Goal: Task Accomplishment & Management: Manage account settings

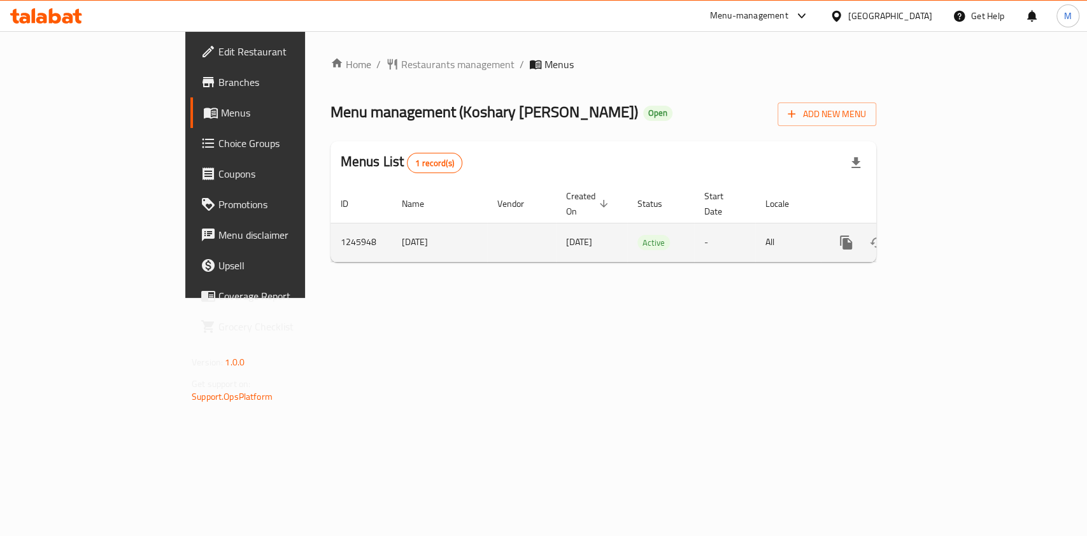
click at [954, 227] on link "enhanced table" at bounding box center [938, 242] width 31 height 31
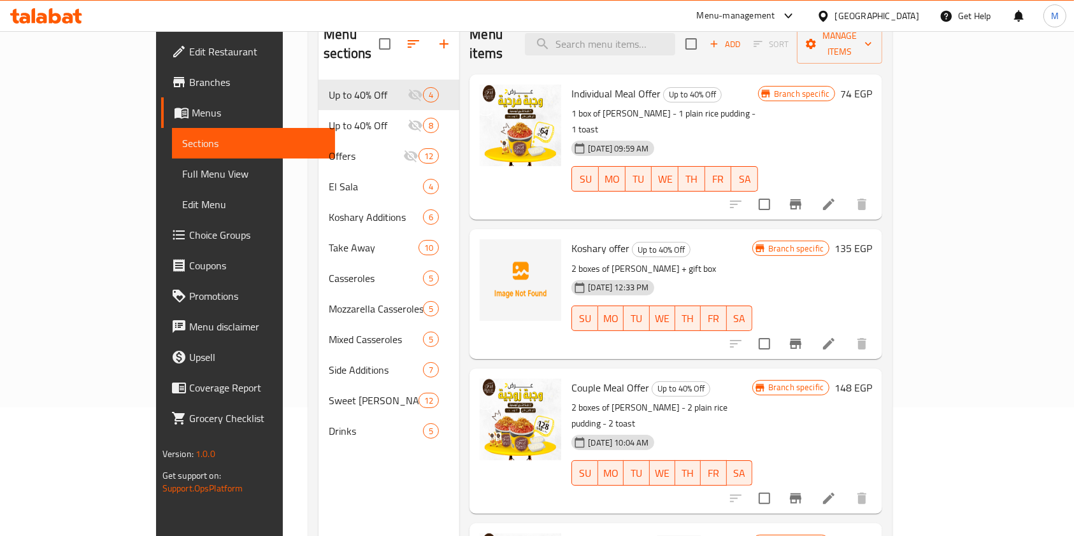
scroll to position [133, 0]
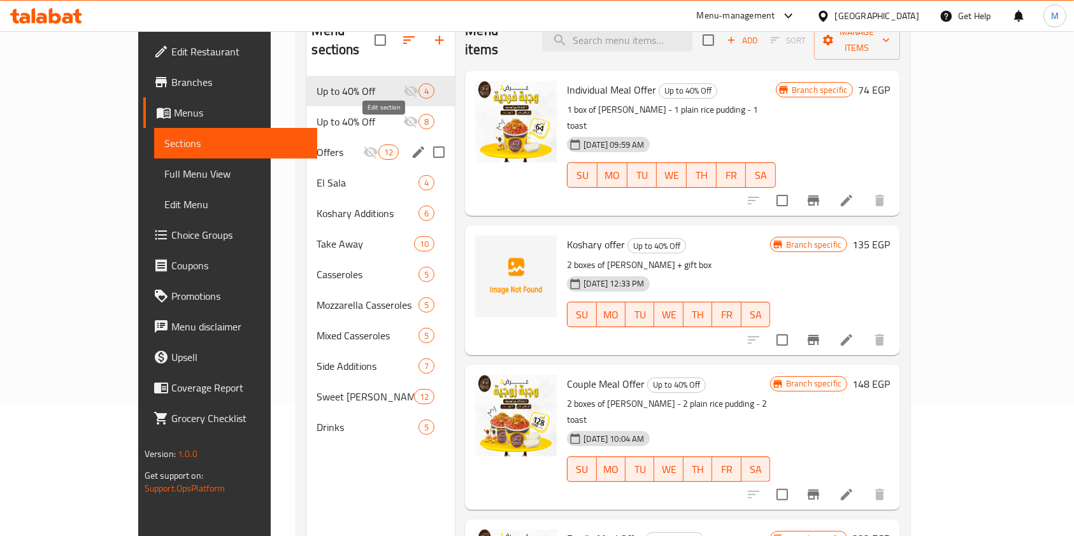
click at [413, 147] on icon "edit" at bounding box center [418, 152] width 11 height 11
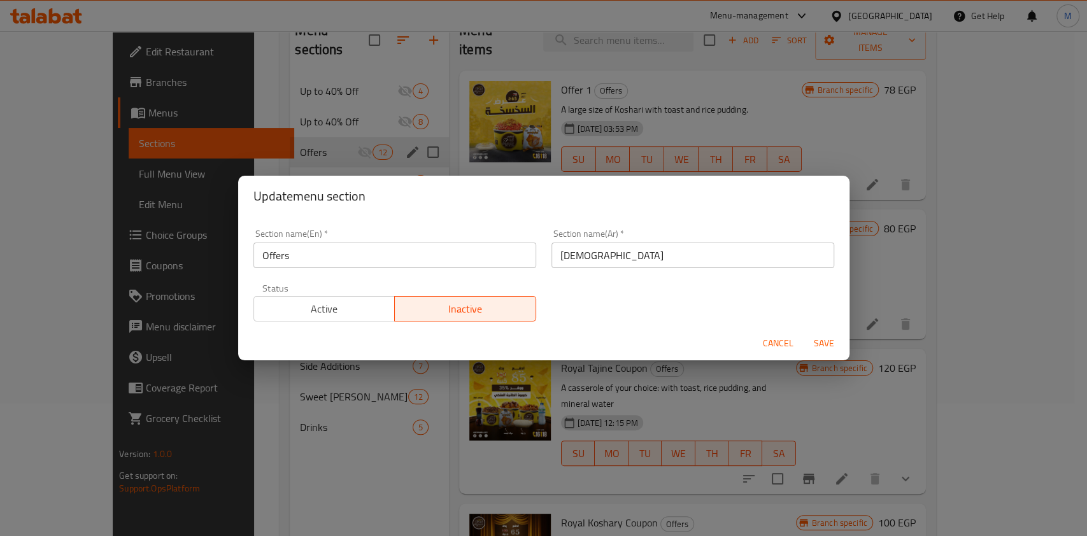
click at [759, 339] on button "Cancel" at bounding box center [778, 344] width 41 height 24
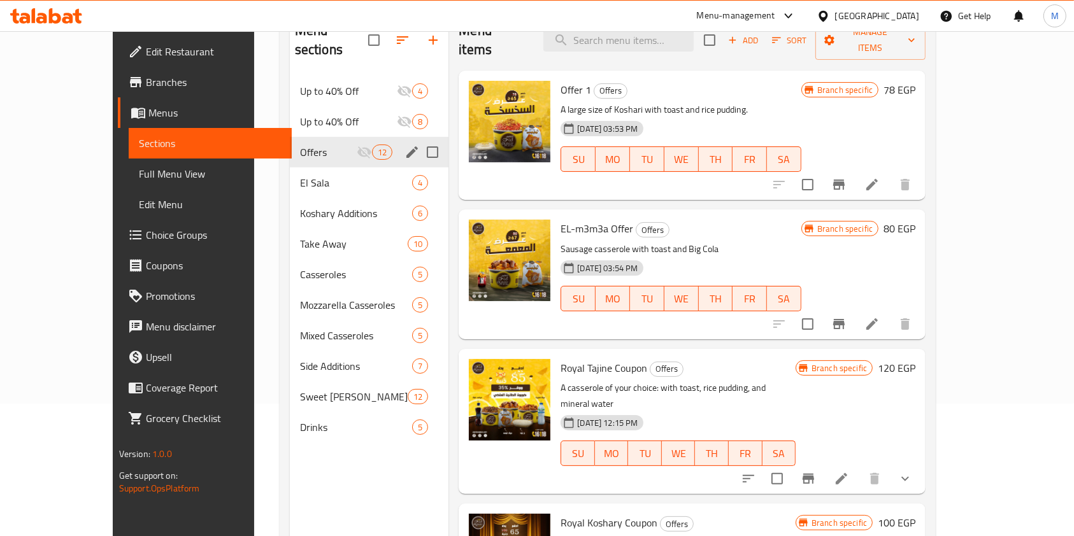
click at [300, 145] on span "Offers" at bounding box center [328, 152] width 57 height 15
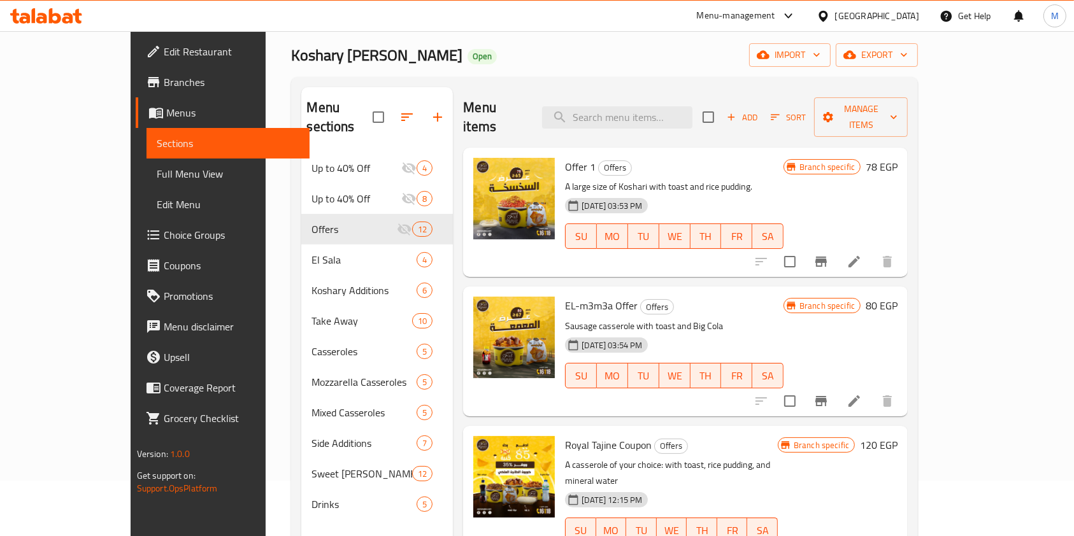
scroll to position [51, 0]
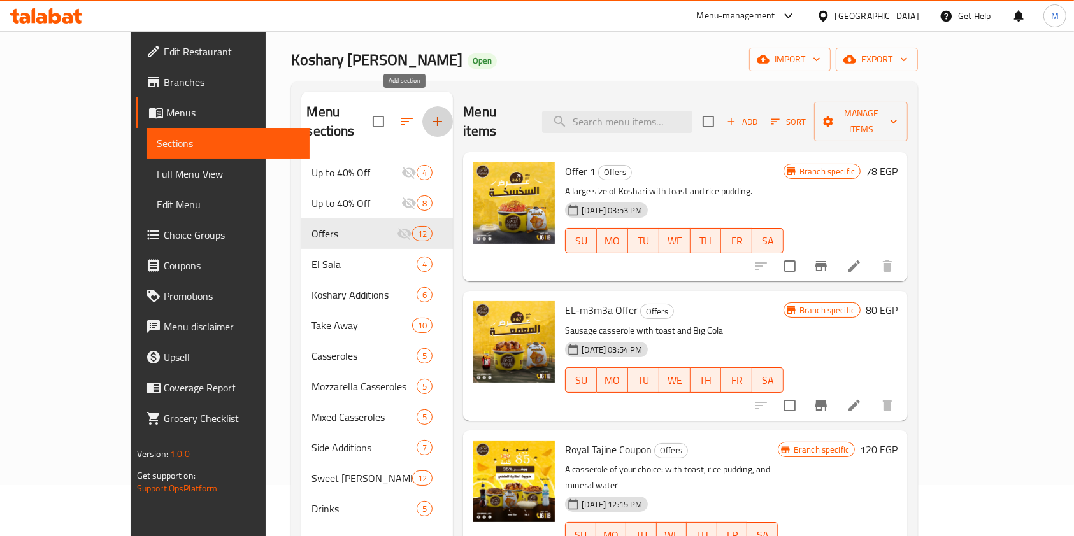
click at [430, 116] on icon "button" at bounding box center [437, 121] width 15 height 15
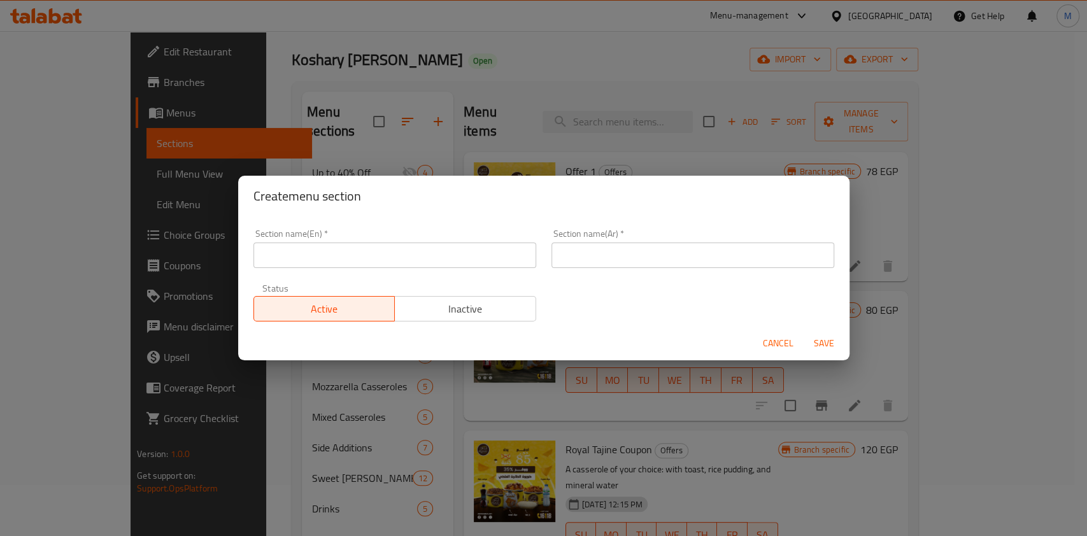
click at [387, 261] on input "text" at bounding box center [395, 255] width 283 height 25
click at [262, 260] on input "special offers" at bounding box center [395, 255] width 283 height 25
click at [296, 260] on input "Special offers" at bounding box center [395, 255] width 283 height 25
type input "Special Offers"
click at [657, 261] on input "text" at bounding box center [693, 255] width 283 height 25
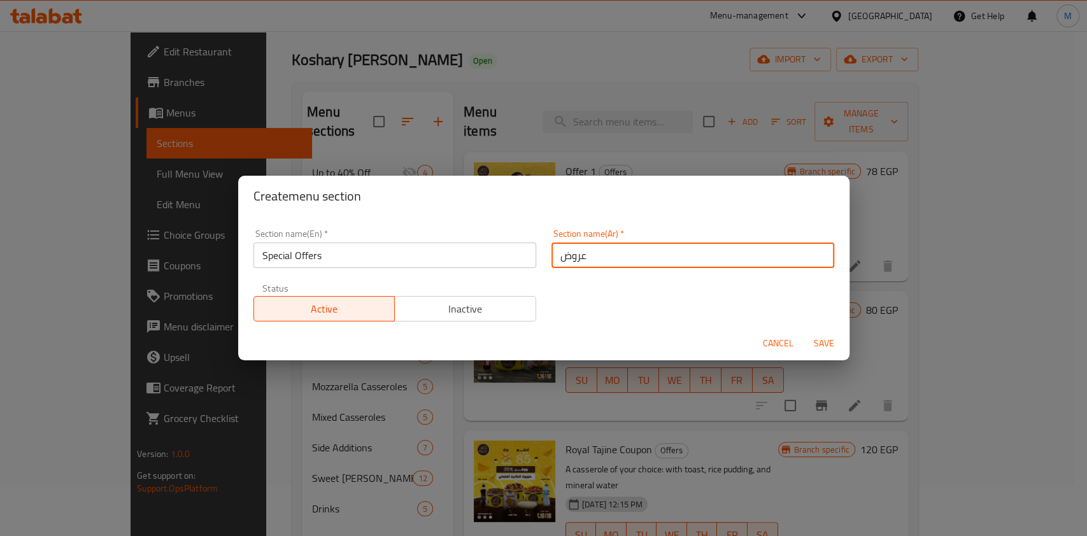
type input "عروض خاصة"
click at [832, 339] on span "Save" at bounding box center [824, 344] width 31 height 16
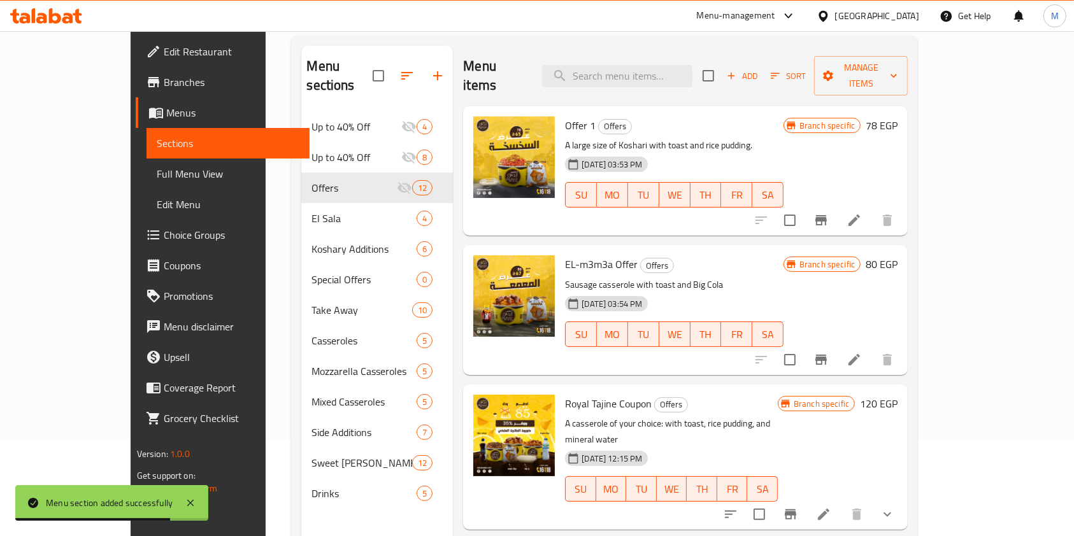
scroll to position [94, 0]
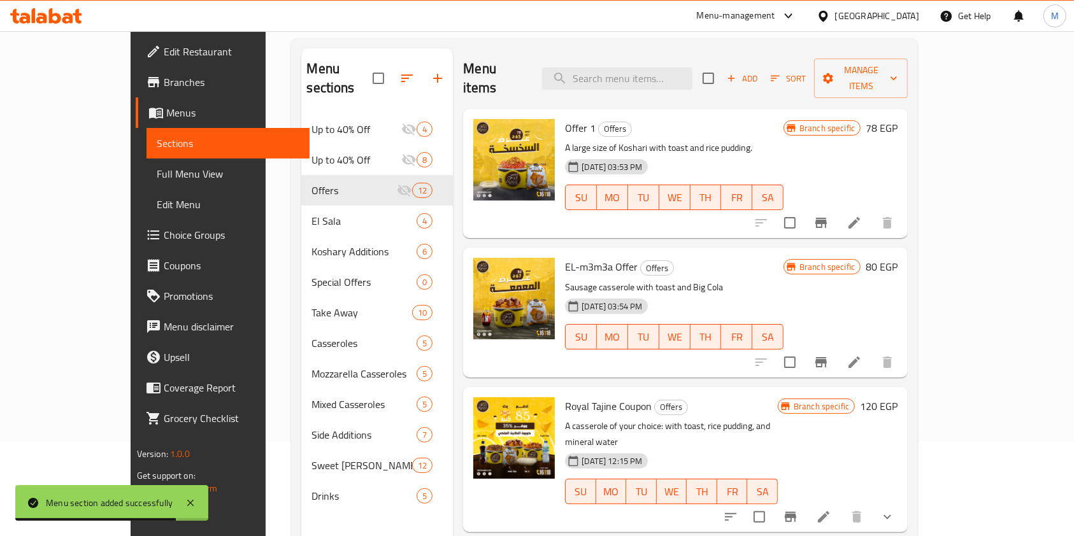
click at [943, 177] on div "Home / Restaurants management / Menus / Sections Koshary Abo Samra Open import …" at bounding box center [605, 279] width 678 height 684
click at [392, 71] on button "button" at bounding box center [407, 78] width 31 height 31
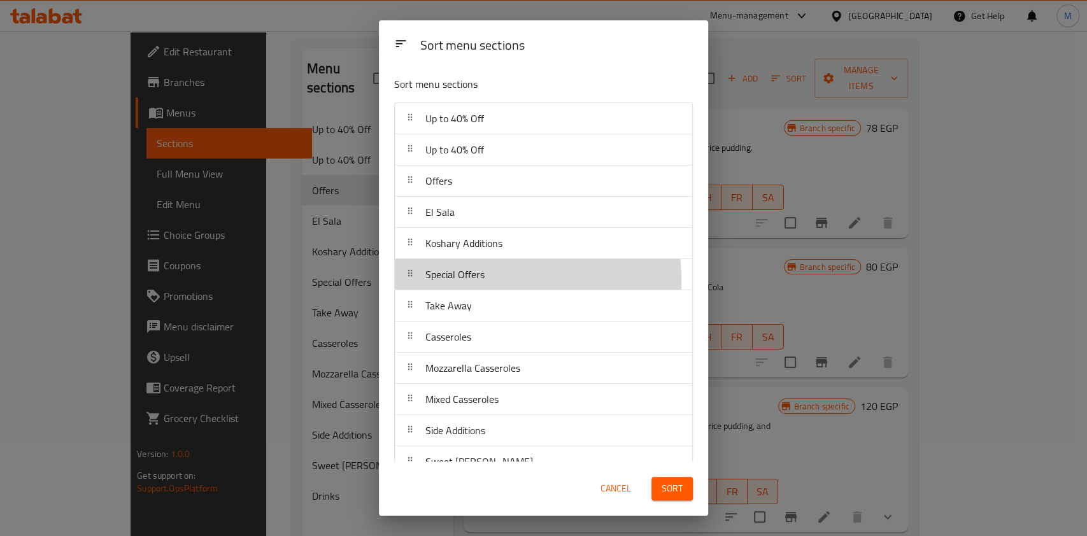
click at [480, 280] on span "Special Offers" at bounding box center [455, 274] width 59 height 19
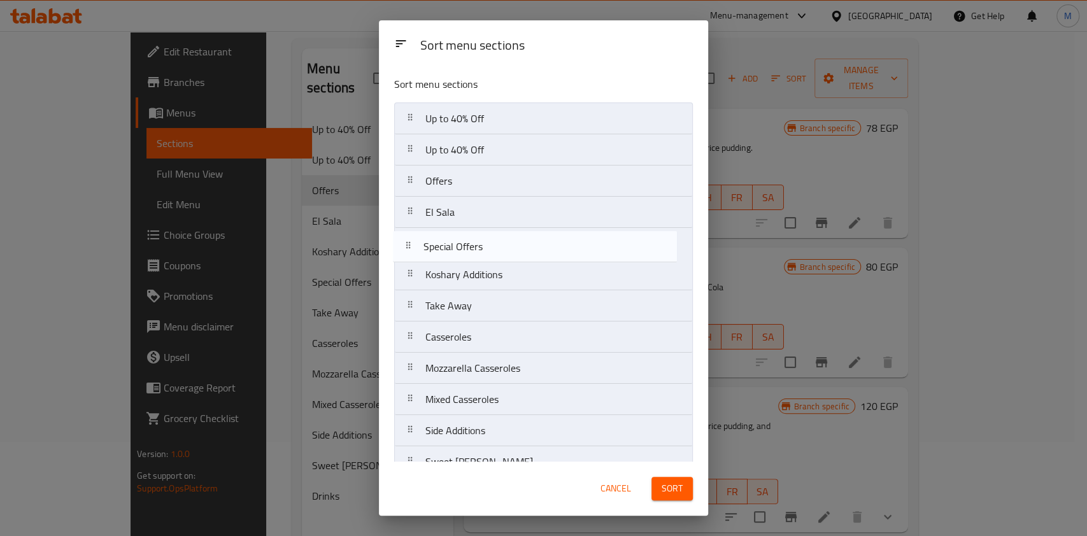
drag, startPoint x: 477, startPoint y: 250, endPoint x: 478, endPoint y: 208, distance: 41.5
click at [478, 214] on nav "Up to 40% Off Up to 40% Off Offers El Sala Koshary Additions Special Offers Tak…" at bounding box center [543, 306] width 299 height 407
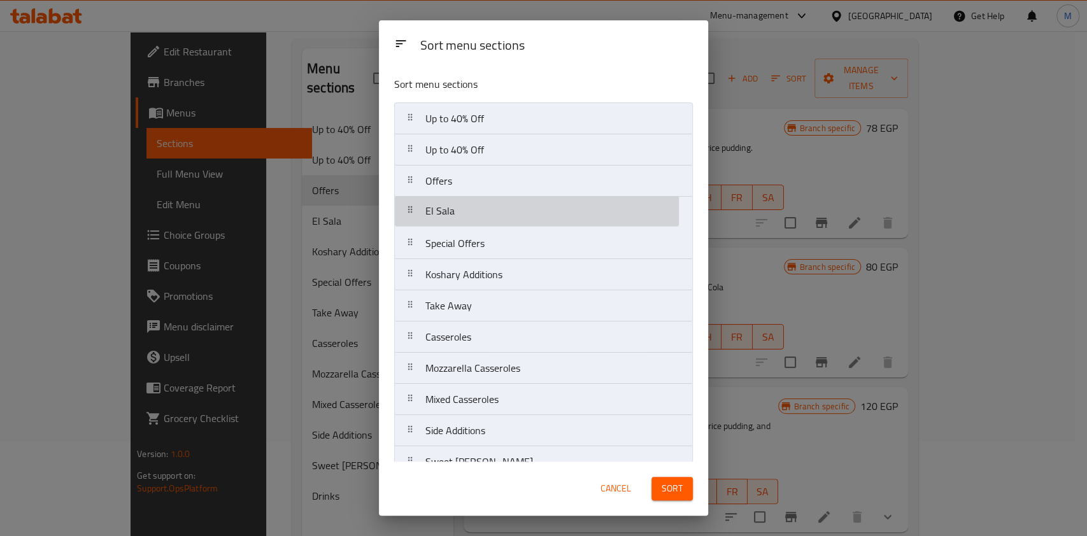
drag, startPoint x: 478, startPoint y: 208, endPoint x: 482, endPoint y: 195, distance: 13.9
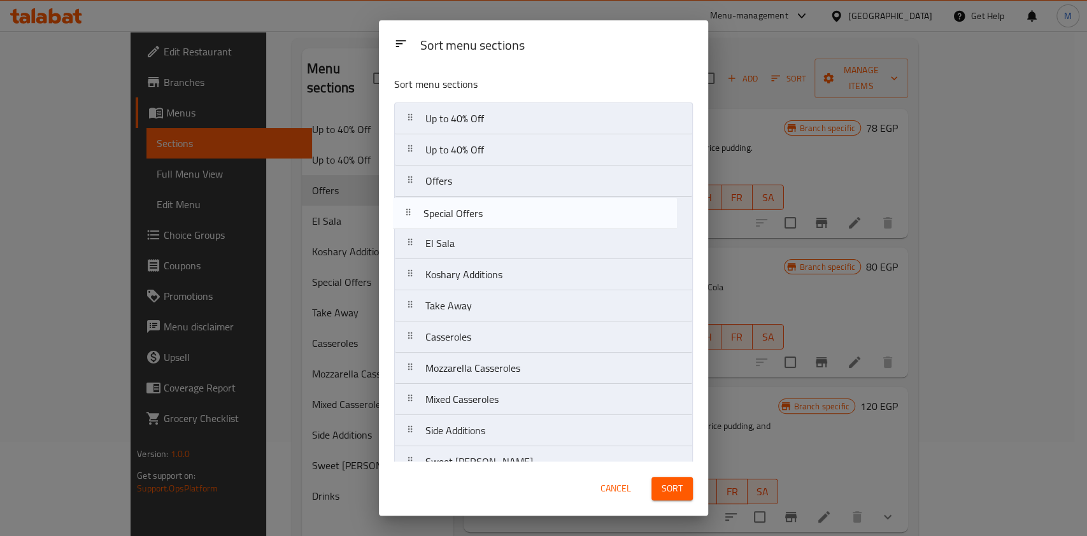
drag, startPoint x: 491, startPoint y: 254, endPoint x: 490, endPoint y: 215, distance: 39.5
click at [491, 215] on nav "Up to 40% Off Up to 40% Off Offers El Sala Special Offers Koshary Additions Tak…" at bounding box center [543, 306] width 299 height 407
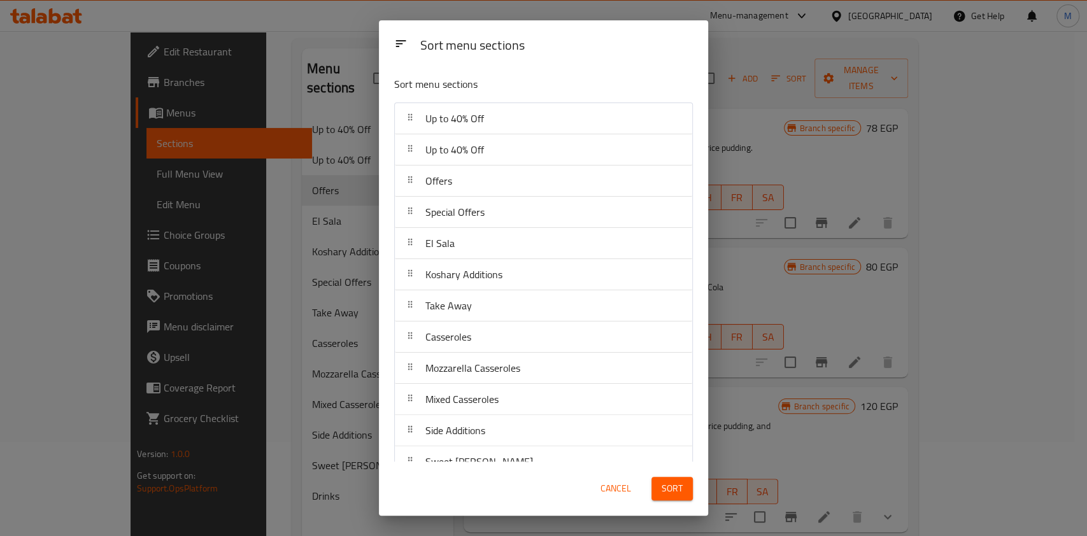
click at [675, 491] on span "Sort" at bounding box center [672, 489] width 21 height 16
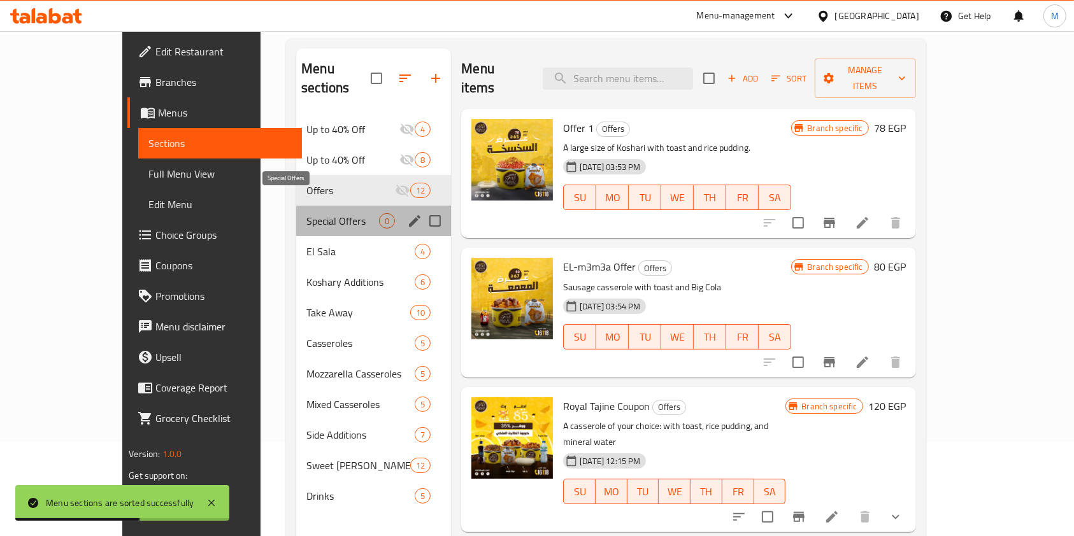
click at [306, 213] on span "Special Offers" at bounding box center [342, 220] width 73 height 15
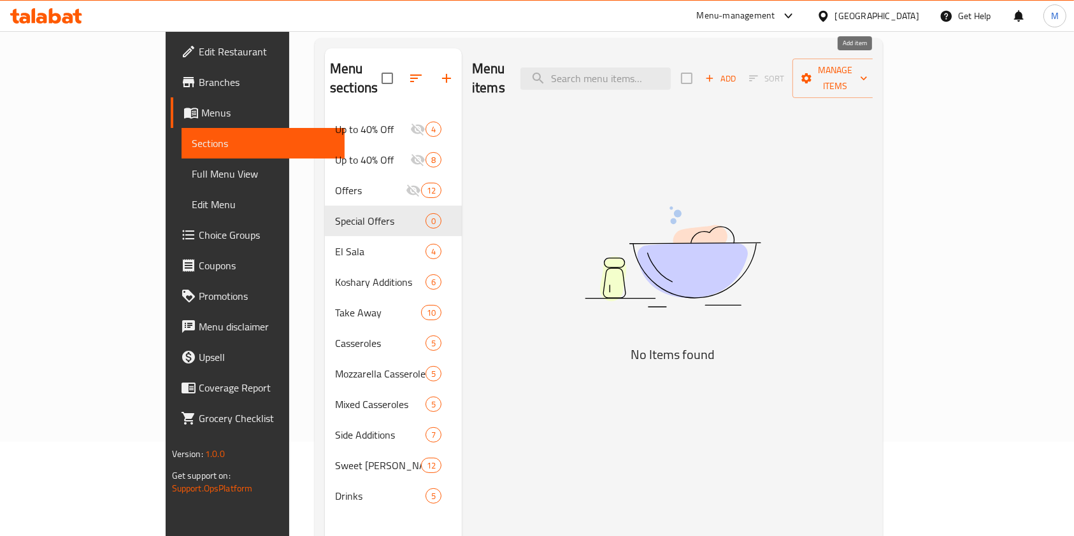
click at [738, 71] on span "Add" at bounding box center [720, 78] width 34 height 15
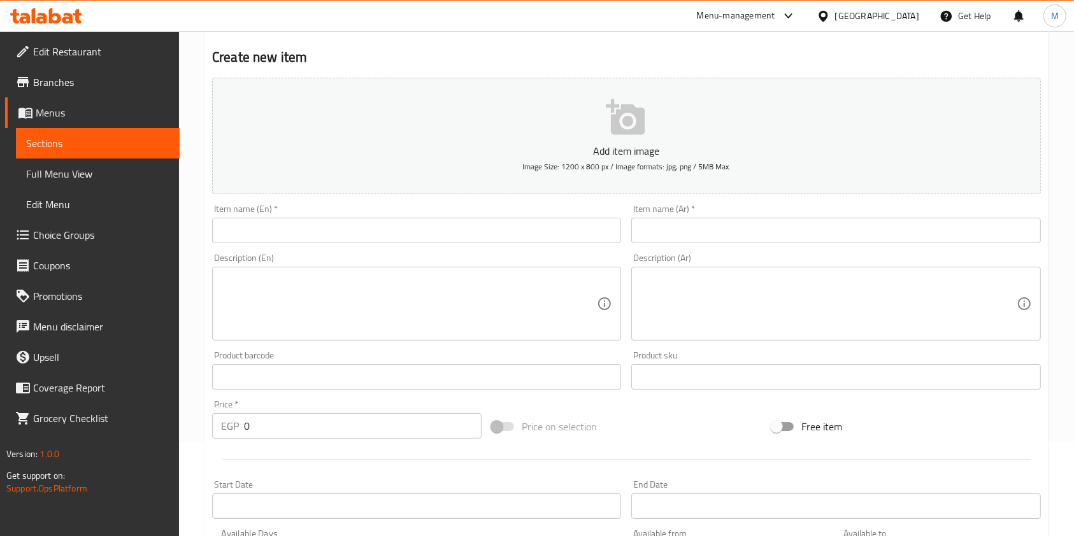
click at [721, 282] on textarea at bounding box center [828, 304] width 376 height 61
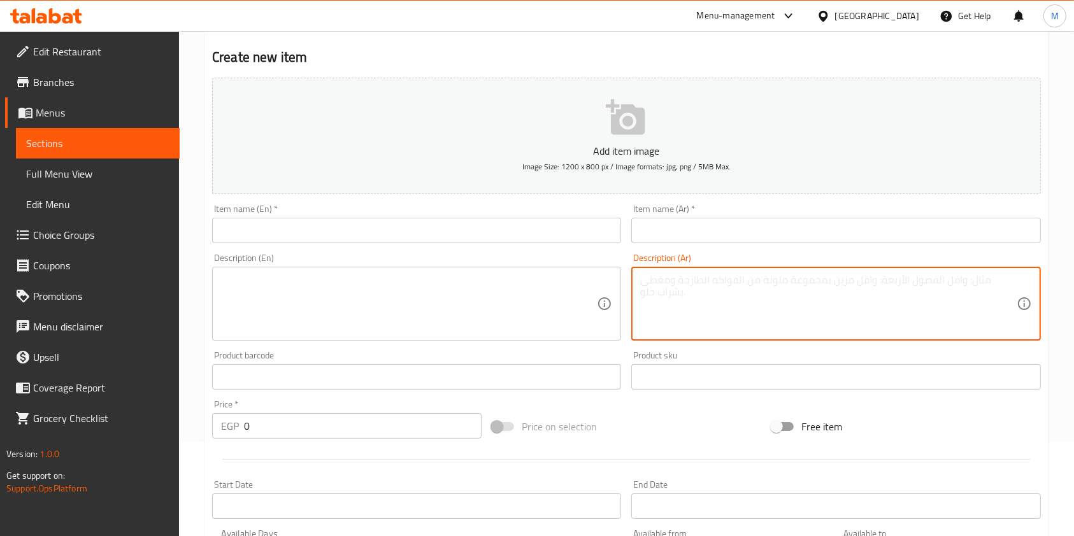
paste textarea "طاجن لحمه او سجق مع توست و بيج كولا"
type textarea "طاجن لحمه او سجق مع توست و بيج كولا"
click at [673, 222] on input "text" at bounding box center [835, 230] width 409 height 25
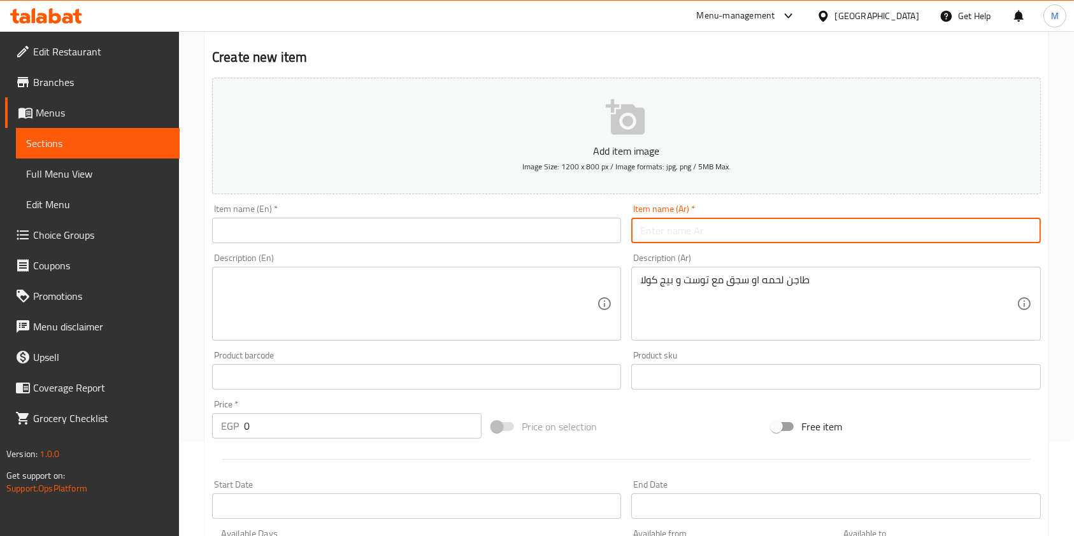
paste input "كومبو الطاجن"
type input "كومبو الطاجن"
click at [515, 319] on textarea at bounding box center [409, 304] width 376 height 61
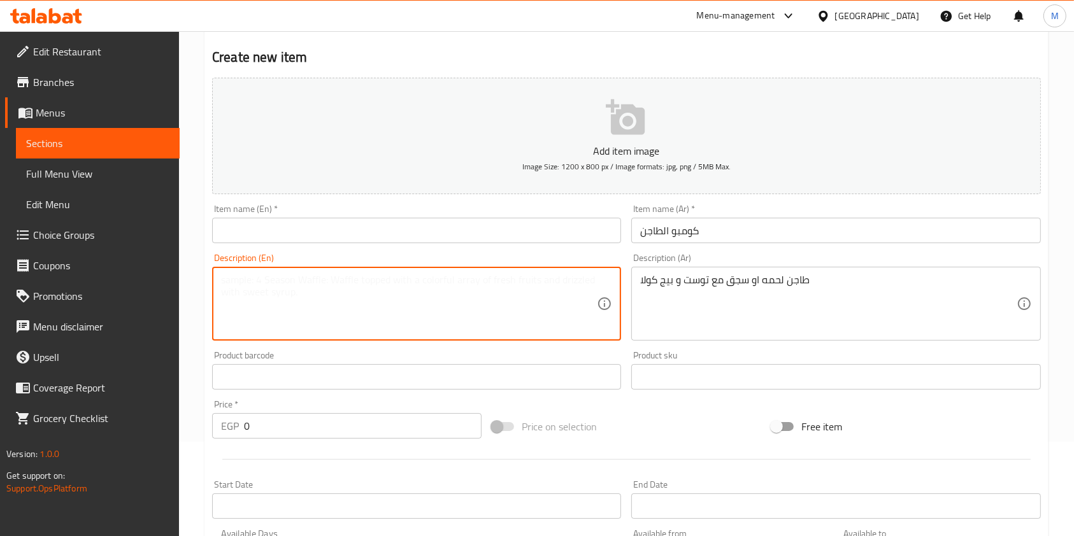
paste textarea "Meat or sausage tagine with toast and a big cola"
type textarea "Meat or sausage tagine with toast and a big cola"
click at [247, 227] on input "text" at bounding box center [416, 230] width 409 height 25
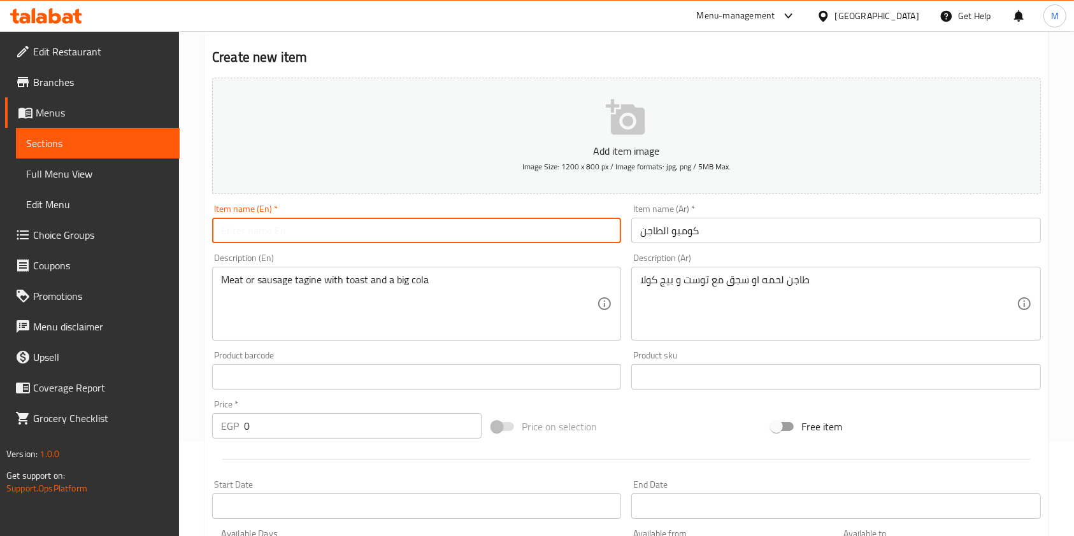
paste input "Meat or sausage tagine with toast and a big cola"
click at [453, 238] on input "Meat or sausage tagine with toast and a big cola" at bounding box center [416, 230] width 409 height 25
paste input "Tagine Combo"
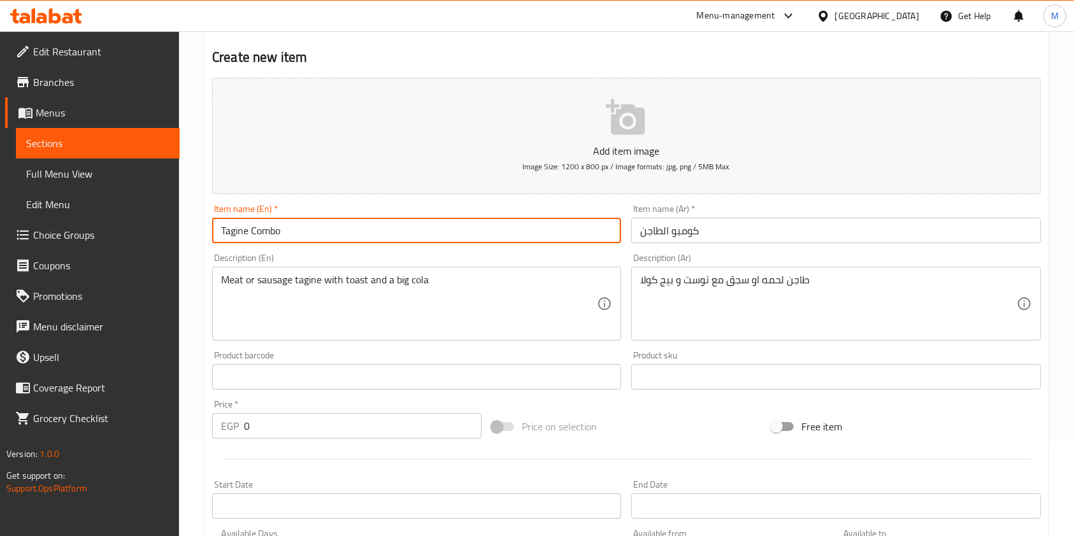
scroll to position [141, 0]
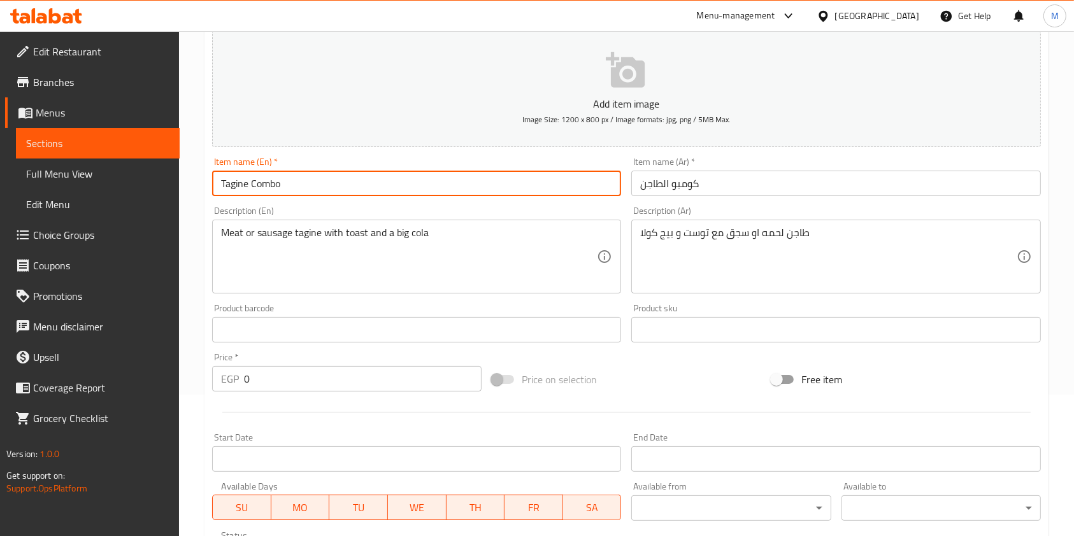
type input "Tagine Combo"
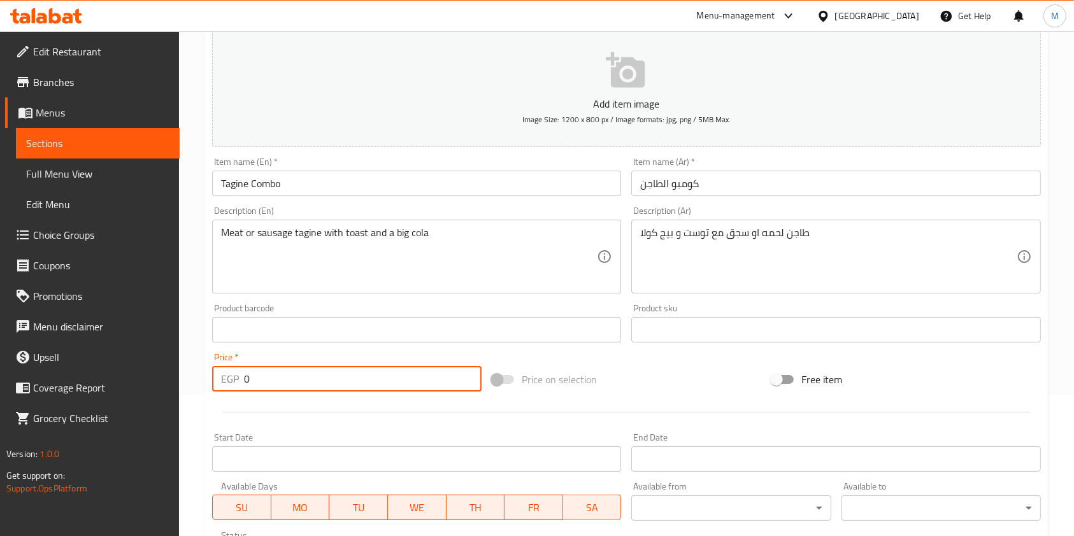
drag, startPoint x: 296, startPoint y: 376, endPoint x: 226, endPoint y: 375, distance: 69.5
click at [233, 376] on div "EGP 0 Price *" at bounding box center [346, 378] width 269 height 25
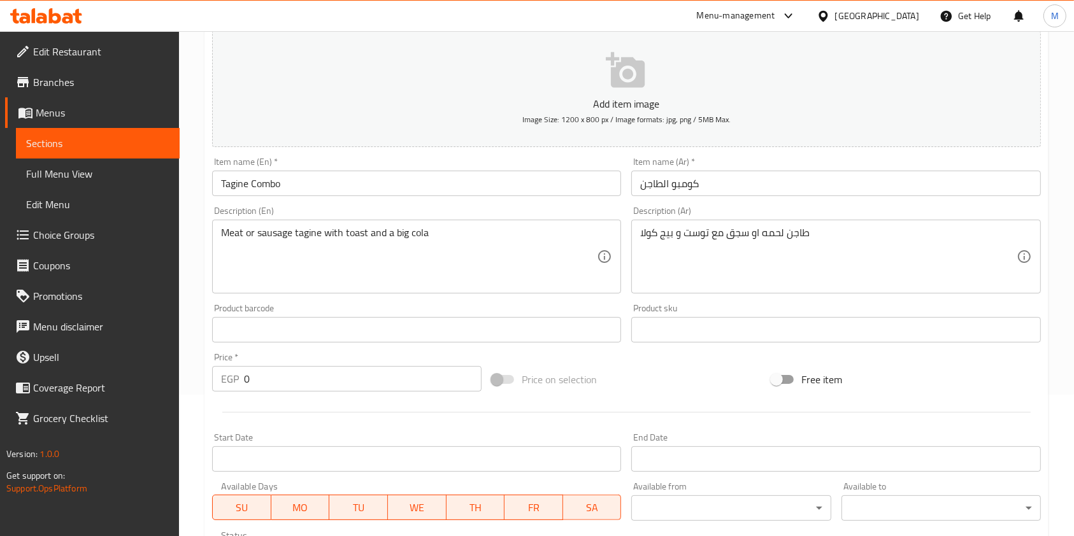
click at [213, 375] on div "EGP 0 Price *" at bounding box center [346, 378] width 269 height 25
click at [1070, 357] on div "Home / Restaurants management / Menus / Sections / item / create Special Offers…" at bounding box center [626, 324] width 895 height 869
drag, startPoint x: 255, startPoint y: 370, endPoint x: 243, endPoint y: 375, distance: 12.9
click at [247, 375] on input "0" at bounding box center [363, 378] width 238 height 25
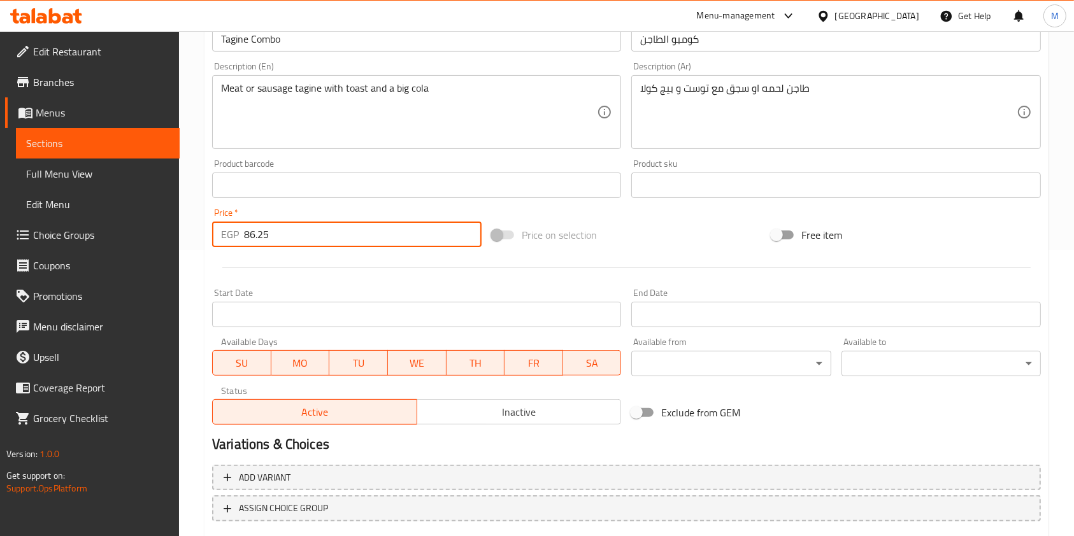
scroll to position [364, 0]
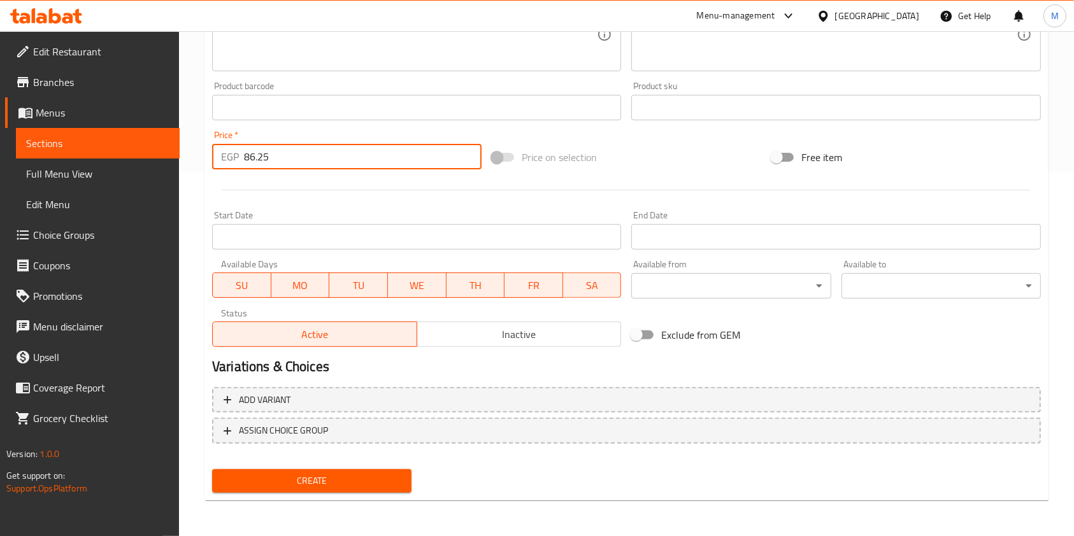
type input "86.25"
click at [360, 473] on span "Create" at bounding box center [311, 481] width 179 height 16
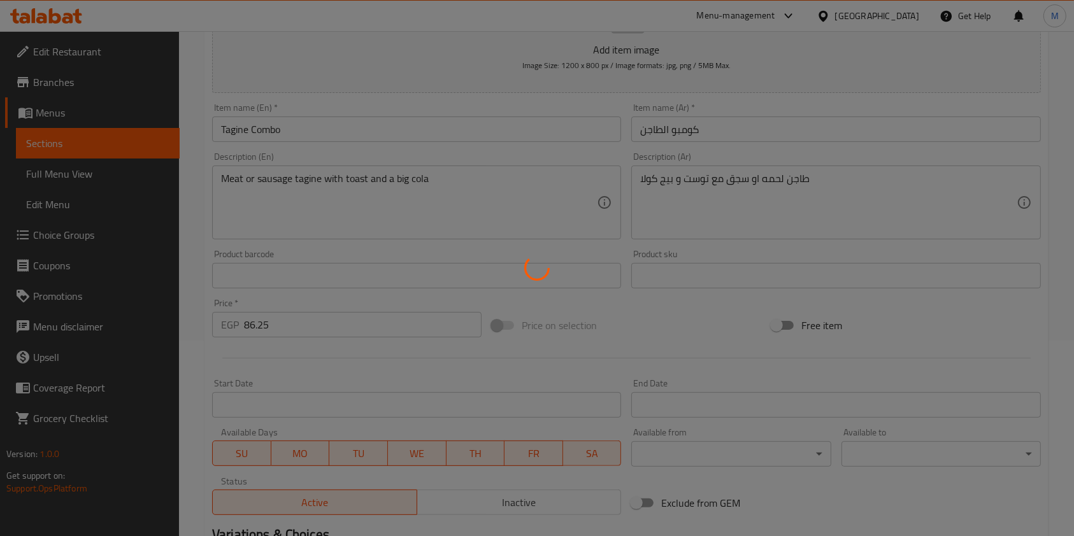
scroll to position [0, 0]
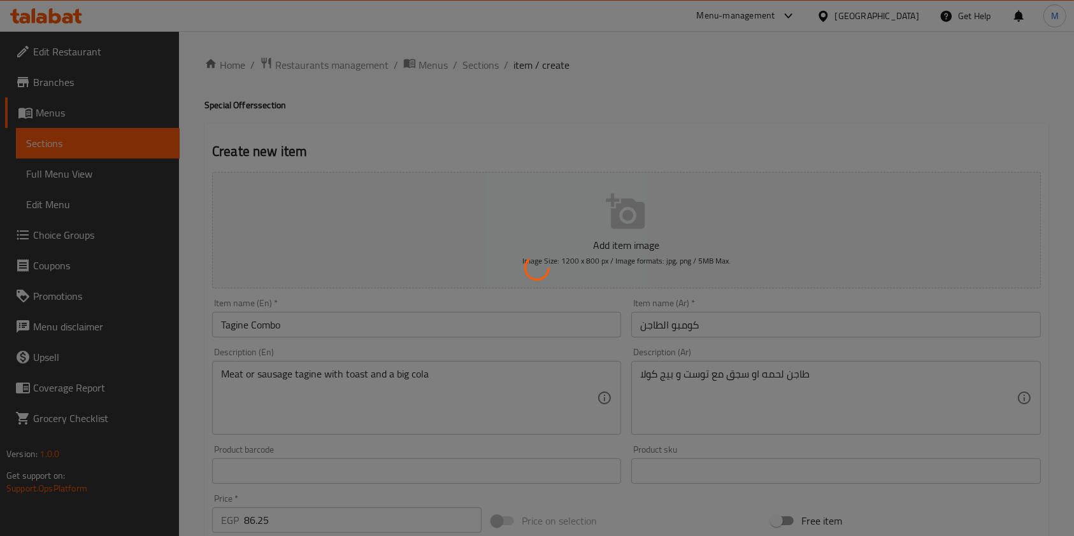
type input "0"
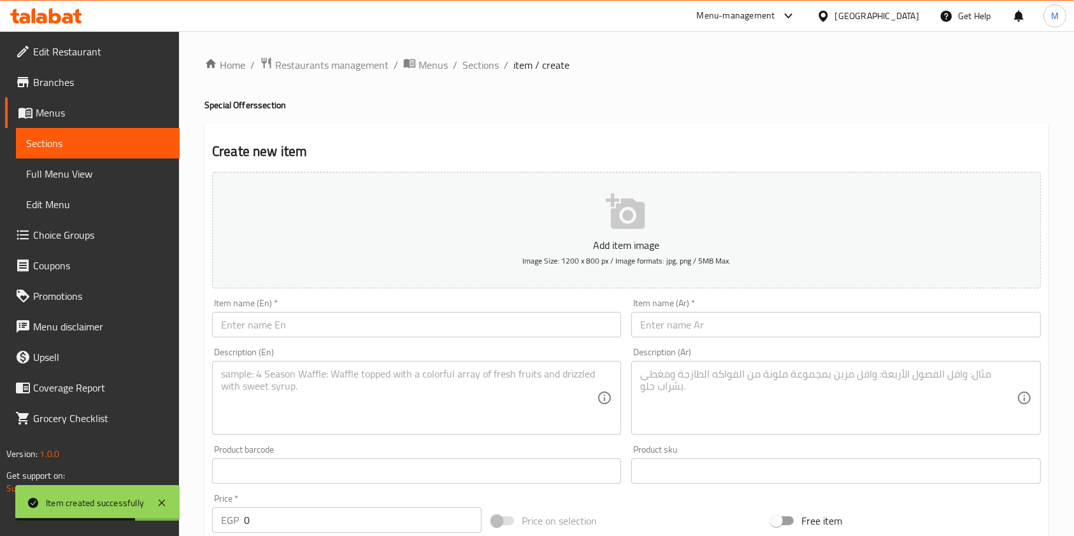
click at [671, 332] on input "text" at bounding box center [835, 324] width 409 height 25
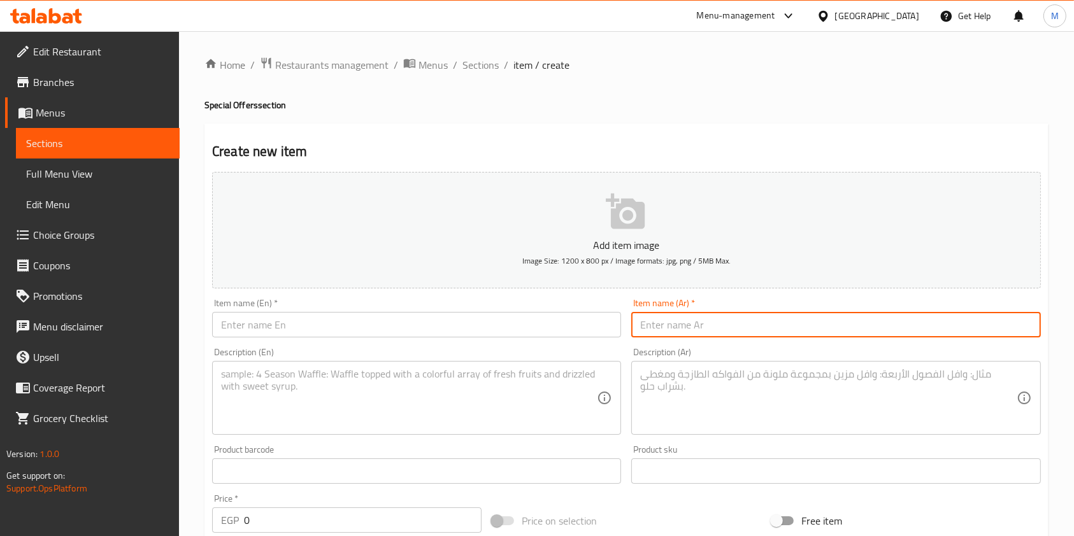
paste input "كومبو الكشري"
type input "كومبو الكشري"
click at [687, 405] on textarea at bounding box center [828, 398] width 376 height 61
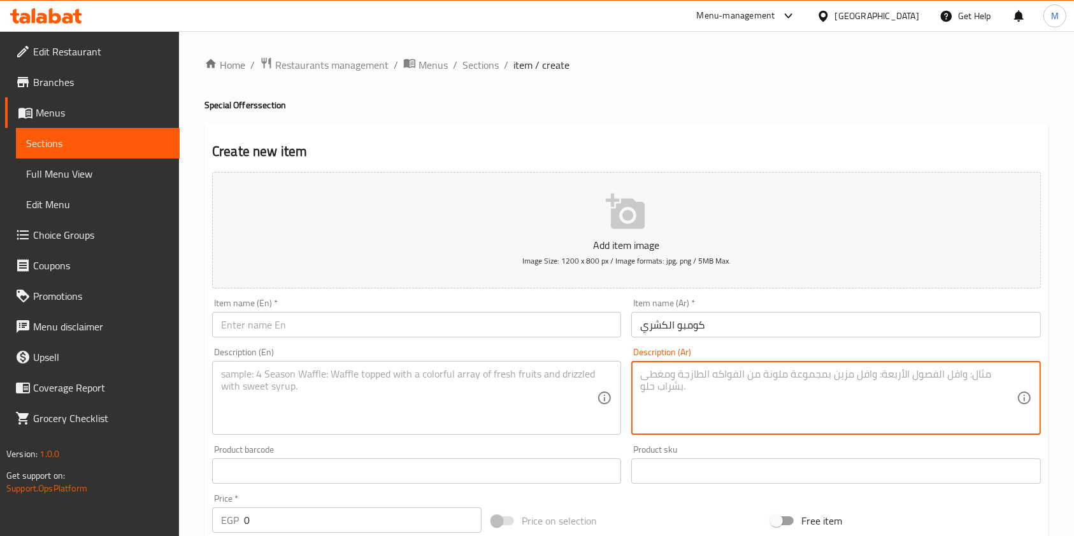
paste textarea "كشري + توست + بيج كولا"
type textarea "كشري + توست + بيج كولا"
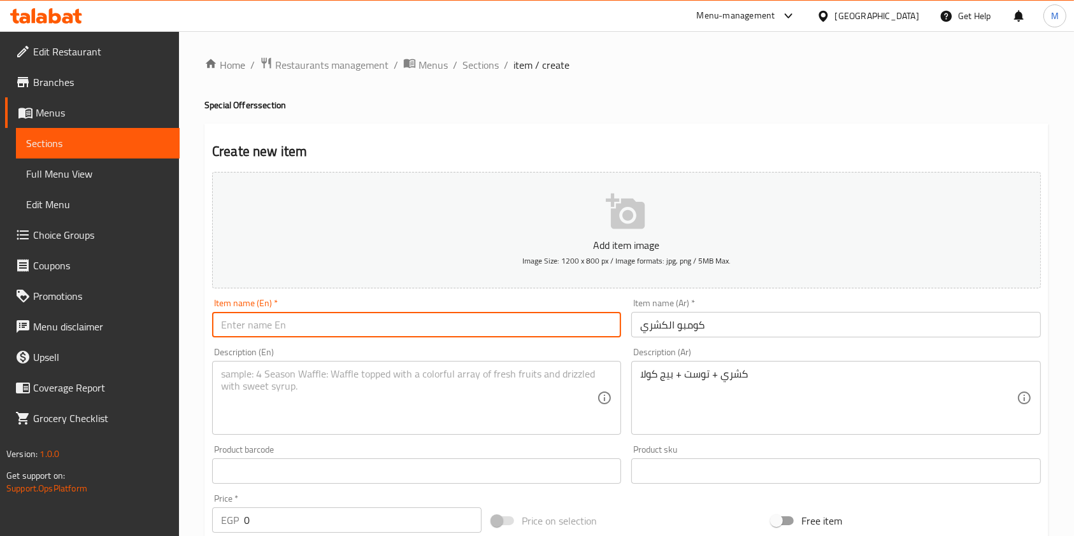
click at [522, 336] on input "text" at bounding box center [416, 324] width 409 height 25
paste input "Koshary Combo"
type input "Koshary Combo"
click at [280, 369] on textarea at bounding box center [409, 398] width 376 height 61
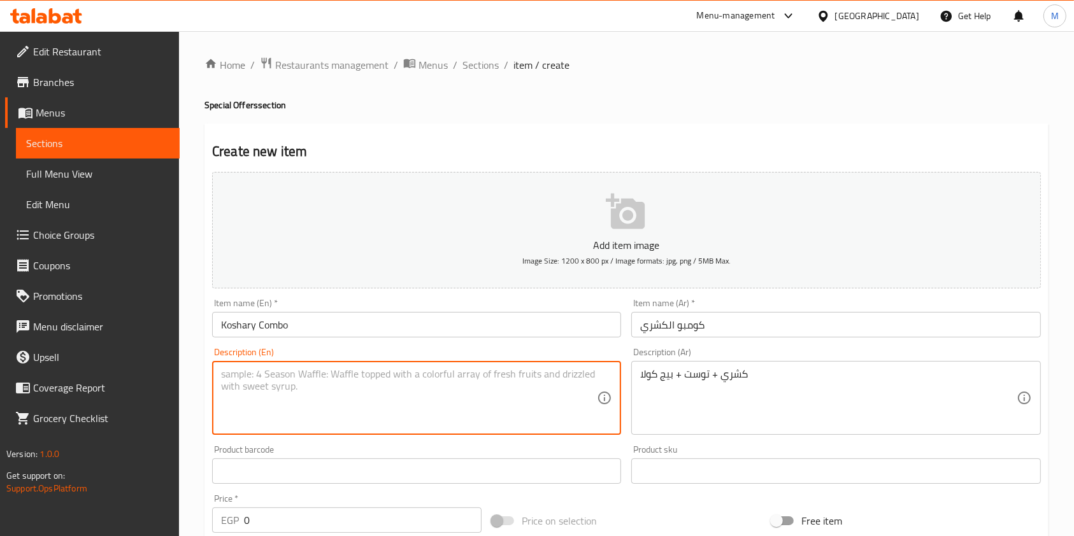
paste textarea "Koshari + Toast + Big Cola"
type textarea "Koshari + Toast + Big Cola"
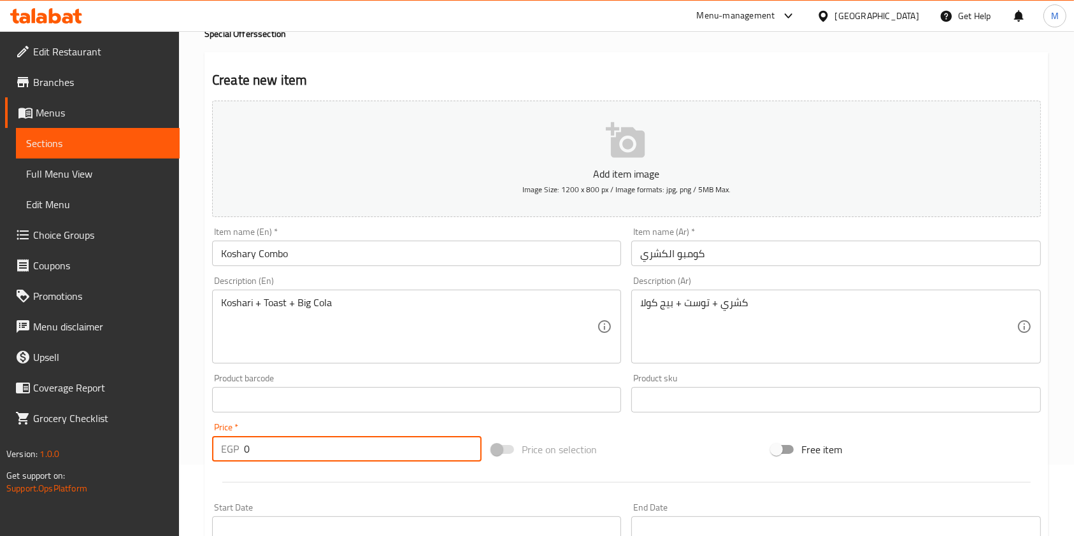
drag, startPoint x: 252, startPoint y: 529, endPoint x: 246, endPoint y: 529, distance: 6.4
click at [246, 529] on div "Add item image Image Size: 1200 x 800 px / Image formats: jpg, png / 5MB Max. I…" at bounding box center [626, 370] width 839 height 549
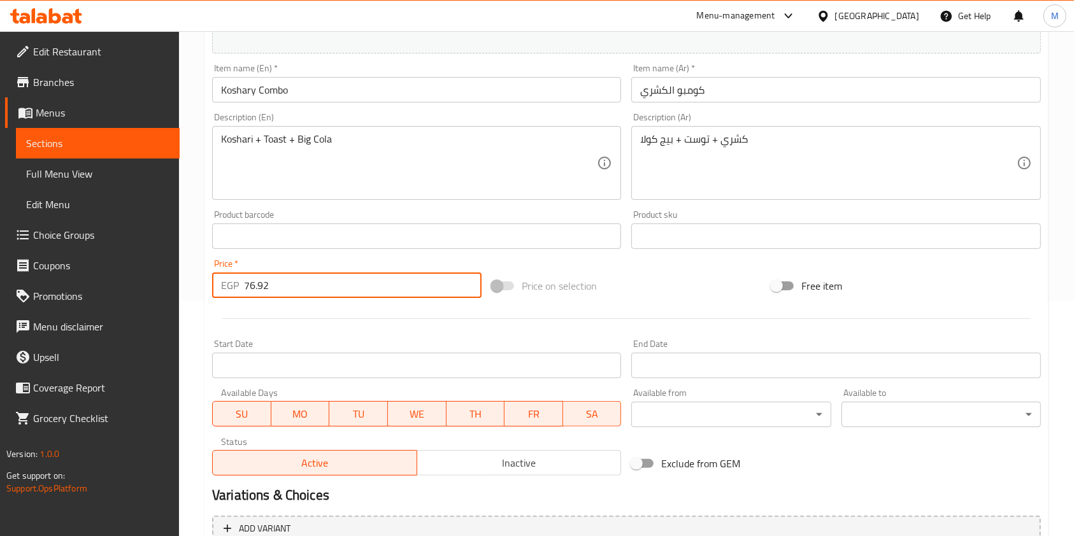
scroll to position [352, 0]
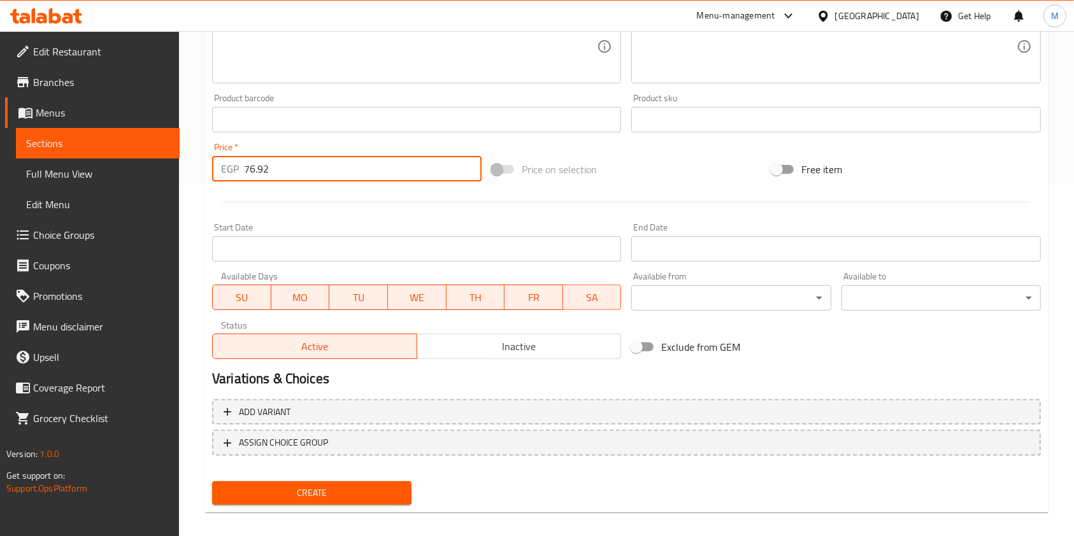
type input "76.92"
click at [405, 486] on button "Create" at bounding box center [311, 494] width 199 height 24
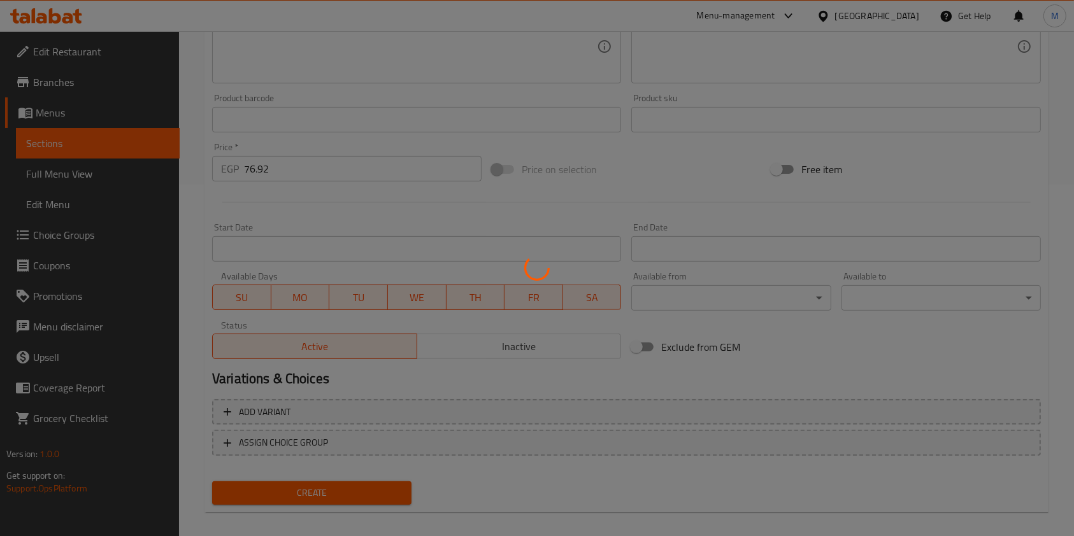
type input "0"
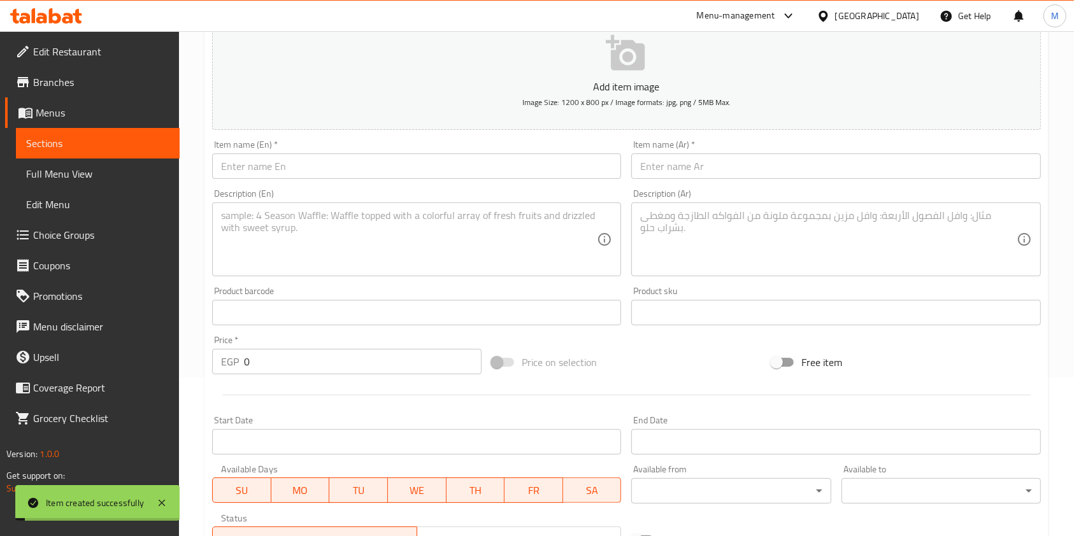
scroll to position [0, 0]
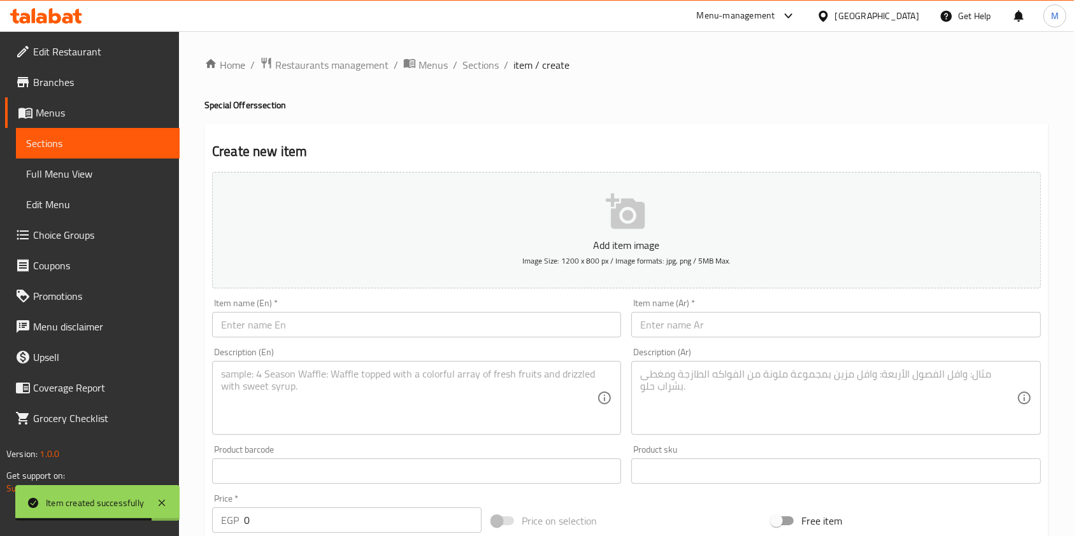
click at [75, 8] on div "Menu-management Egypt Get Help M" at bounding box center [537, 16] width 1074 height 31
click at [71, 13] on icon at bounding box center [67, 18] width 11 height 11
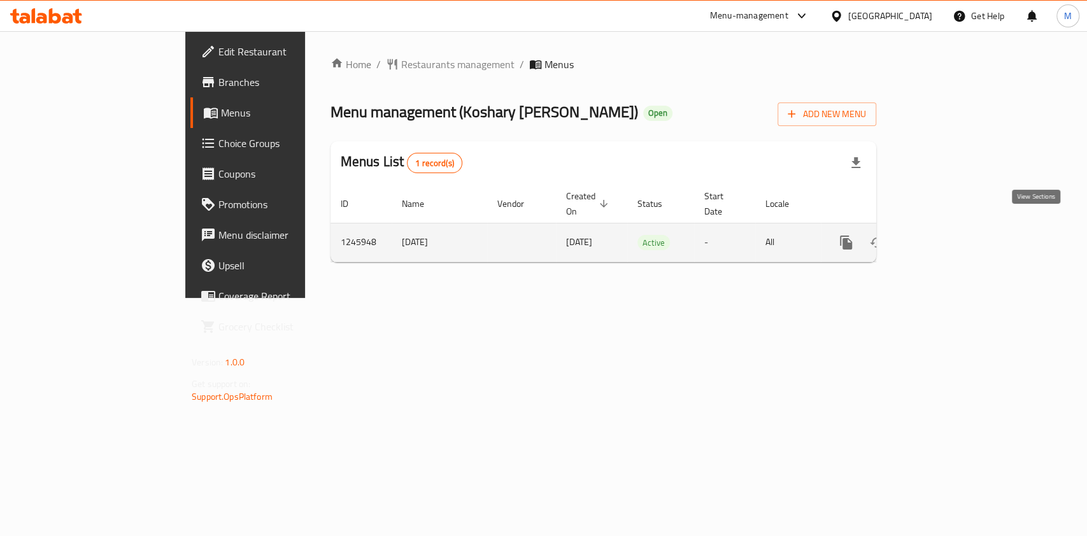
click at [946, 235] on icon "enhanced table" at bounding box center [938, 242] width 15 height 15
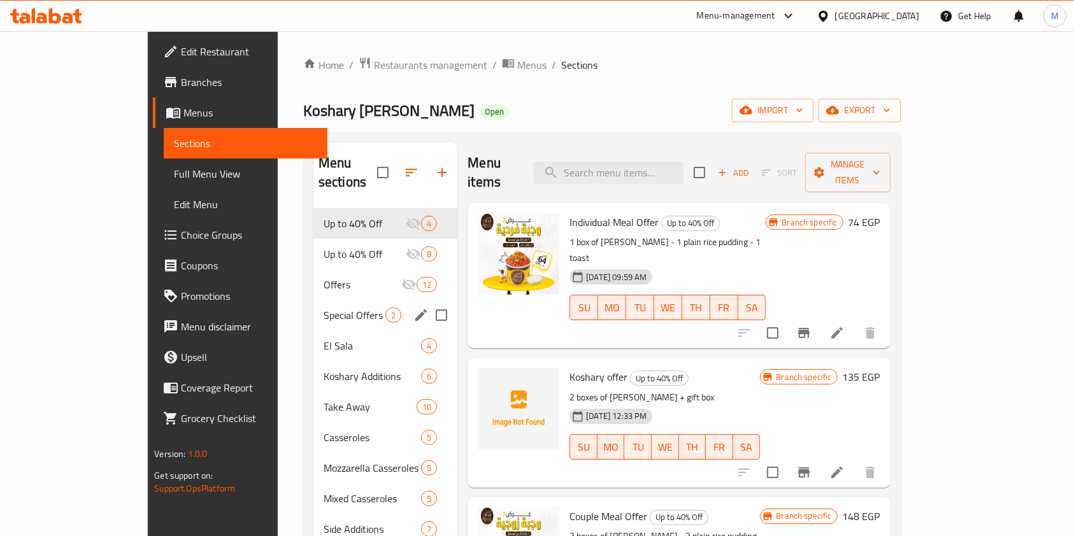
click at [313, 310] on div "Special Offers 2" at bounding box center [385, 315] width 144 height 31
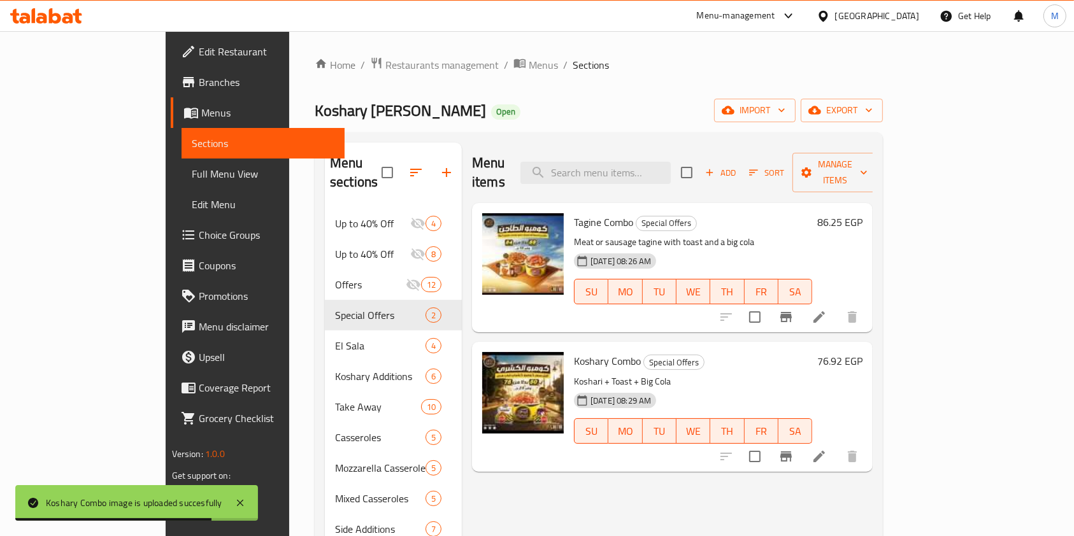
click at [71, 22] on icon at bounding box center [67, 18] width 11 height 11
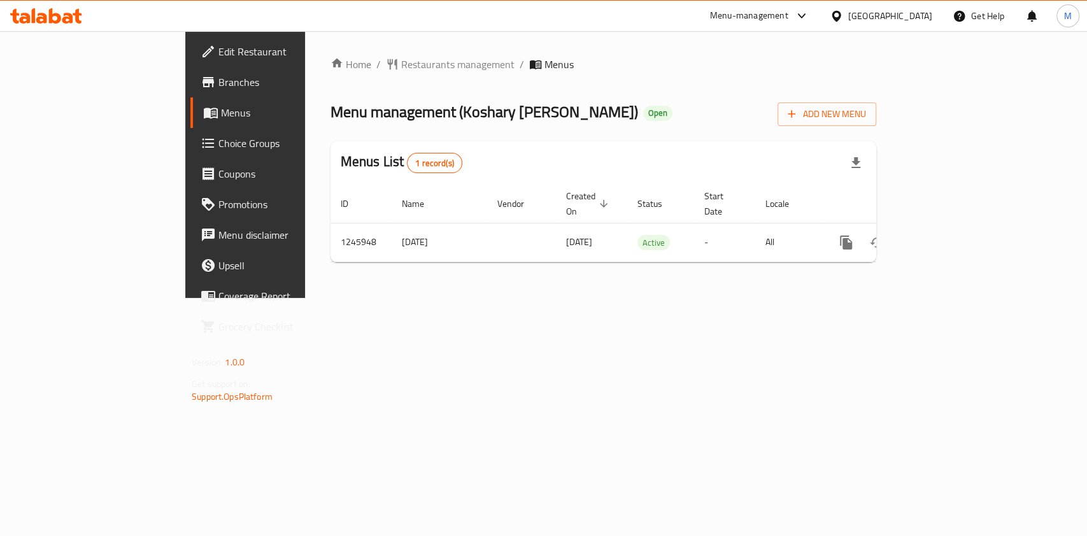
drag, startPoint x: 78, startPoint y: 106, endPoint x: 458, endPoint y: 201, distance: 392.0
click at [221, 108] on span "Menus" at bounding box center [289, 112] width 136 height 15
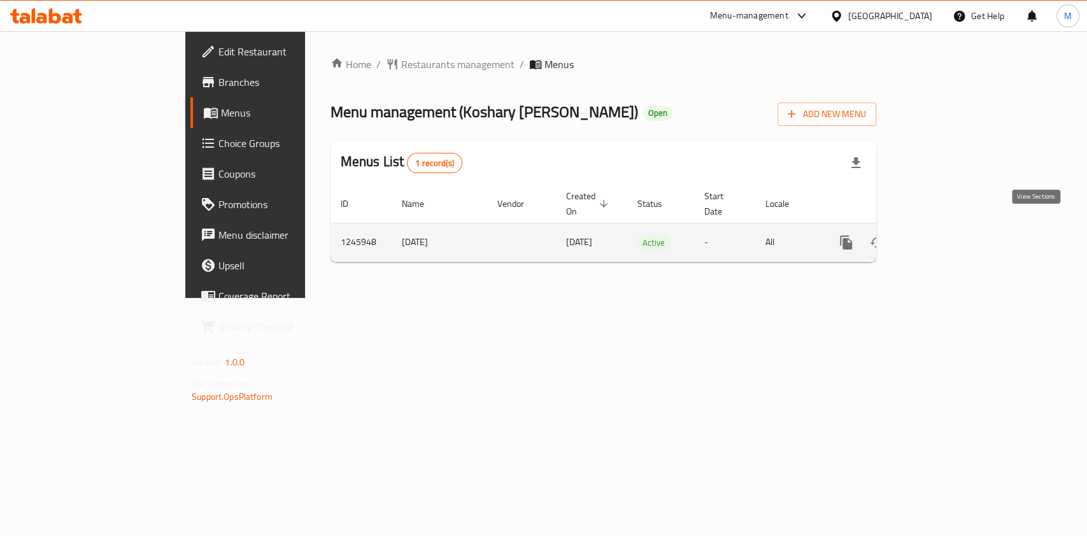
click at [944, 237] on icon "enhanced table" at bounding box center [938, 242] width 11 height 11
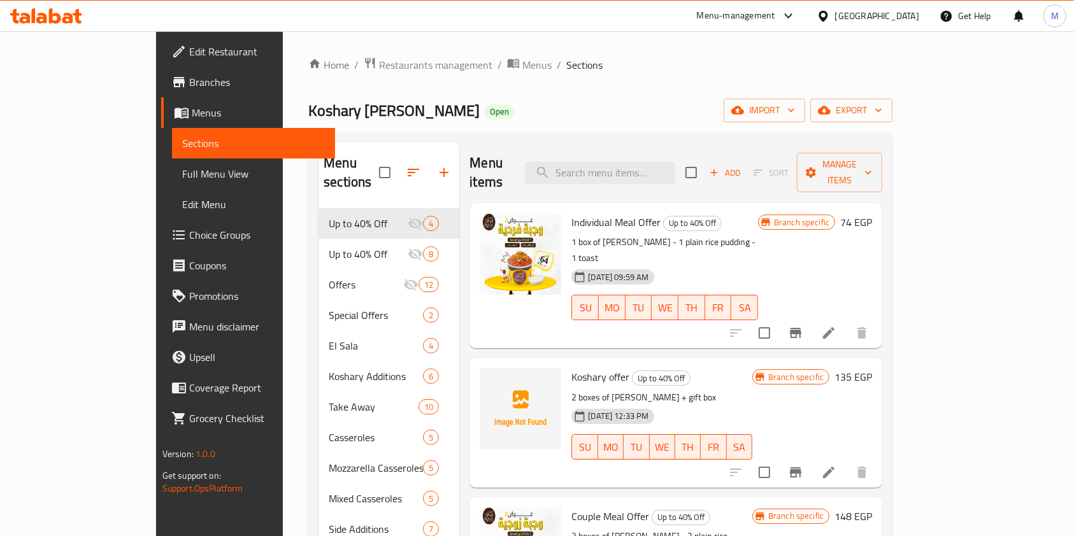
click at [189, 234] on span "Choice Groups" at bounding box center [257, 234] width 136 height 15
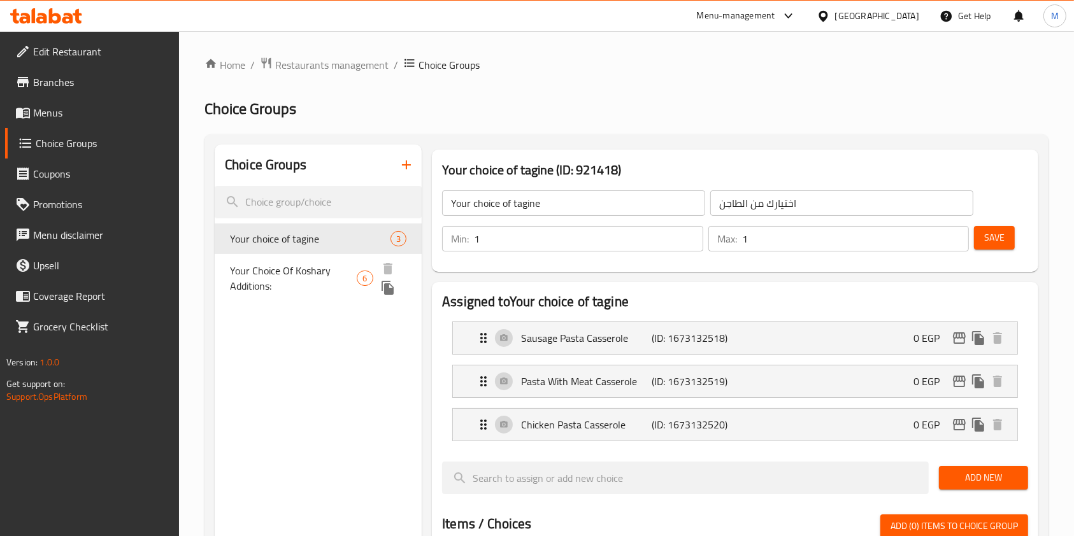
click at [296, 278] on span "Your Choice Of Koshary Additions:" at bounding box center [293, 278] width 127 height 31
type input "Your Choice Of Koshary Additions:"
type input "إختيارك من إضافات الكشري:"
type input "0"
type input "6"
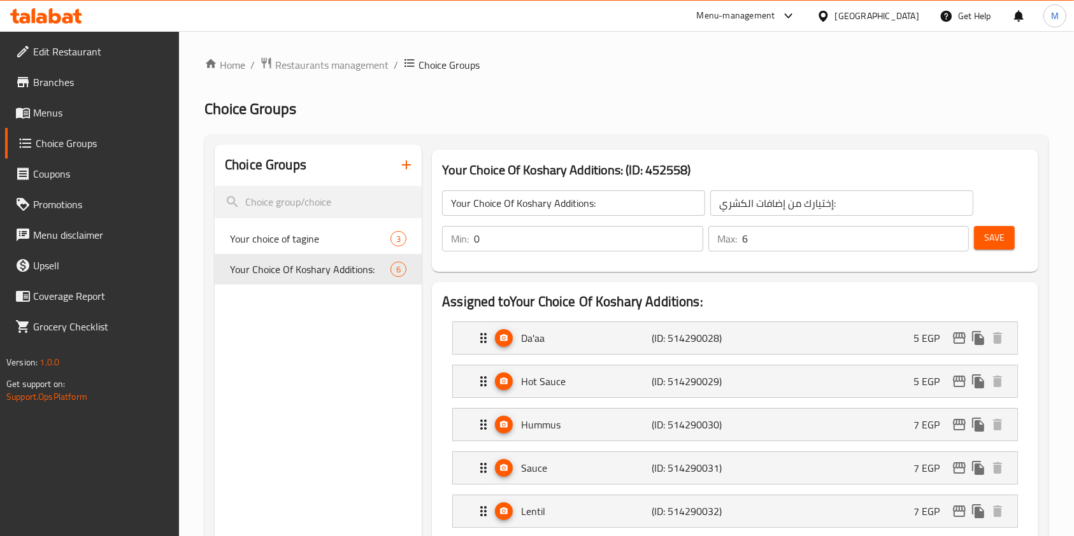
click at [404, 174] on button "button" at bounding box center [406, 165] width 31 height 31
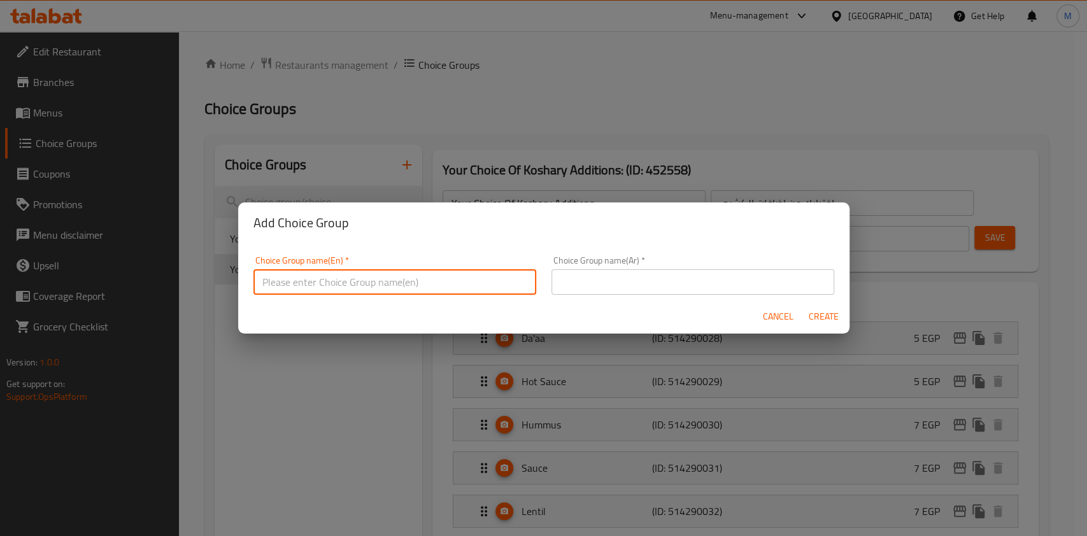
click at [443, 283] on input "text" at bounding box center [395, 281] width 283 height 25
paste input "Your choice of casserole"
type input "Your choice of casserole"
click at [597, 279] on input "text" at bounding box center [693, 281] width 283 height 25
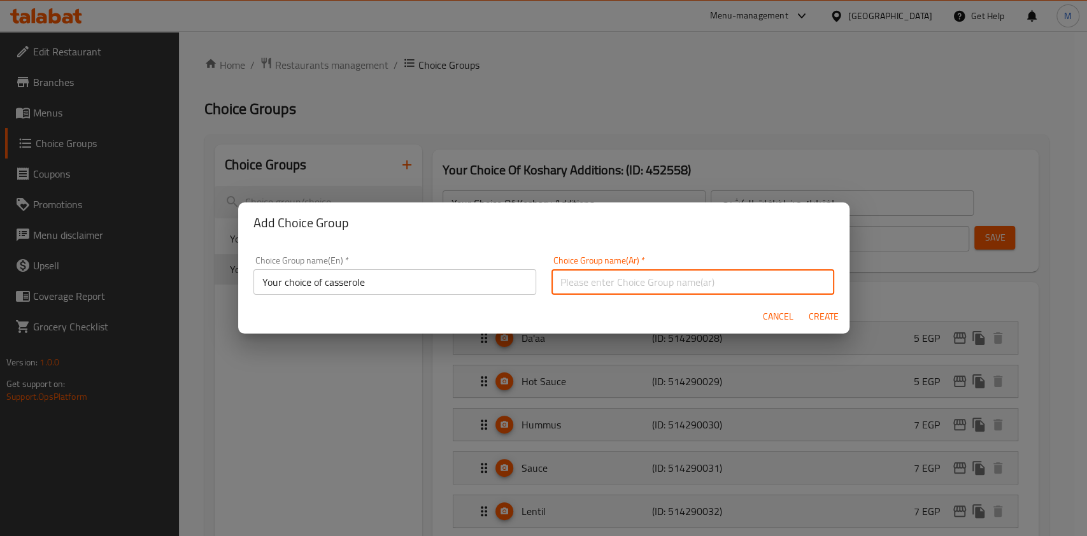
paste input "اختيارج من الطاجن"
type input "اختيارج من الطاجن"
click at [831, 306] on button "Create" at bounding box center [824, 317] width 41 height 24
type input "Your choice of casserole"
type input "اختيارج من الطاجن"
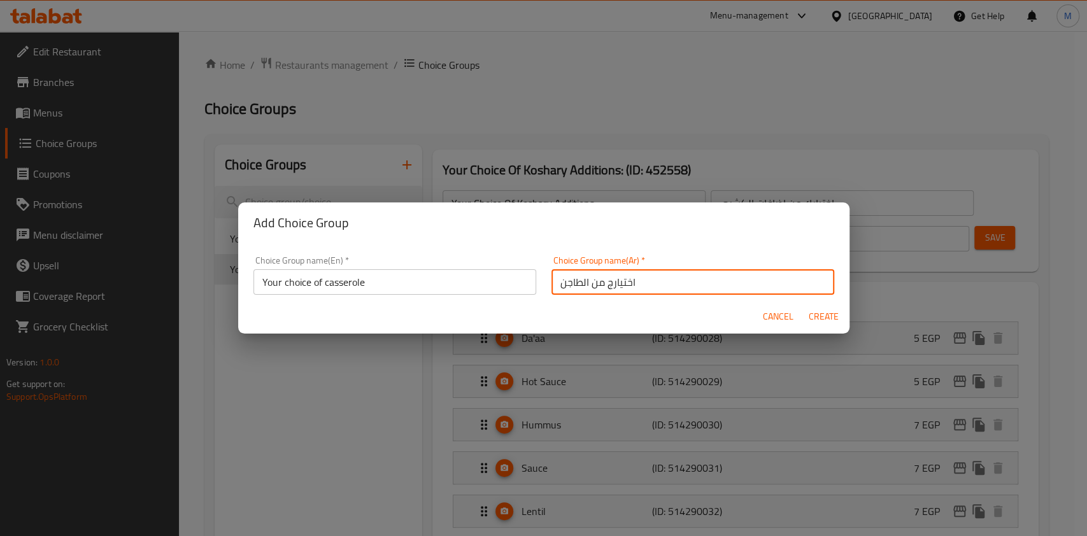
type input "0"
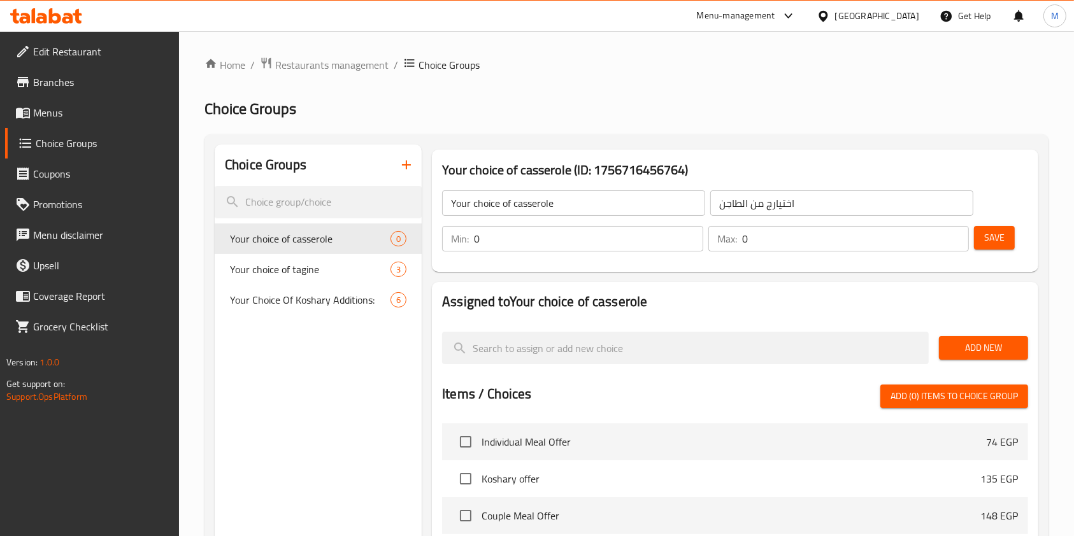
drag, startPoint x: 484, startPoint y: 243, endPoint x: 474, endPoint y: 246, distance: 10.1
click at [475, 246] on input "0" at bounding box center [588, 238] width 229 height 25
click at [473, 246] on div "Min: 0 ​" at bounding box center [572, 238] width 261 height 25
type input "1"
drag, startPoint x: 760, startPoint y: 240, endPoint x: 743, endPoint y: 242, distance: 17.3
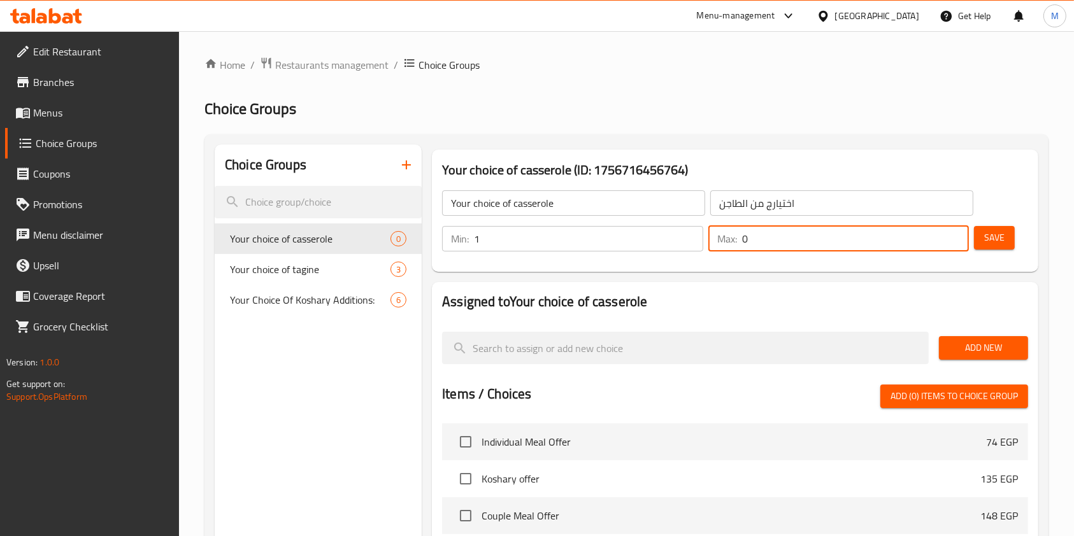
click at [743, 242] on input "0" at bounding box center [855, 238] width 227 height 25
type input "2"
type input "1"
click at [1008, 233] on button "Save" at bounding box center [994, 238] width 41 height 24
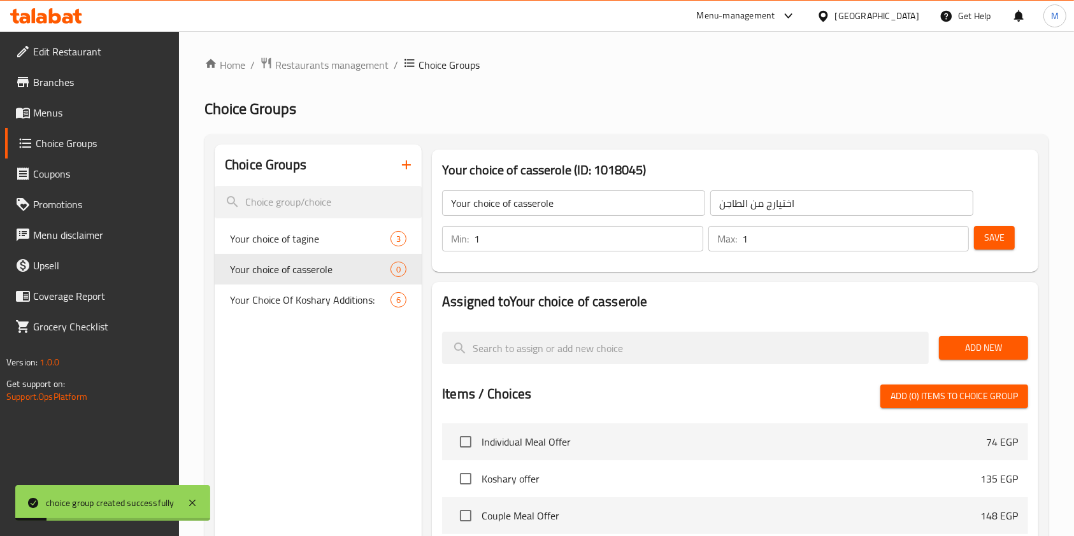
click at [979, 345] on span "Add New" at bounding box center [983, 348] width 69 height 16
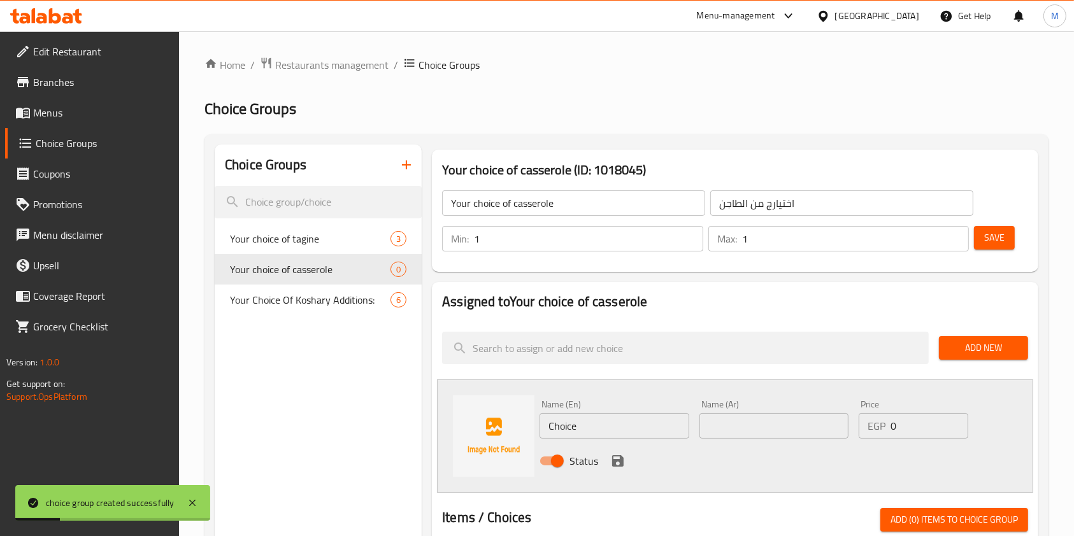
click at [640, 431] on input "Choice" at bounding box center [614, 425] width 149 height 25
paste input "Sausage casserol"
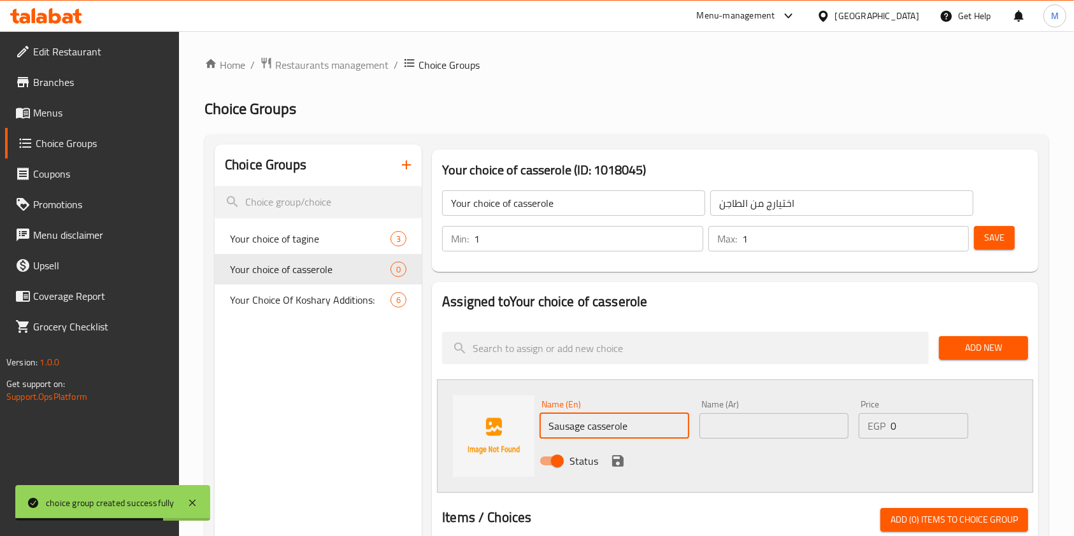
type input "Sausage casserole"
click at [740, 414] on input "text" at bounding box center [773, 425] width 149 height 25
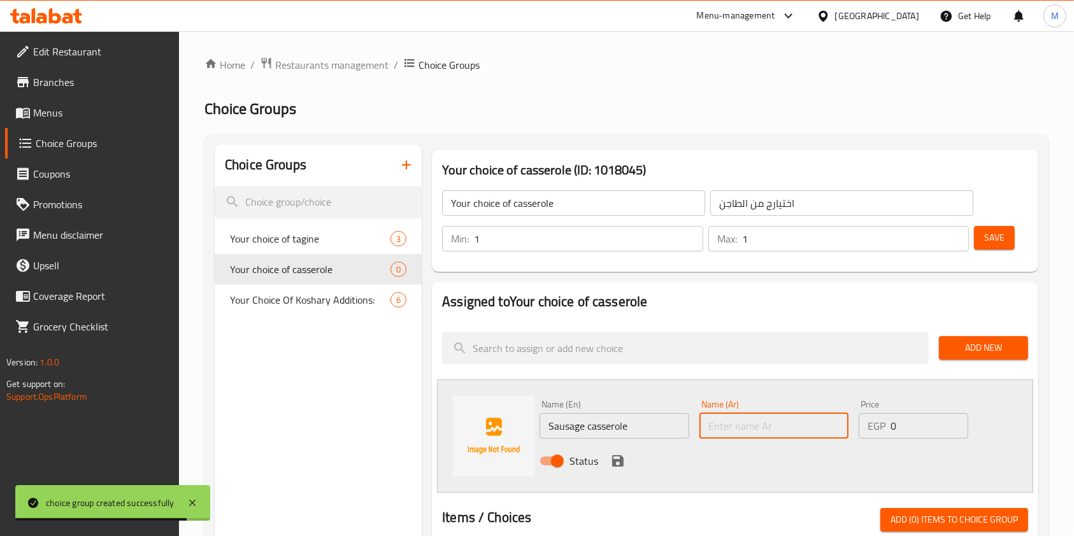
paste input "Sausage casserole"
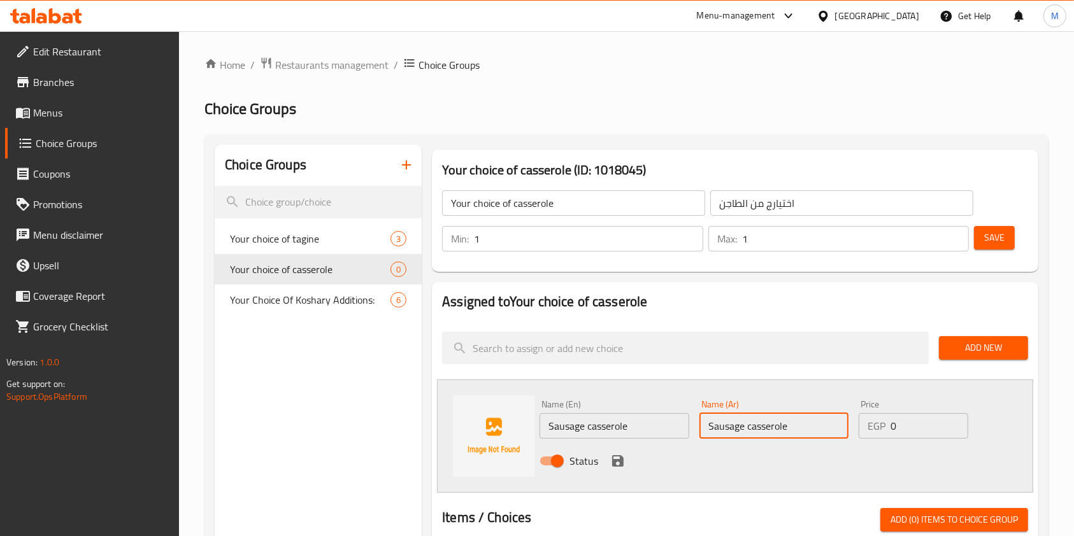
type input "Sausage casserole"
click at [612, 456] on icon "save" at bounding box center [617, 460] width 11 height 11
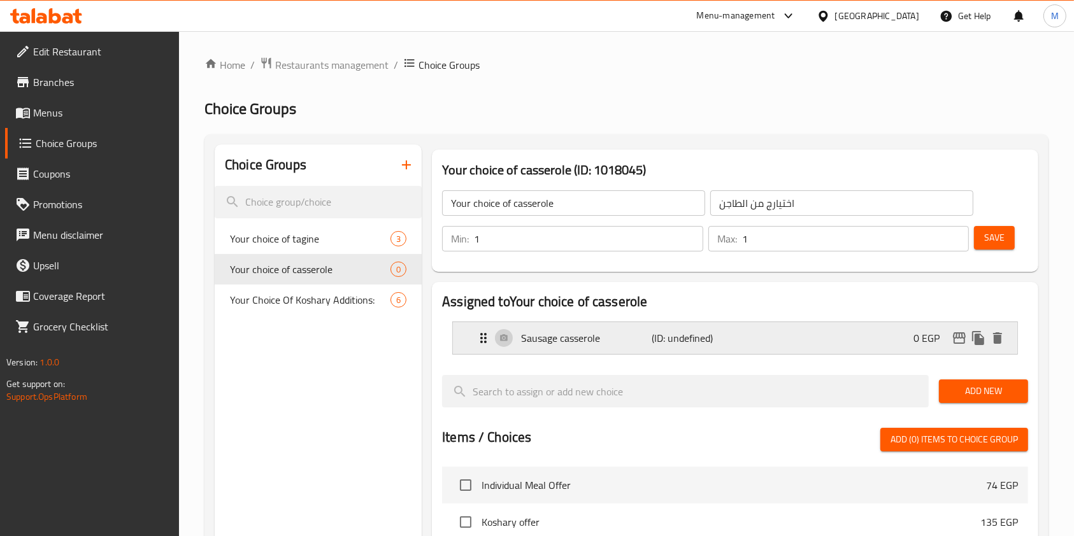
click at [976, 343] on icon "duplicate" at bounding box center [978, 338] width 12 height 14
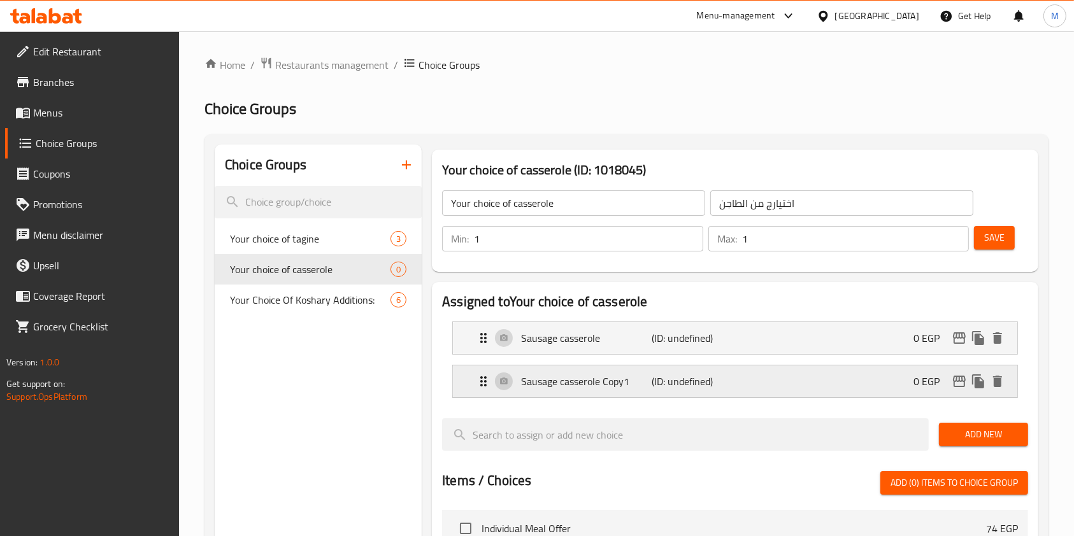
click at [636, 389] on p "Sausage casserole Copy1" at bounding box center [586, 381] width 131 height 15
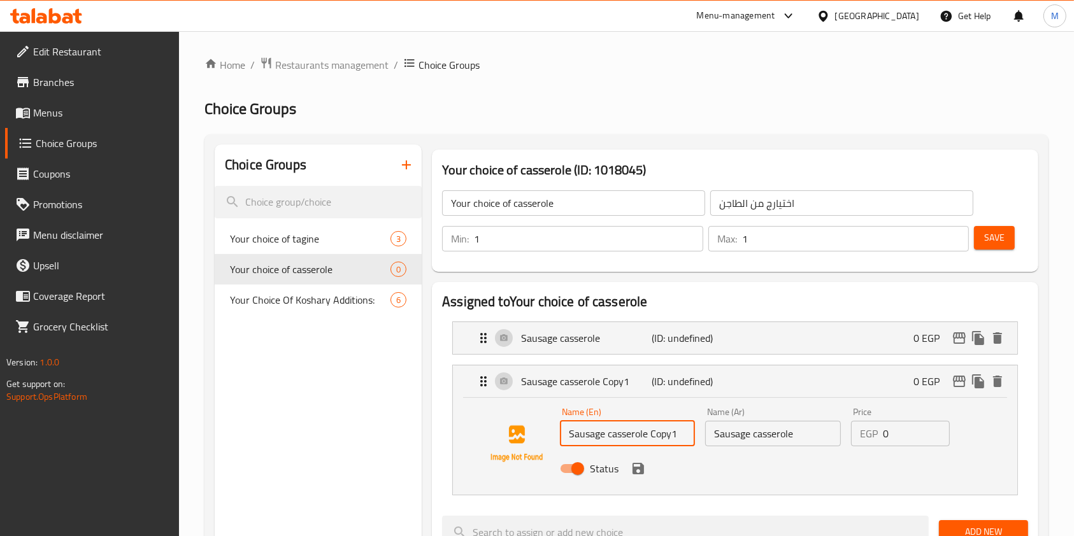
click at [594, 440] on input "Sausage casserole Copy1" at bounding box center [627, 433] width 135 height 25
paste input "Meat casserole"
type input "Meat casserole"
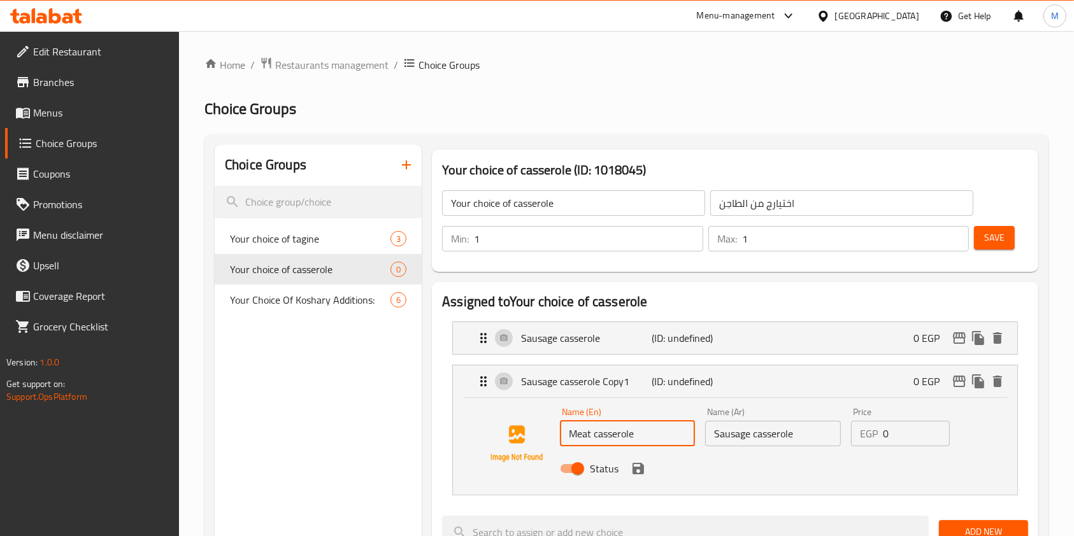
click at [750, 441] on input "Sausage casserole" at bounding box center [772, 433] width 135 height 25
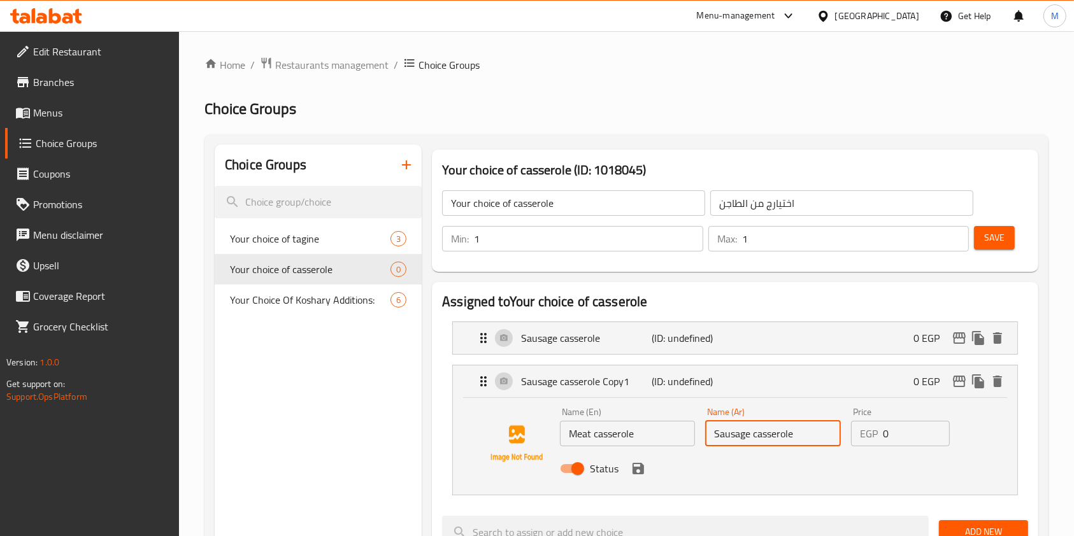
click at [750, 441] on input "Sausage casserole" at bounding box center [772, 433] width 135 height 25
paste input "طاجن لحم"
click at [640, 468] on icon "save" at bounding box center [638, 468] width 11 height 11
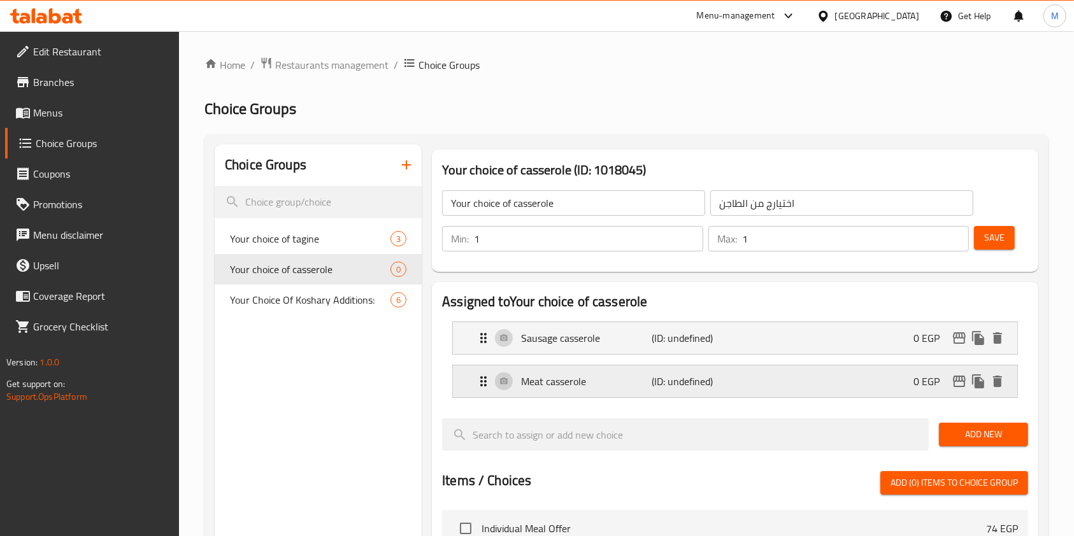
type input "طاجن لحم"
click at [707, 341] on p "(ID: undefined)" at bounding box center [695, 338] width 87 height 15
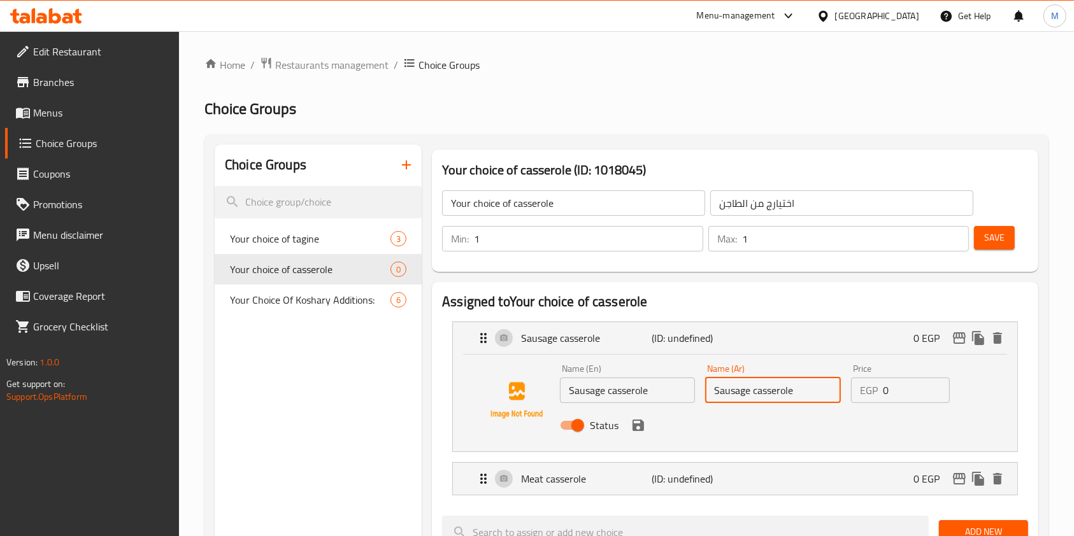
click at [728, 394] on input "Sausage casserole" at bounding box center [772, 390] width 135 height 25
paste input "طاجن سجق"
type input "طاجن سجق"
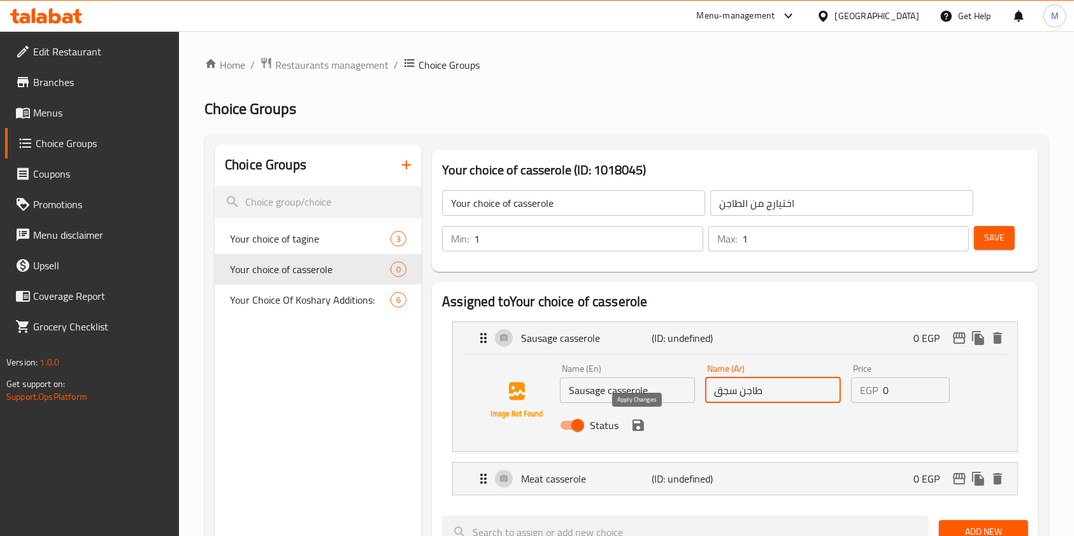
click at [640, 434] on button "save" at bounding box center [638, 425] width 19 height 19
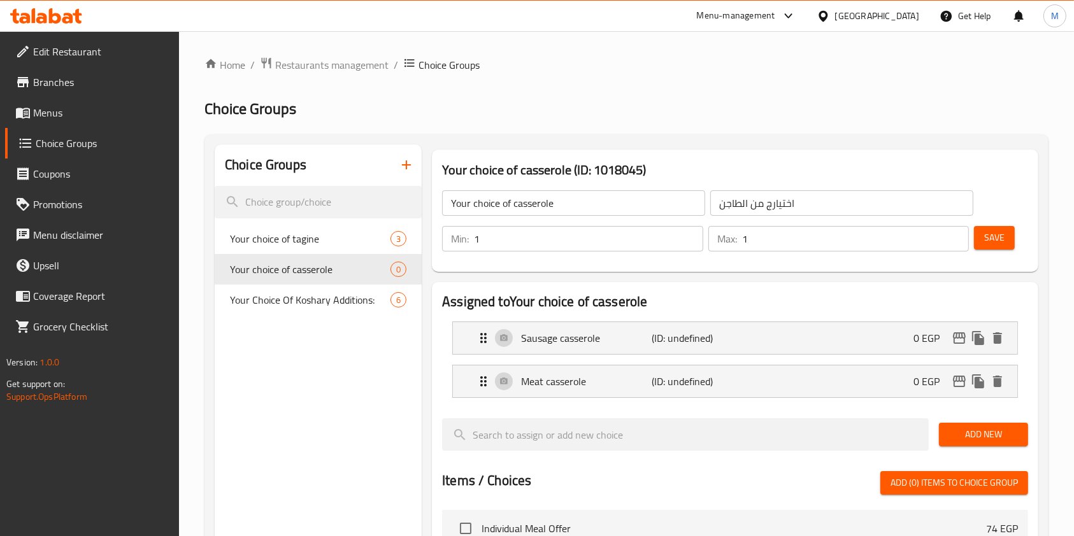
scroll to position [41, 0]
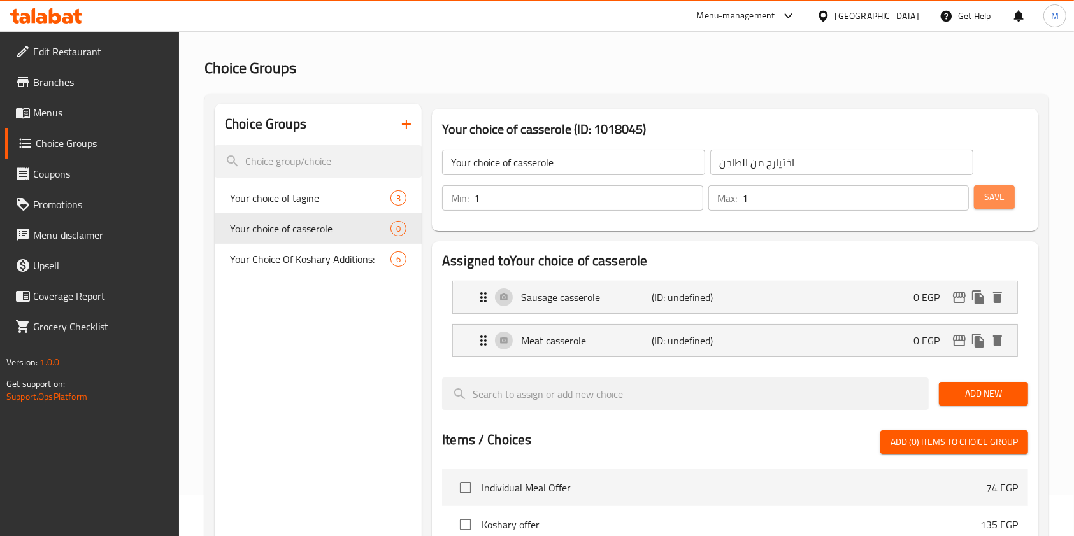
click at [1008, 196] on button "Save" at bounding box center [994, 197] width 41 height 24
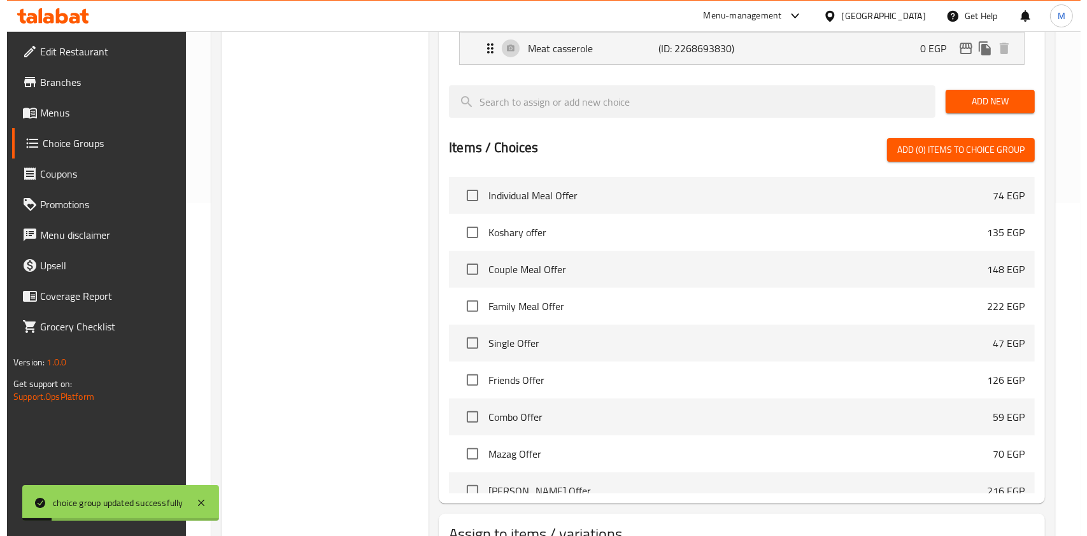
scroll to position [431, 0]
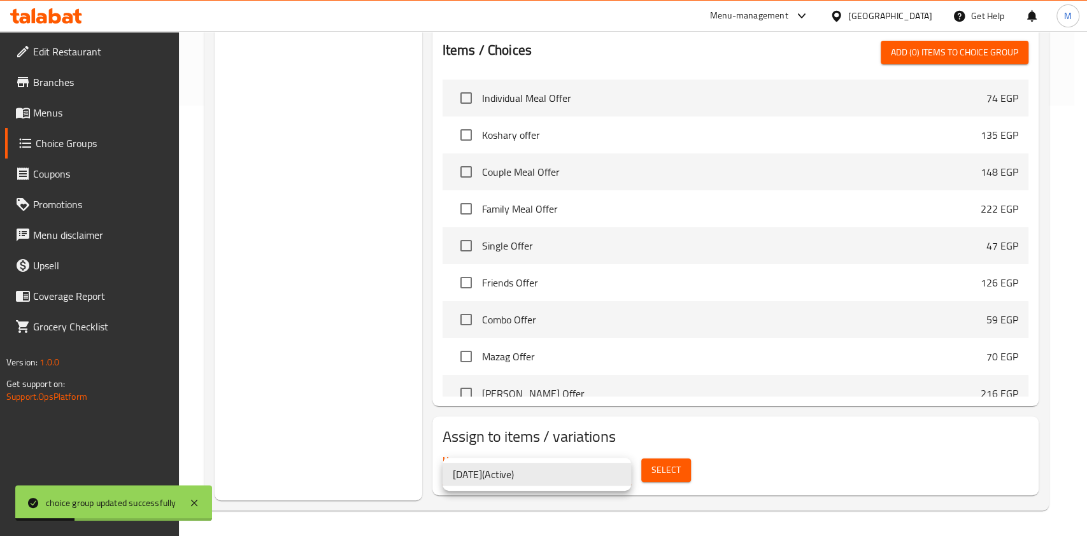
click at [587, 475] on li "25/8/2024 ( Active )" at bounding box center [537, 474] width 189 height 23
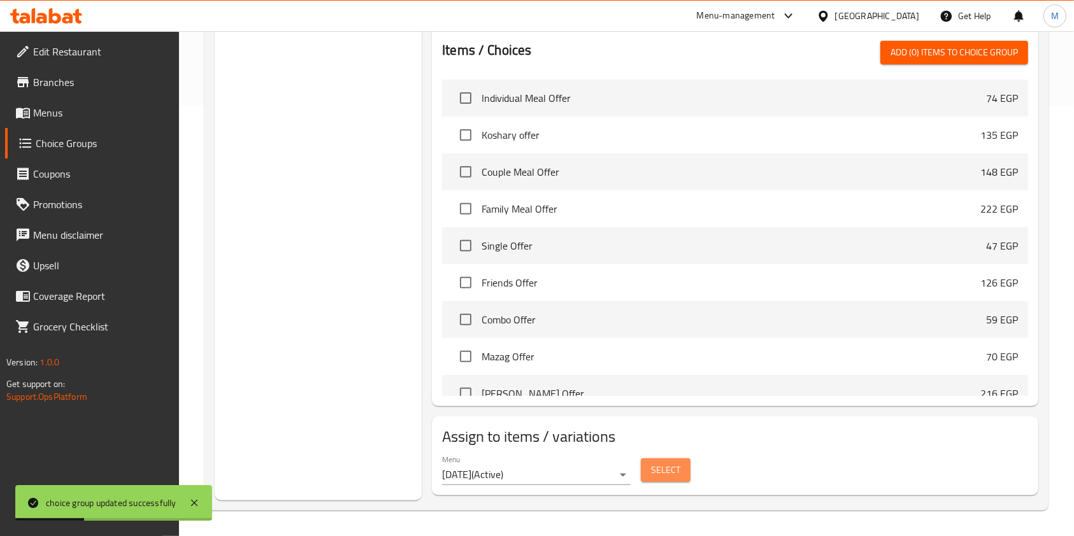
click at [645, 468] on button "Select" at bounding box center [666, 471] width 50 height 24
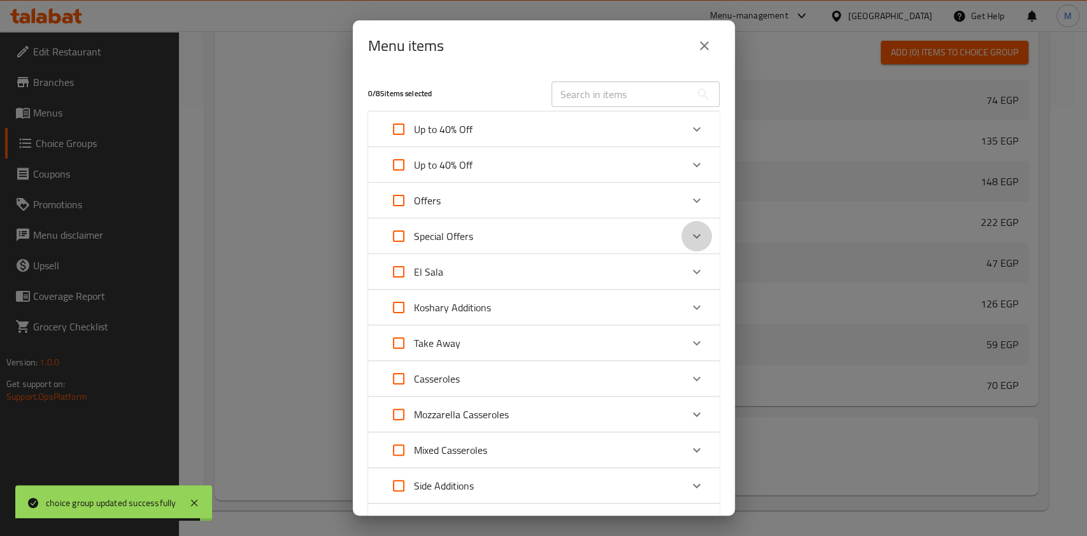
click at [689, 232] on icon "Expand" at bounding box center [696, 236] width 15 height 15
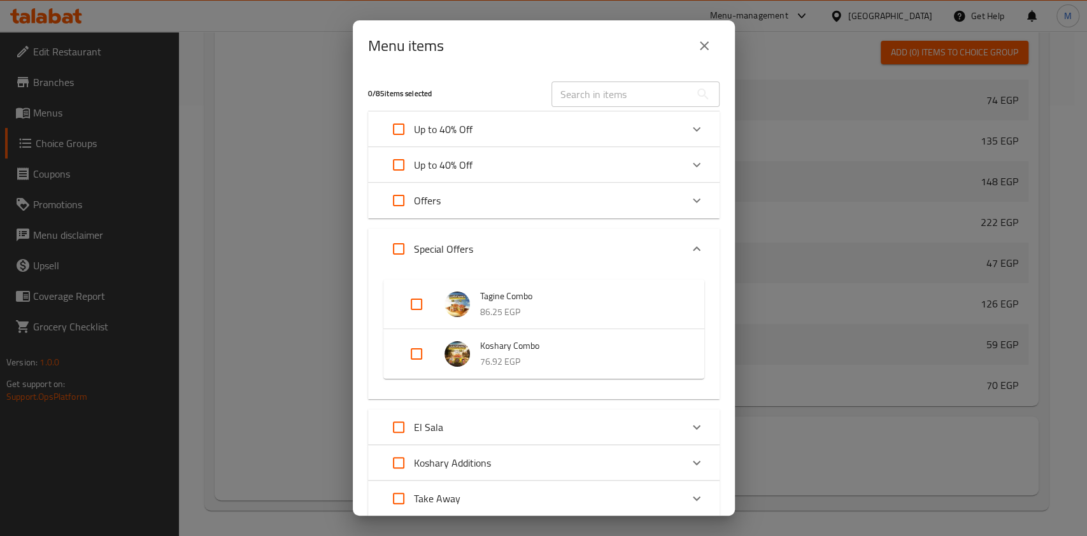
click at [424, 303] on input "Expand" at bounding box center [416, 304] width 31 height 31
checkbox input "true"
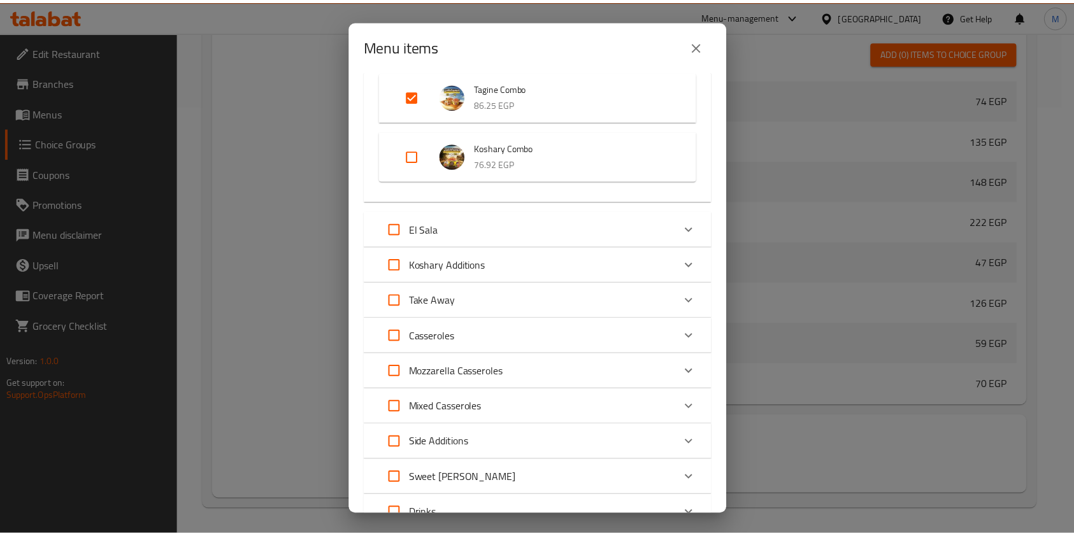
scroll to position [313, 0]
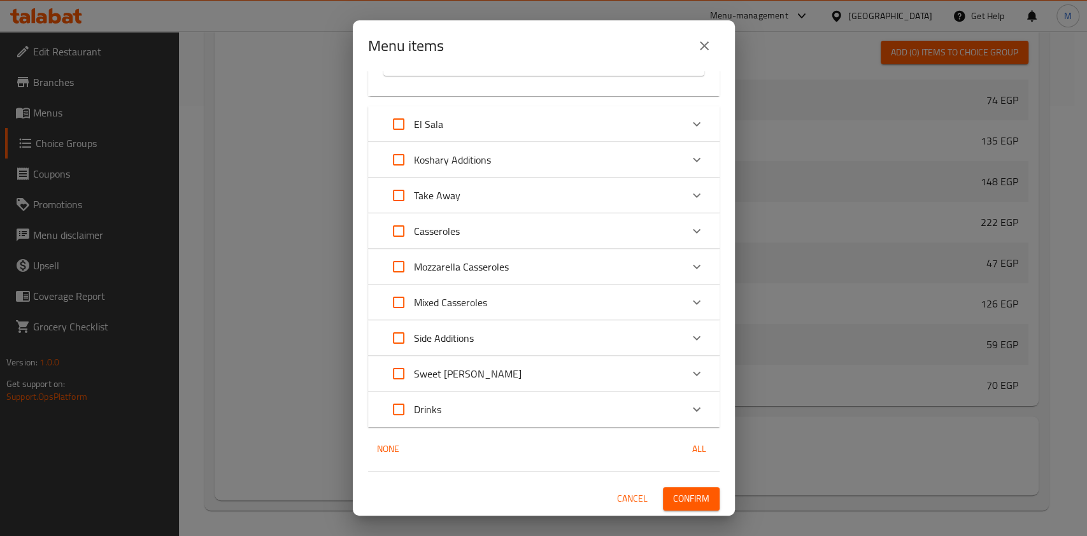
click at [693, 502] on span "Confirm" at bounding box center [691, 499] width 36 height 16
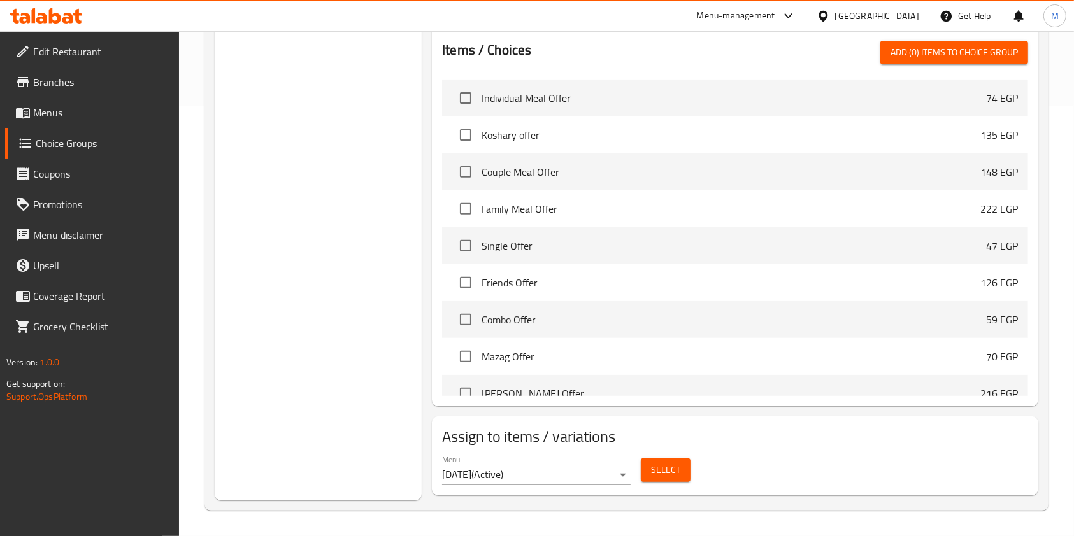
click at [68, 17] on icon at bounding box center [67, 18] width 11 height 11
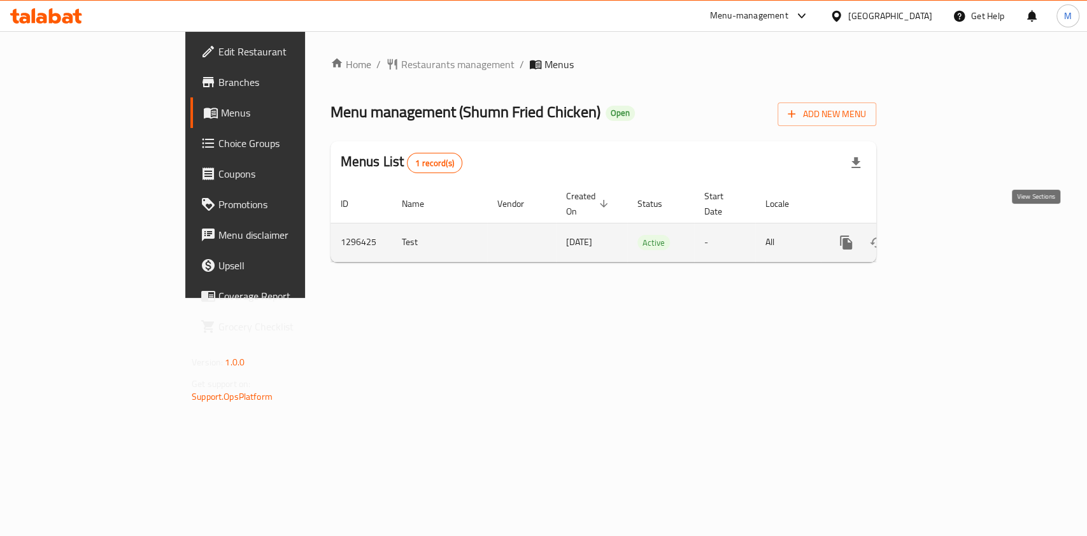
click at [954, 227] on link "enhanced table" at bounding box center [938, 242] width 31 height 31
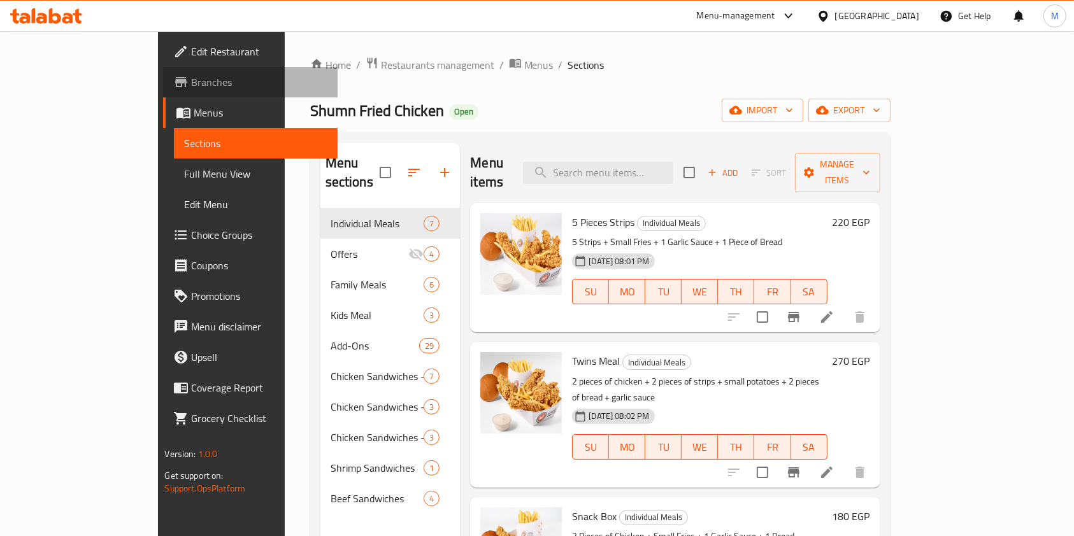
click at [191, 84] on span "Branches" at bounding box center [259, 82] width 136 height 15
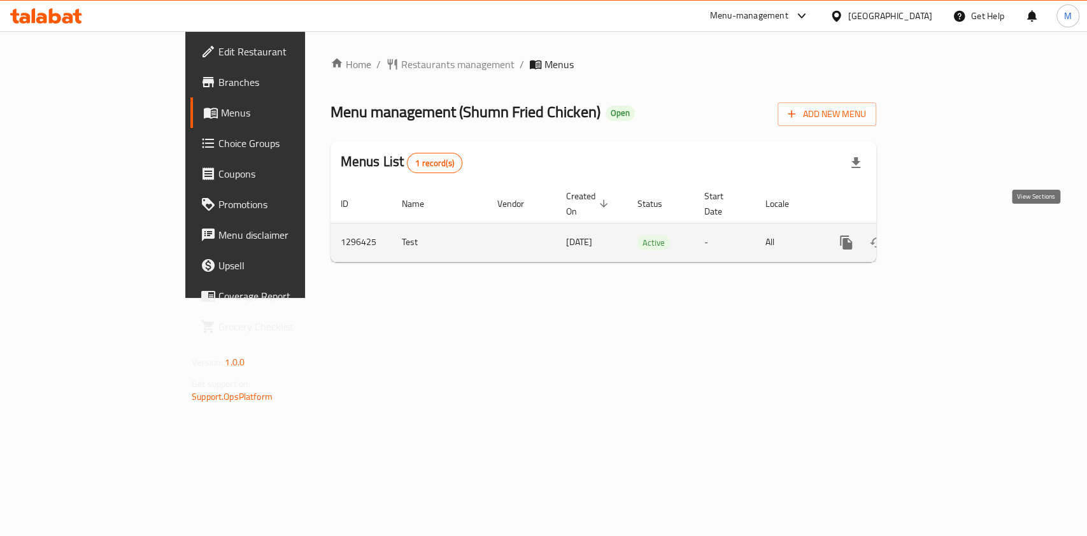
click at [944, 237] on icon "enhanced table" at bounding box center [938, 242] width 11 height 11
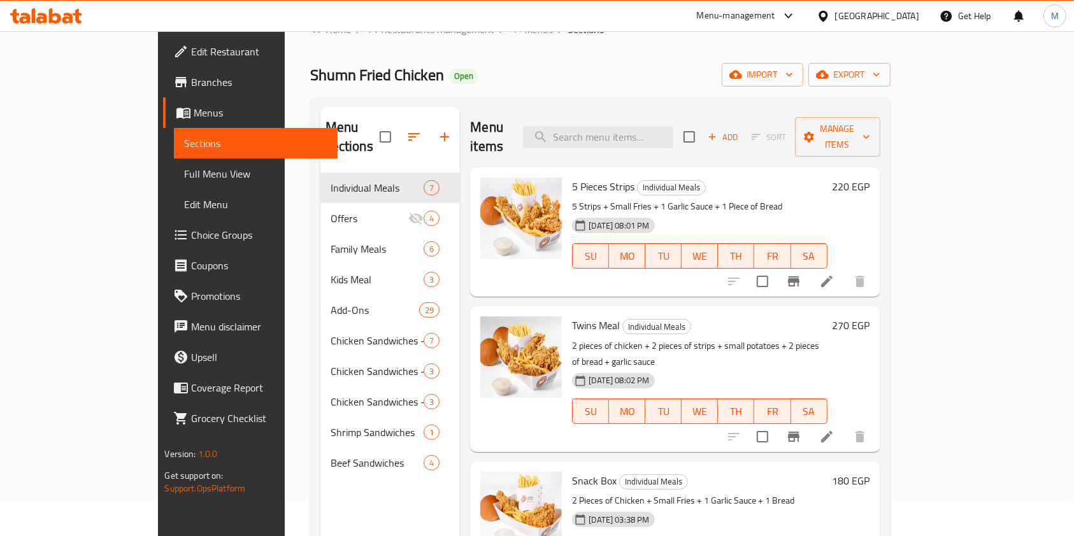
scroll to position [87, 0]
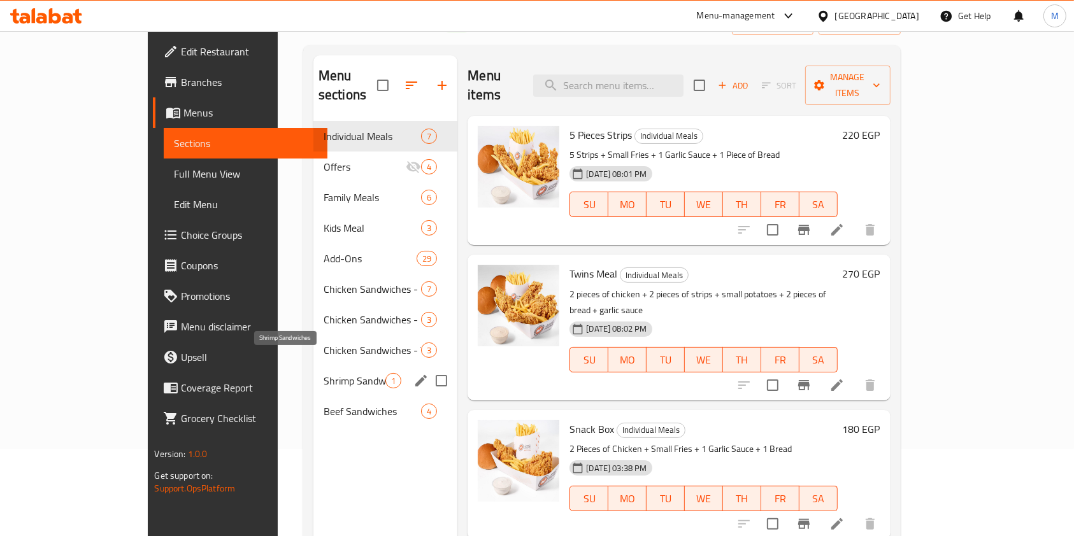
click at [324, 373] on span "Shrimp Sandwiches" at bounding box center [355, 380] width 62 height 15
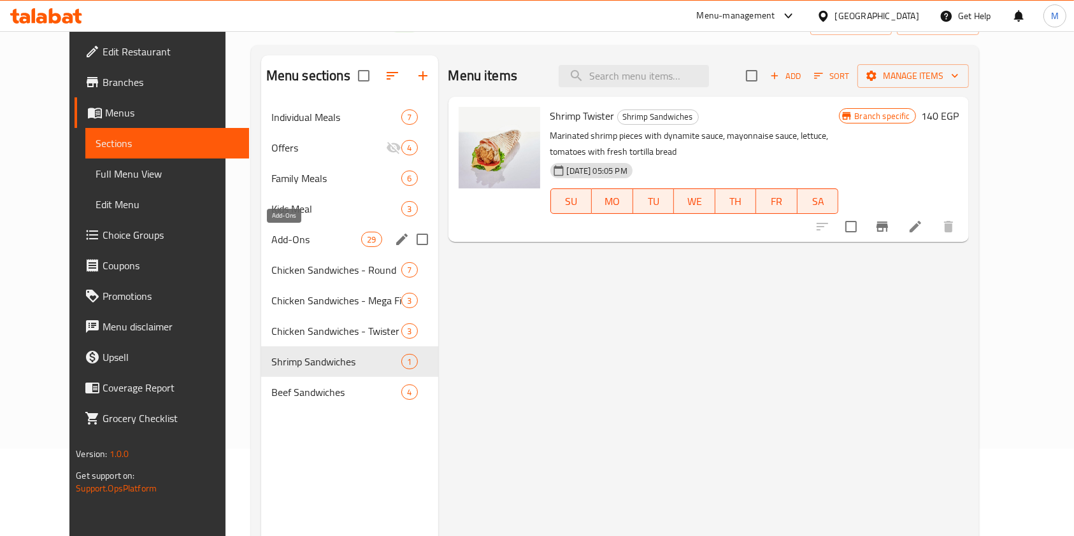
drag, startPoint x: 241, startPoint y: 239, endPoint x: 355, endPoint y: 243, distance: 114.7
click at [271, 239] on span "Add-Ons" at bounding box center [316, 239] width 90 height 15
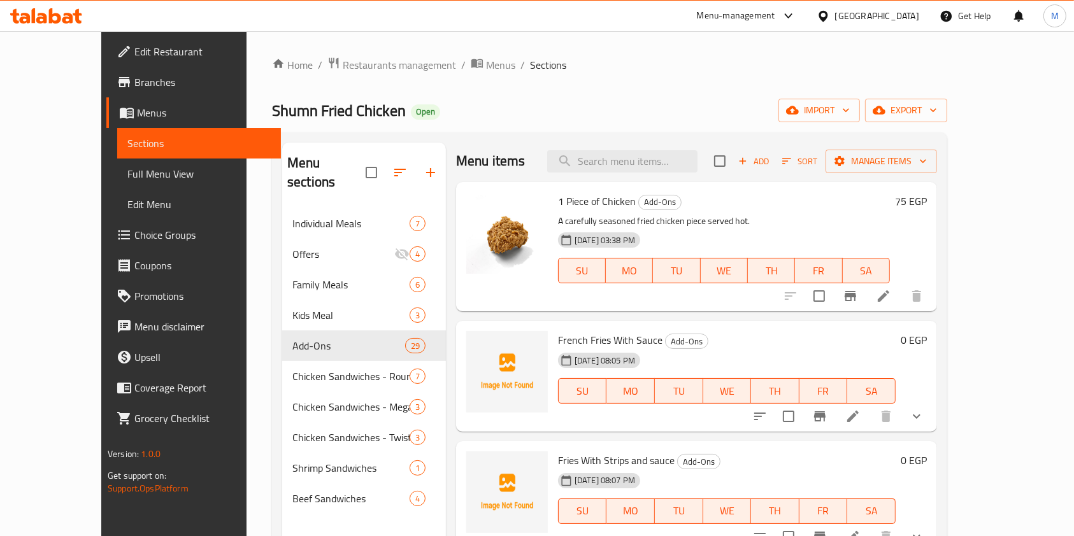
click at [660, 174] on div "Menu items Add Sort Manage items" at bounding box center [696, 161] width 481 height 41
click at [663, 169] on input "search" at bounding box center [622, 161] width 150 height 22
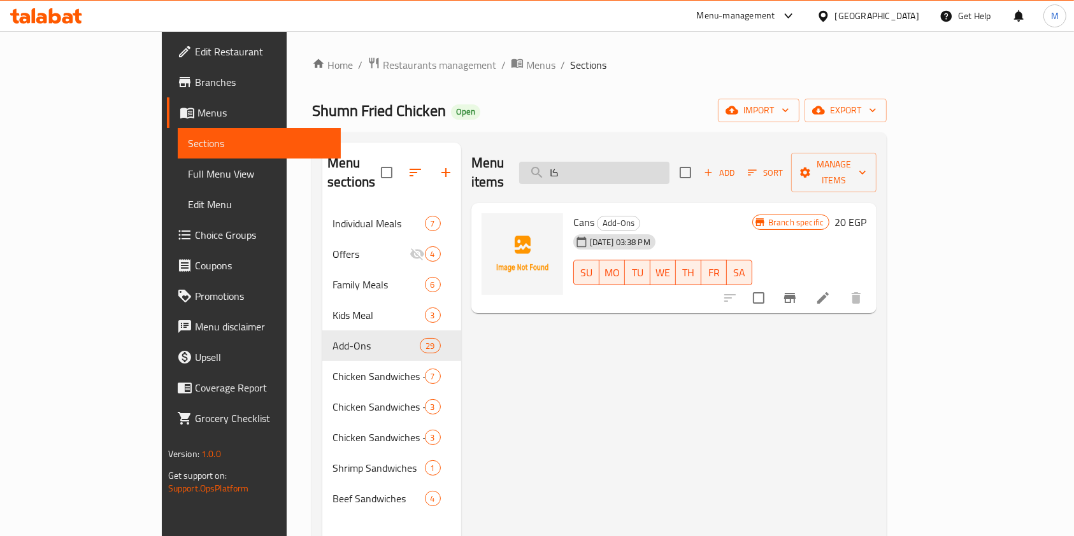
type input "ك"
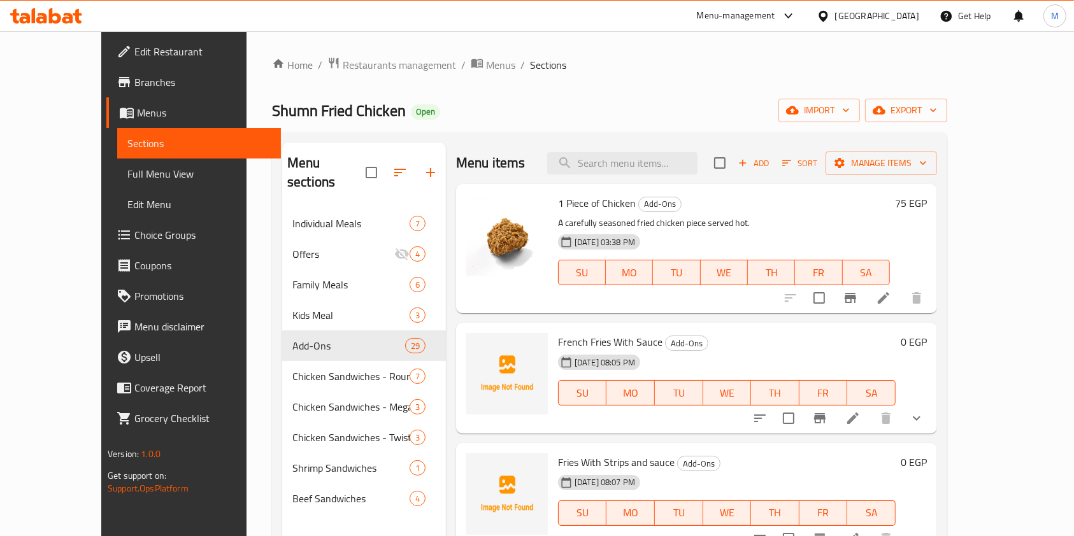
click at [771, 157] on span "Add" at bounding box center [753, 163] width 34 height 15
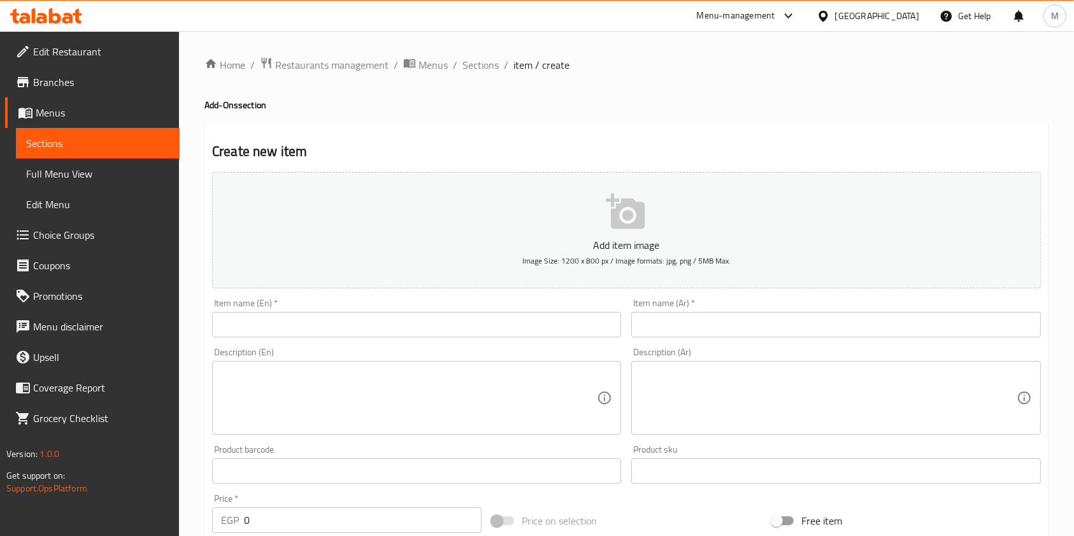
click at [392, 331] on input "text" at bounding box center [416, 324] width 409 height 25
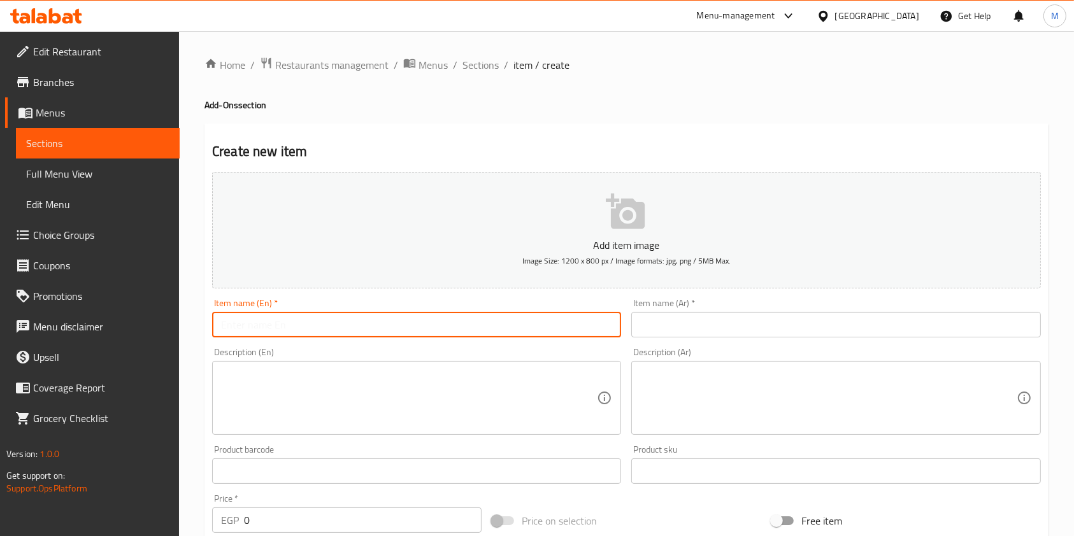
paste input "Ketchup sauce"
type input "Ketchup sauce"
click at [660, 319] on input "text" at bounding box center [835, 324] width 409 height 25
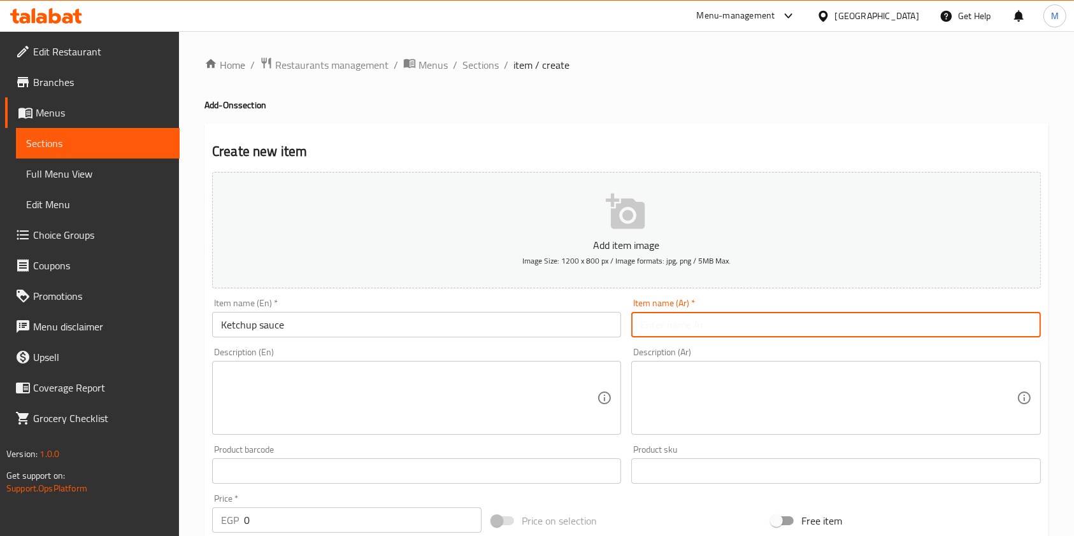
paste input "صوص كاتشب"
type input "صوص كاتشب"
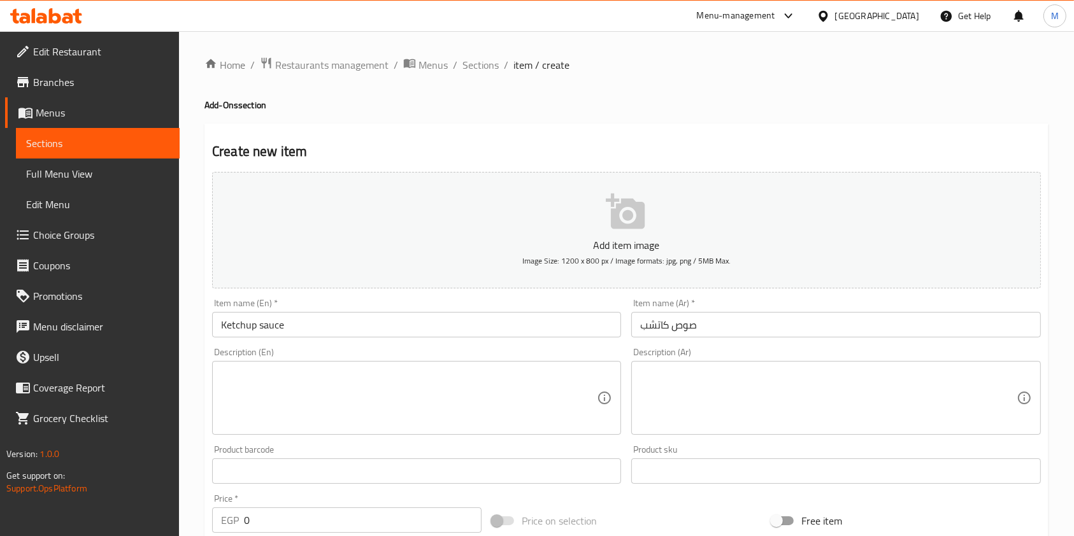
drag, startPoint x: 1065, startPoint y: 174, endPoint x: 1073, endPoint y: 184, distance: 12.7
click at [1070, 183] on div "Home / Restaurants management / Menus / Sections / item / create Add-Ons sectio…" at bounding box center [626, 465] width 895 height 869
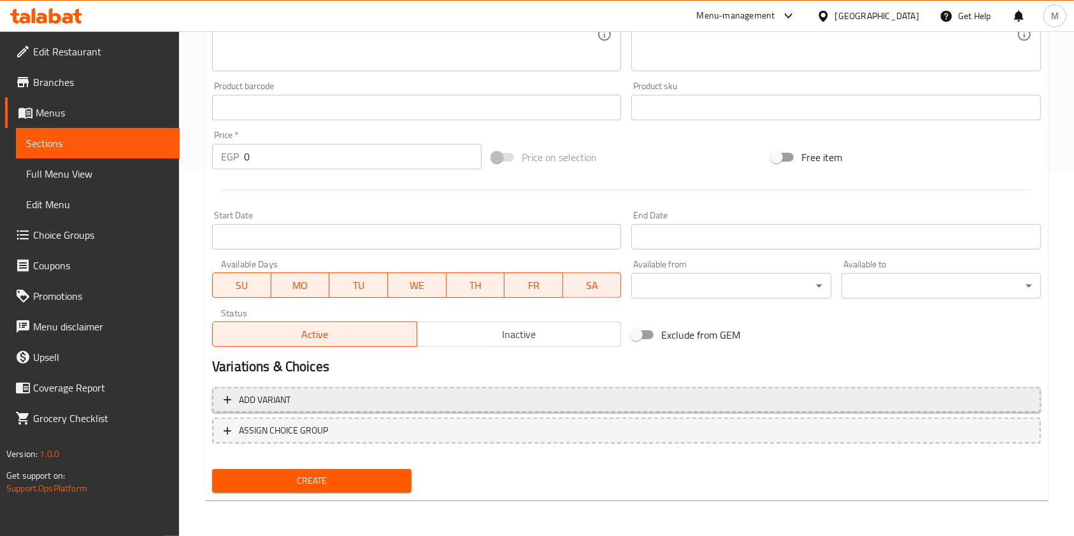
click at [646, 396] on span "Add variant" at bounding box center [627, 400] width 806 height 16
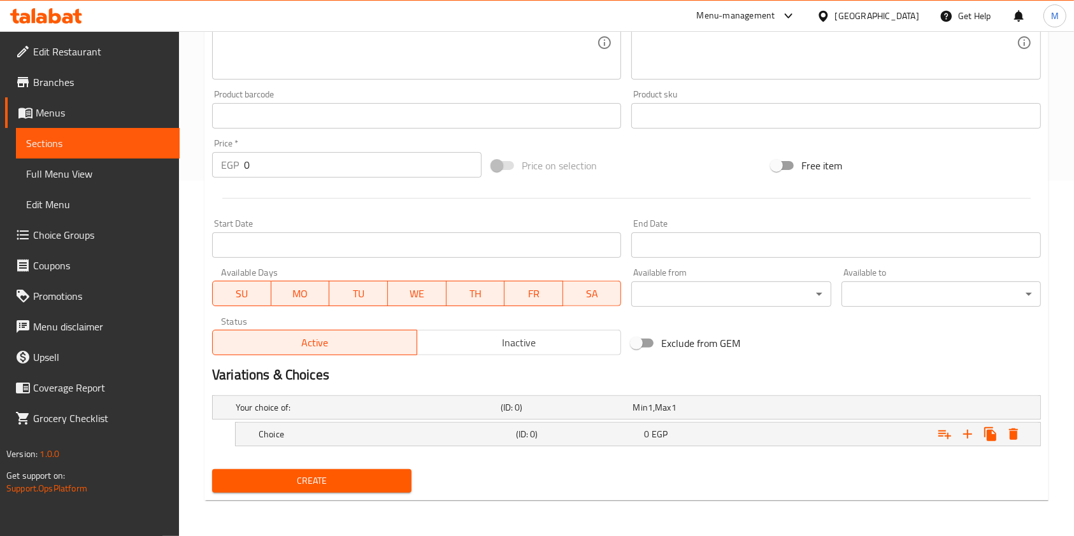
scroll to position [355, 0]
click at [619, 414] on h5 "(ID: 0)" at bounding box center [564, 407] width 127 height 13
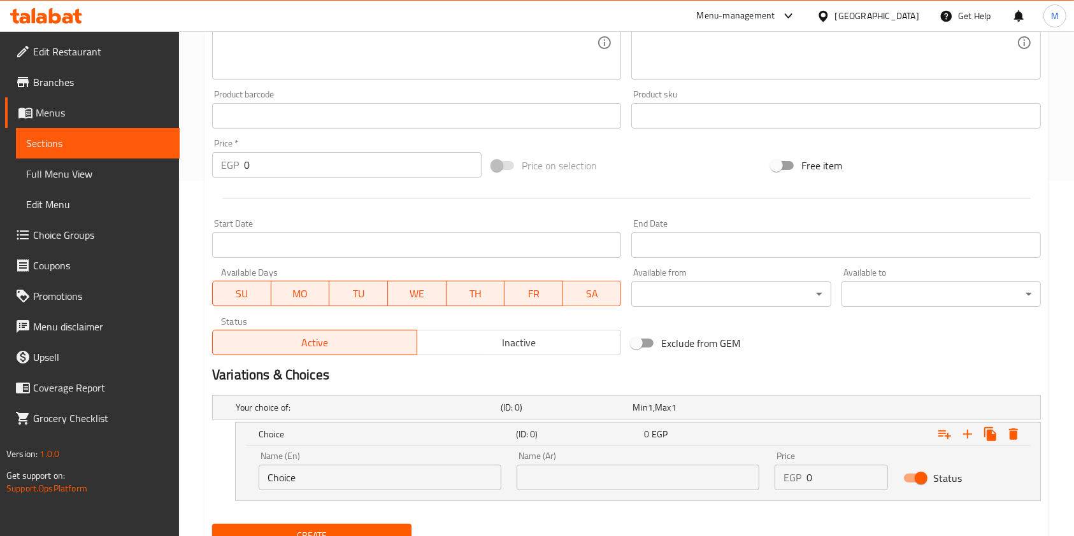
click at [329, 480] on input "Choice" at bounding box center [380, 477] width 243 height 25
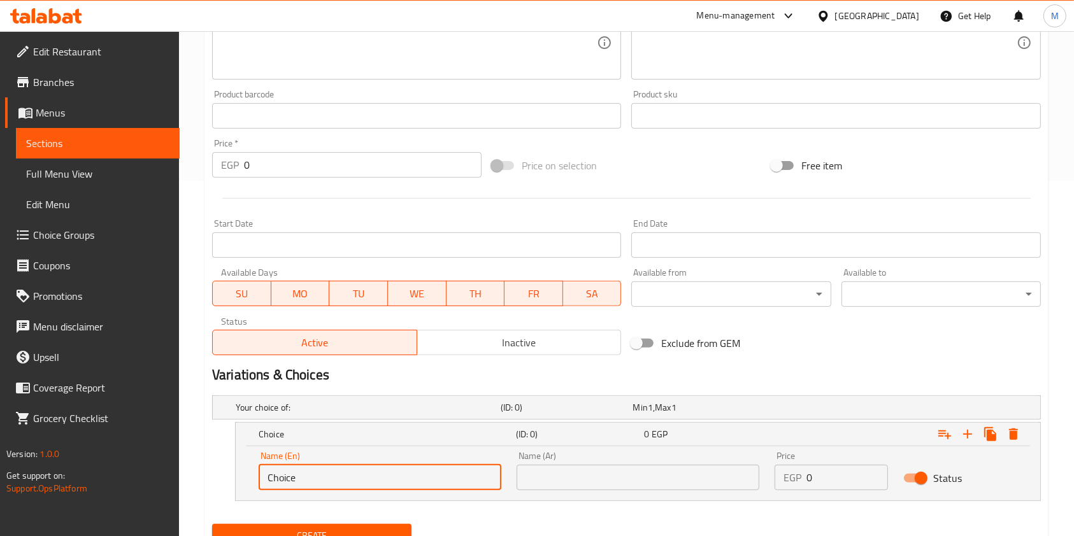
click at [329, 480] on input "Choice" at bounding box center [380, 477] width 243 height 25
type input "م"
type input "Large"
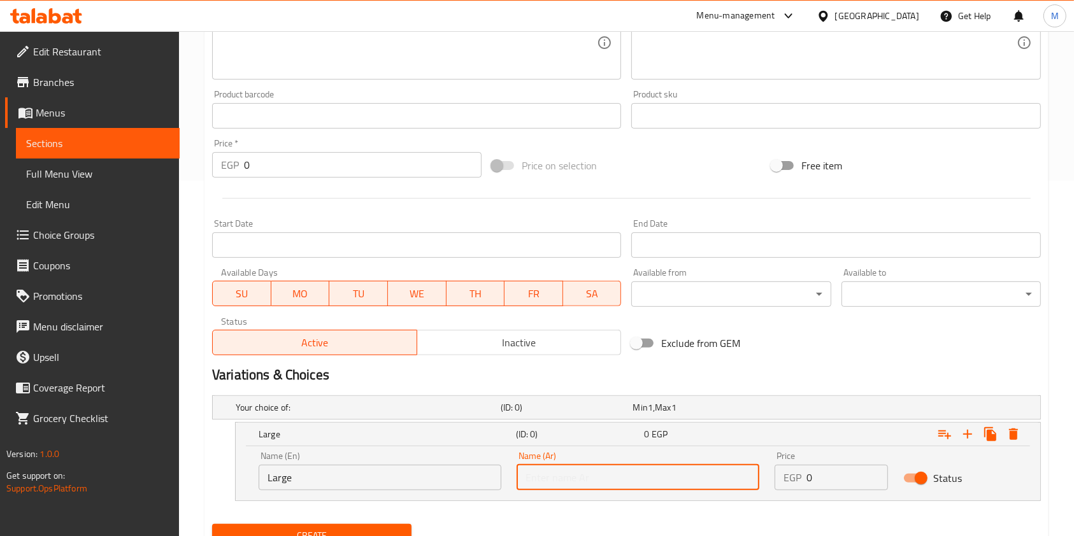
click at [532, 475] on input "text" at bounding box center [638, 477] width 243 height 25
type input "كبير"
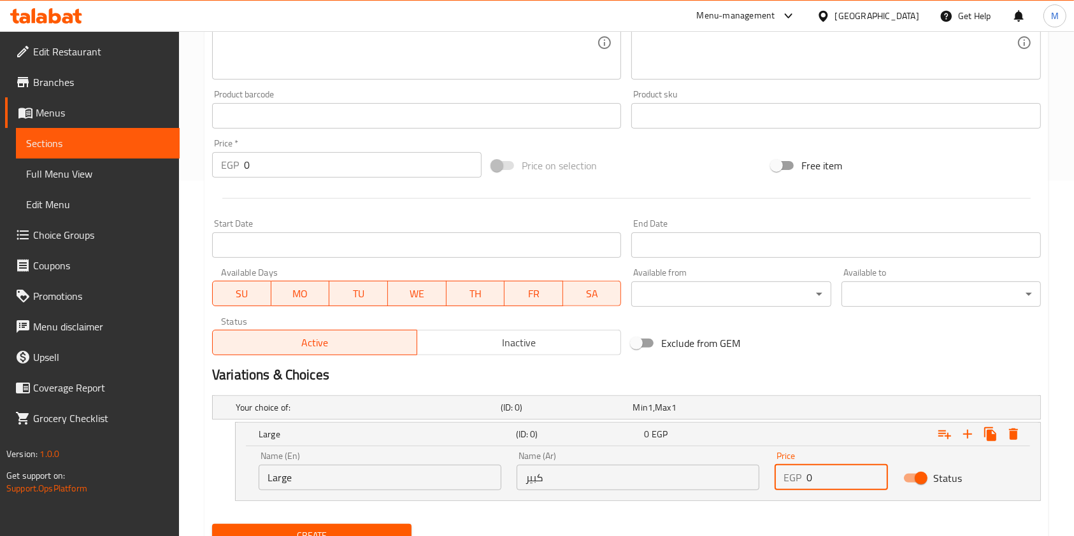
drag, startPoint x: 815, startPoint y: 490, endPoint x: 807, endPoint y: 492, distance: 9.1
click at [807, 492] on div "Price EGP 0 Price" at bounding box center [831, 471] width 129 height 54
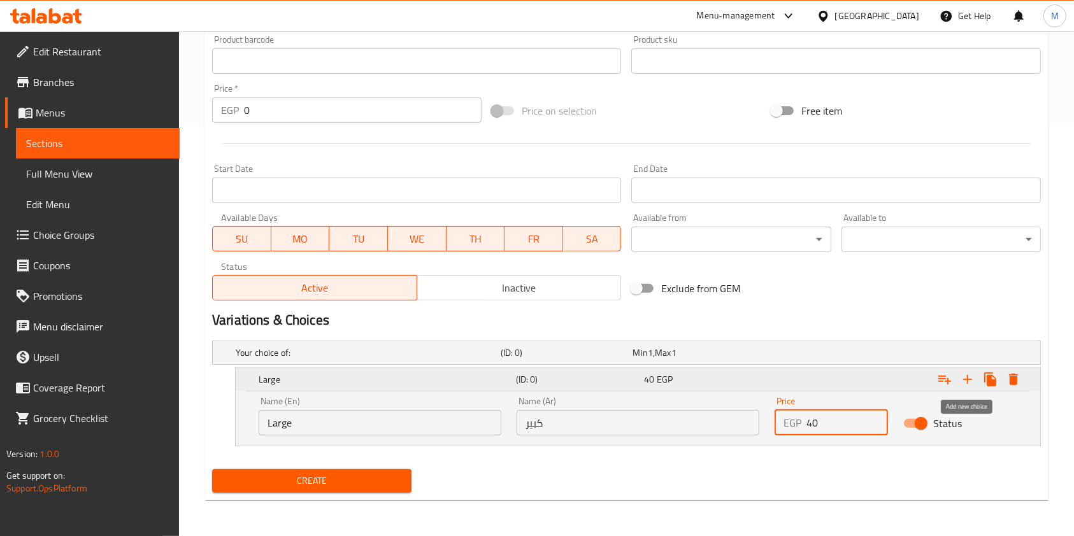
type input "40"
click at [986, 375] on icon "Expand" at bounding box center [990, 379] width 15 height 15
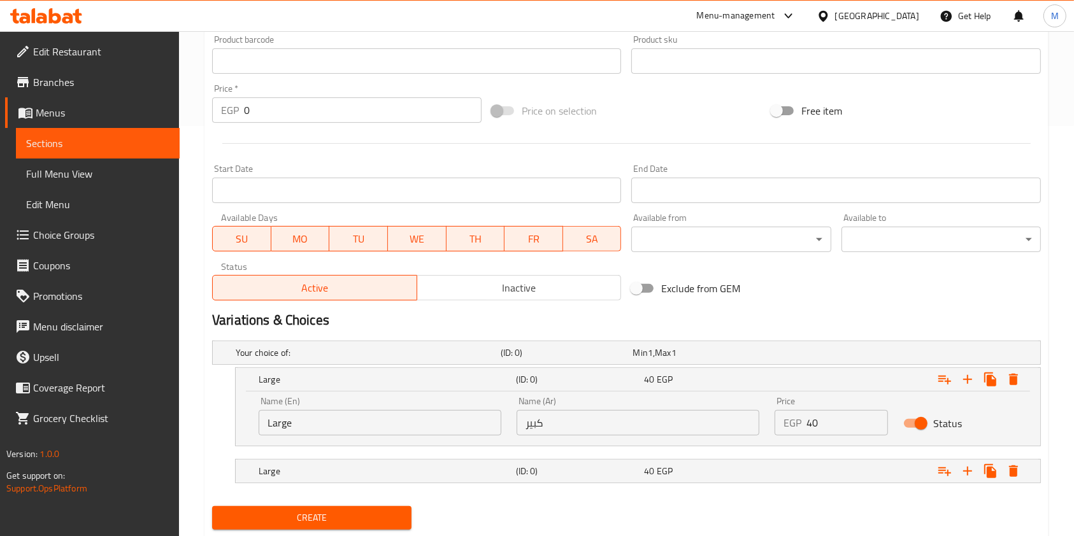
scroll to position [447, 0]
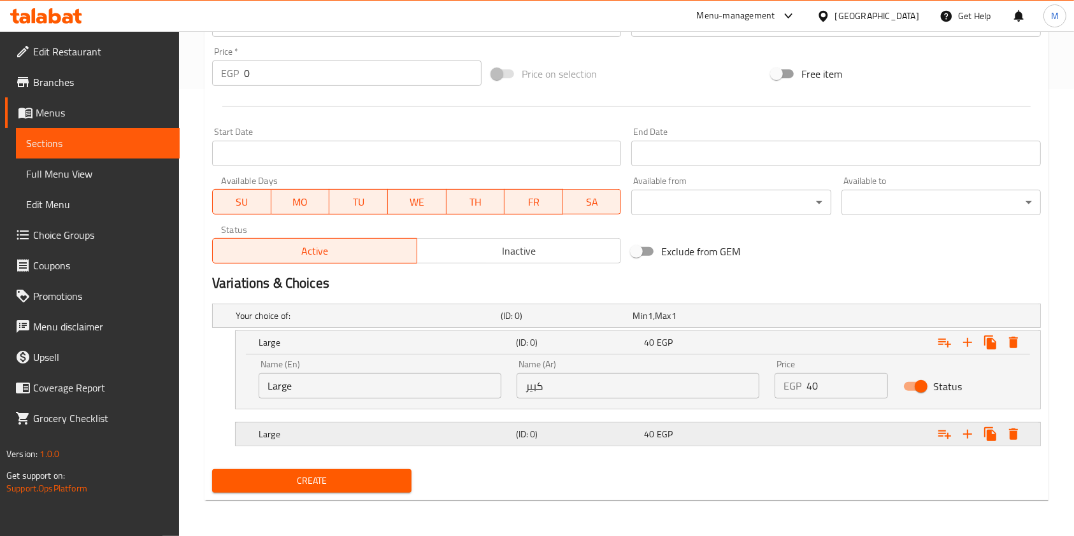
click at [447, 330] on div "Large (ID: 0) 40 EGP" at bounding box center [630, 316] width 794 height 28
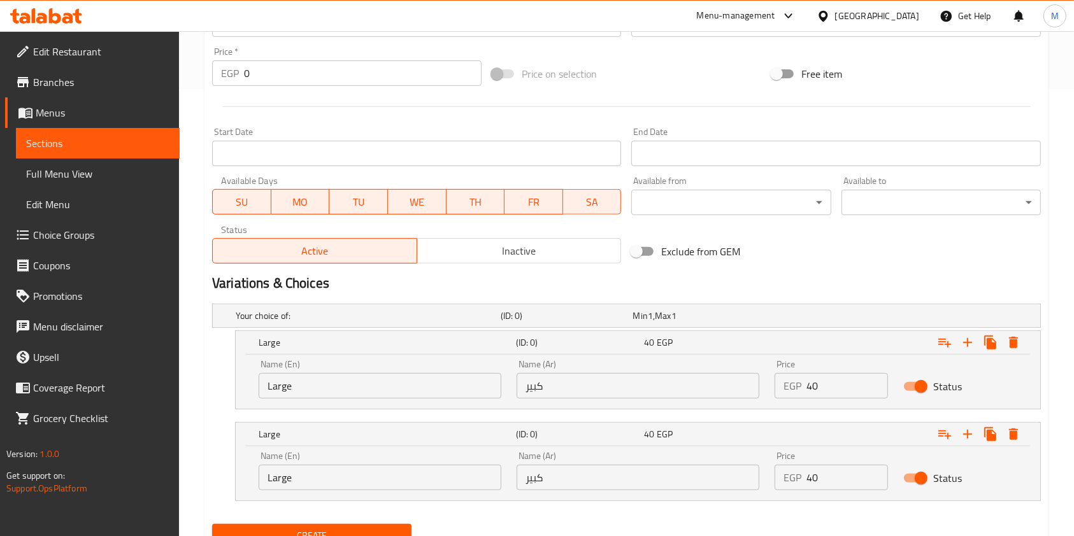
click at [304, 482] on input "Large" at bounding box center [380, 477] width 243 height 25
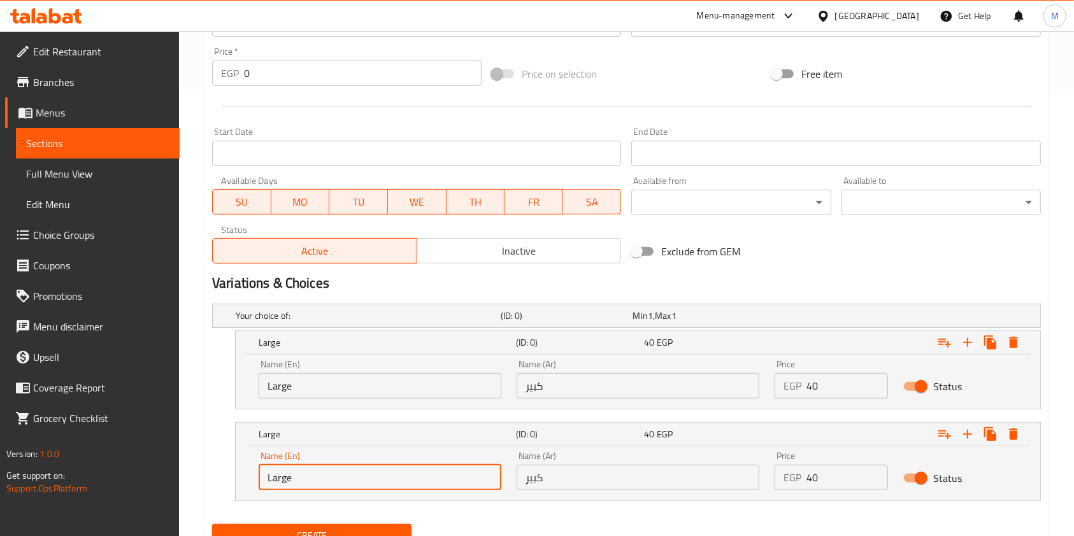
click at [304, 482] on input "Large" at bounding box center [380, 477] width 243 height 25
type input "Small"
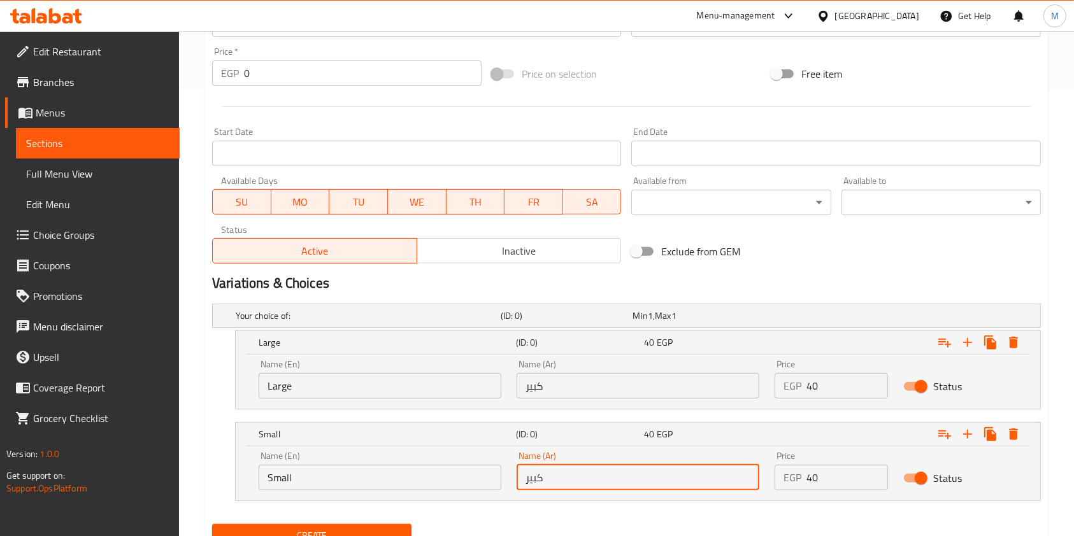
click at [599, 474] on input "كبير" at bounding box center [638, 477] width 243 height 25
type input "w"
type input "صغير"
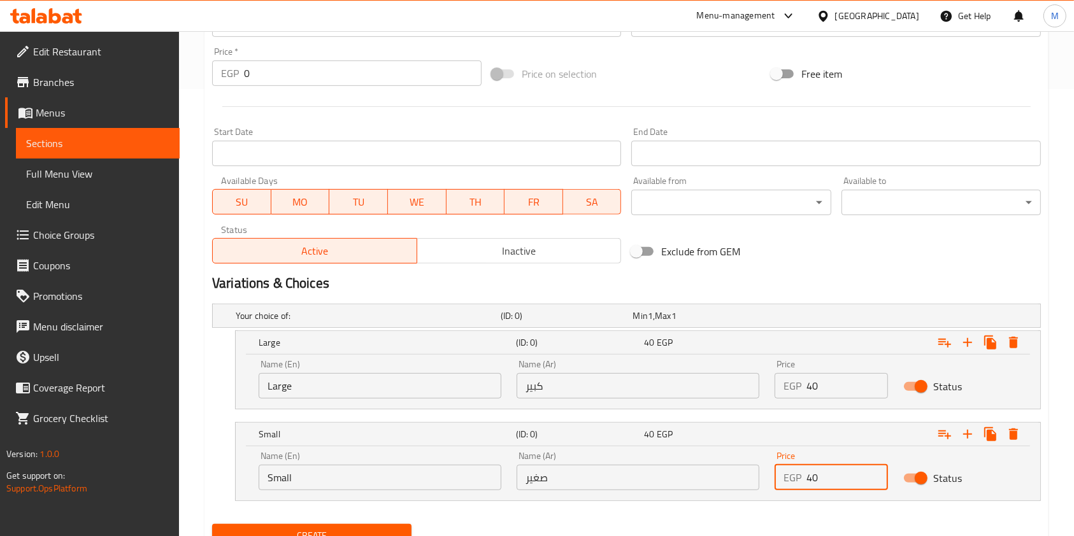
click at [814, 478] on input "40" at bounding box center [848, 477] width 82 height 25
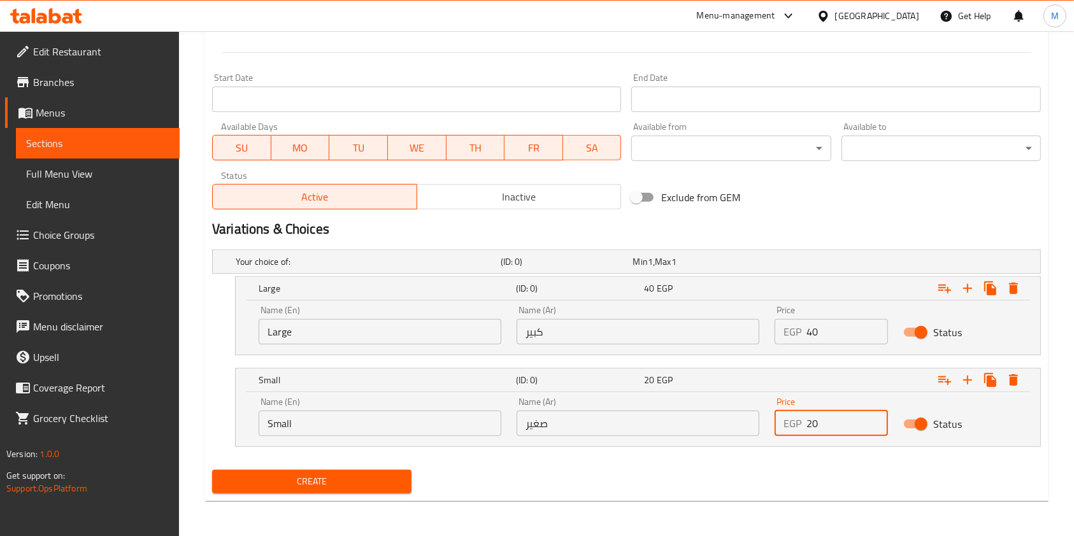
type input "20"
click at [321, 482] on span "Create" at bounding box center [311, 482] width 179 height 16
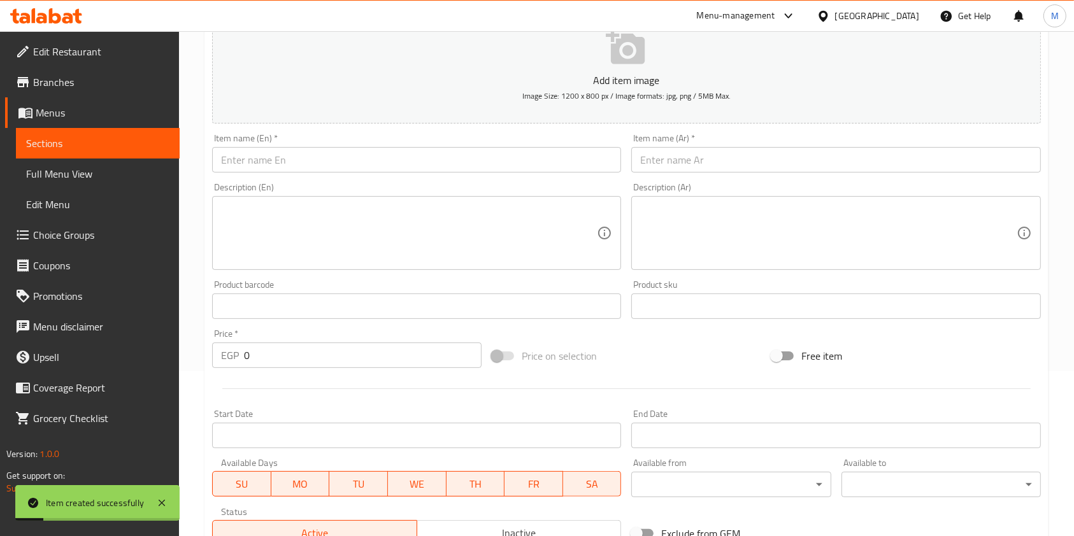
scroll to position [0, 0]
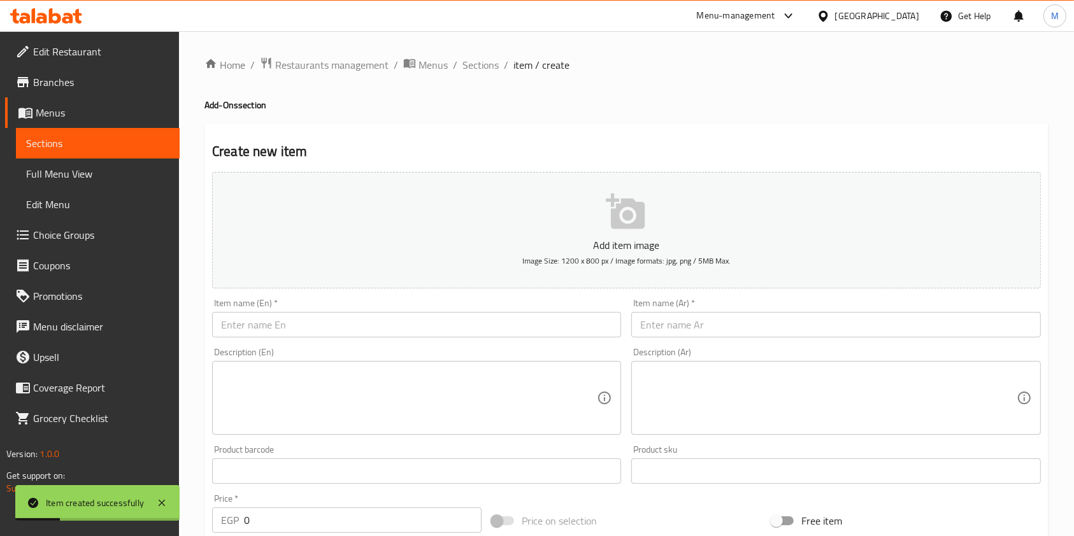
click at [499, 62] on ol "Home / Restaurants management / Menus / Sections / item / create" at bounding box center [626, 65] width 844 height 17
click at [491, 64] on span "Sections" at bounding box center [481, 64] width 36 height 15
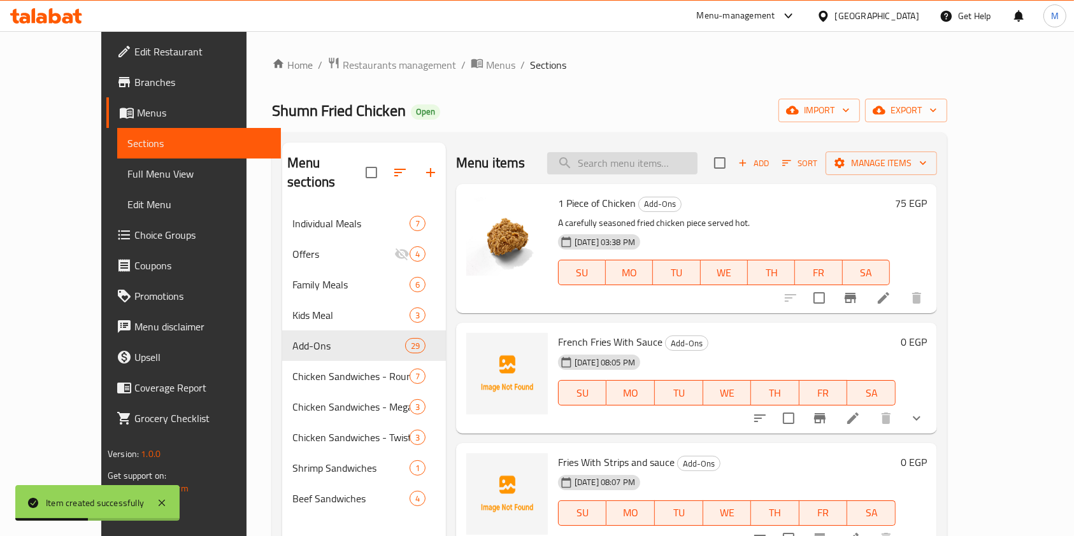
click at [678, 161] on input "search" at bounding box center [622, 163] width 150 height 22
type input "ك"
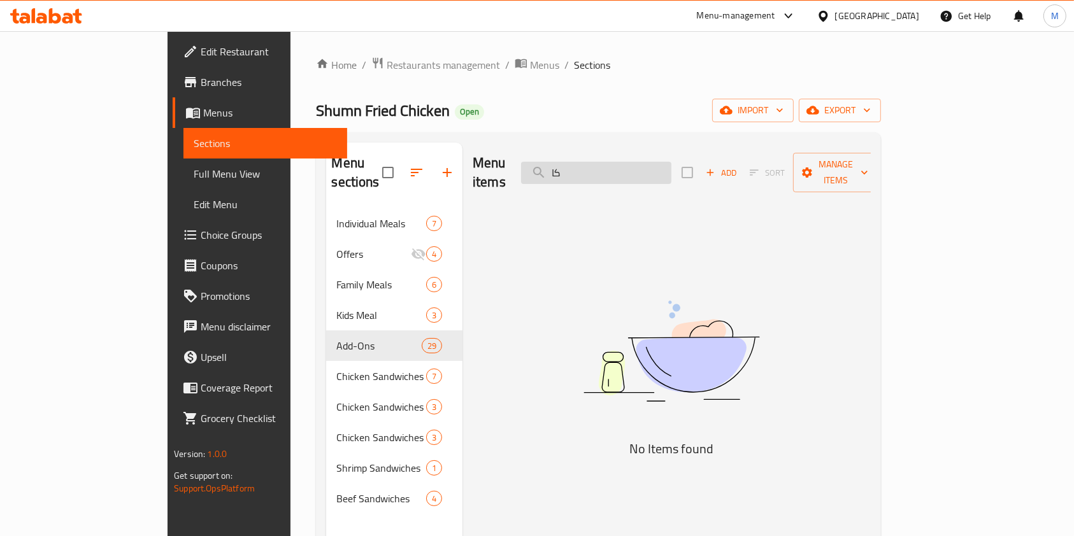
type input "ك"
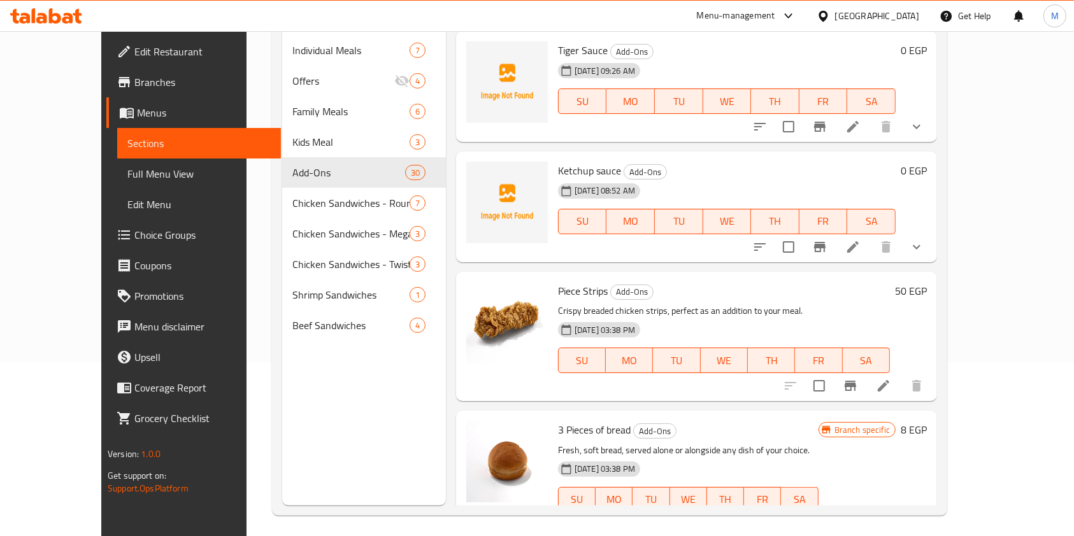
scroll to position [964, 0]
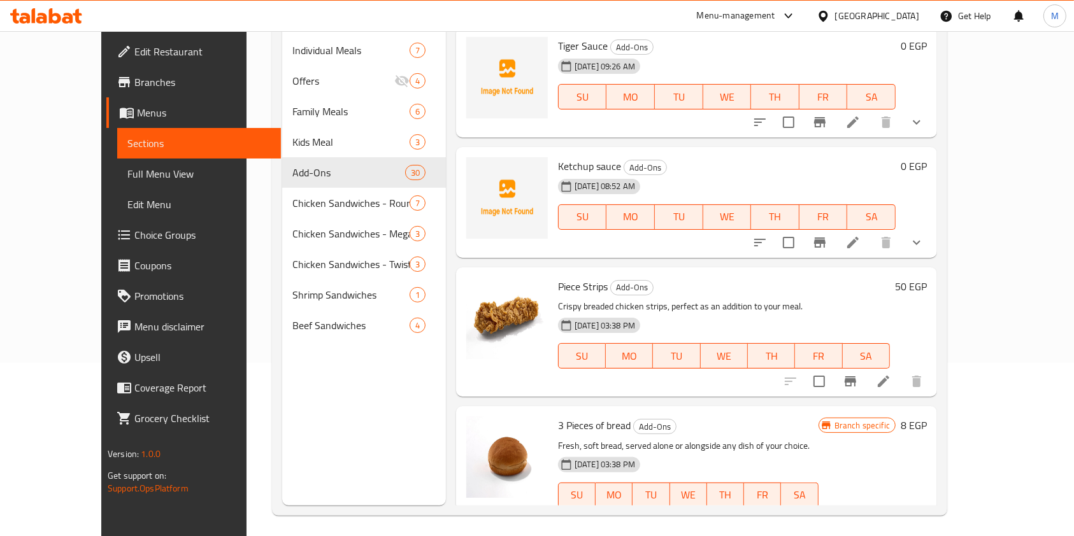
type input "كاتشي"
click at [932, 237] on button "show more" at bounding box center [916, 242] width 31 height 31
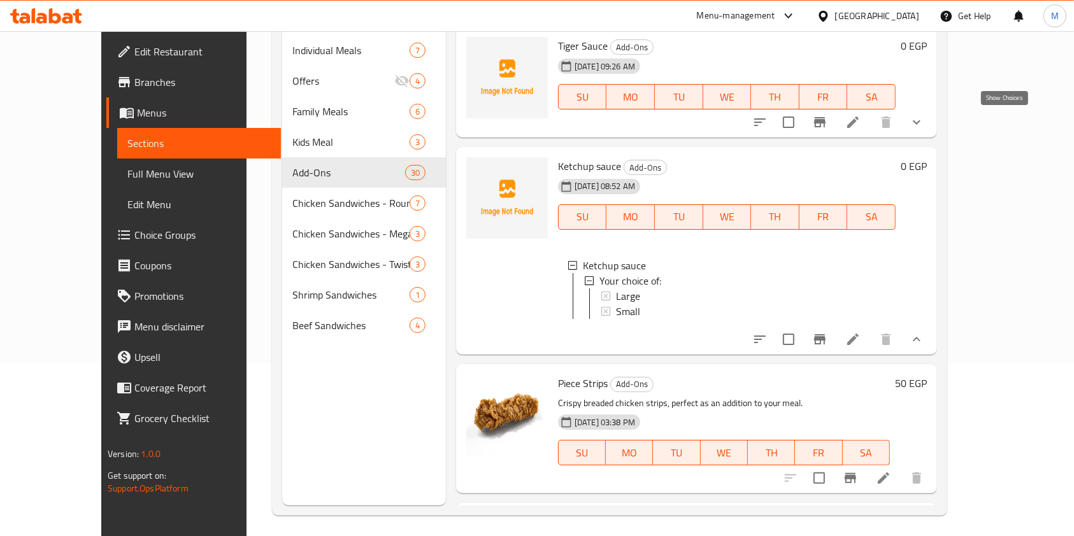
click at [924, 115] on icon "show more" at bounding box center [916, 122] width 15 height 15
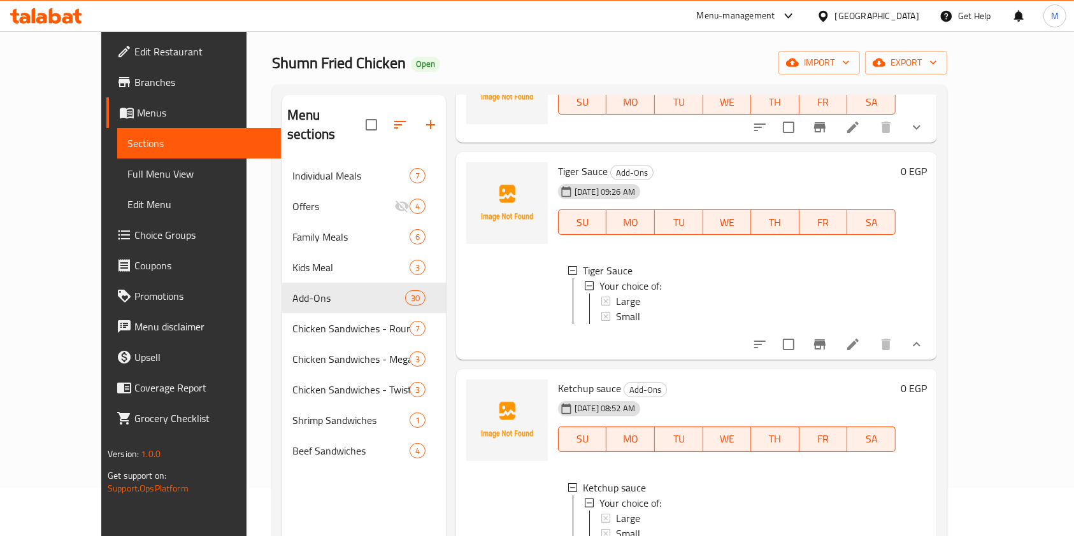
scroll to position [0, 0]
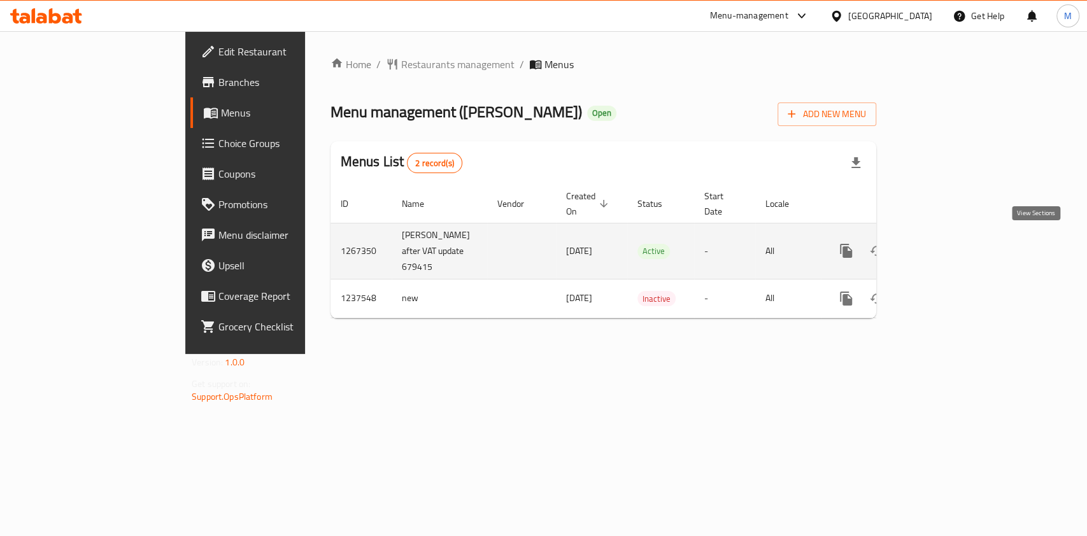
click at [946, 247] on icon "enhanced table" at bounding box center [938, 250] width 15 height 15
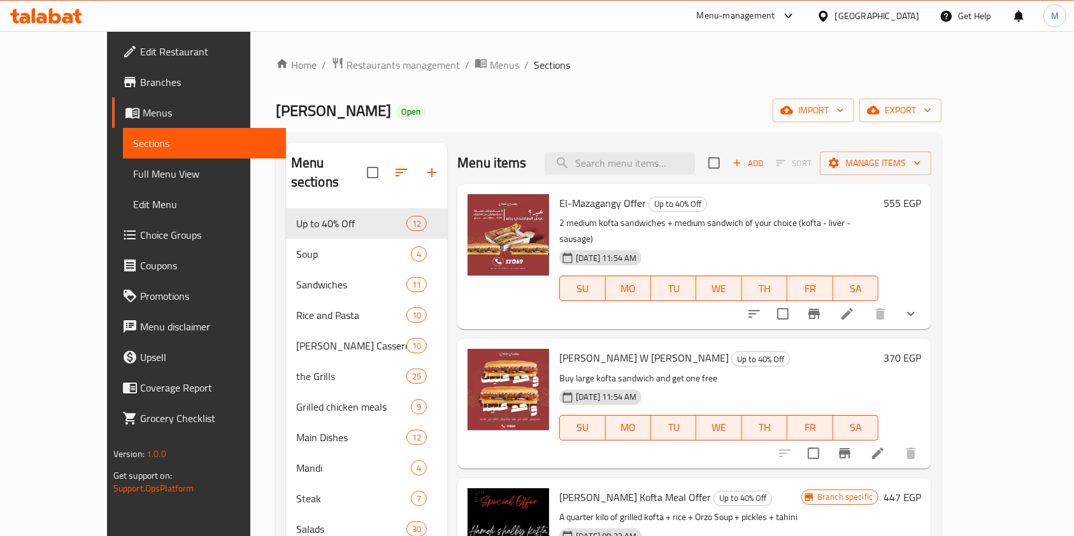
click at [68, 23] on div at bounding box center [46, 15] width 72 height 15
